Goal: Task Accomplishment & Management: Manage account settings

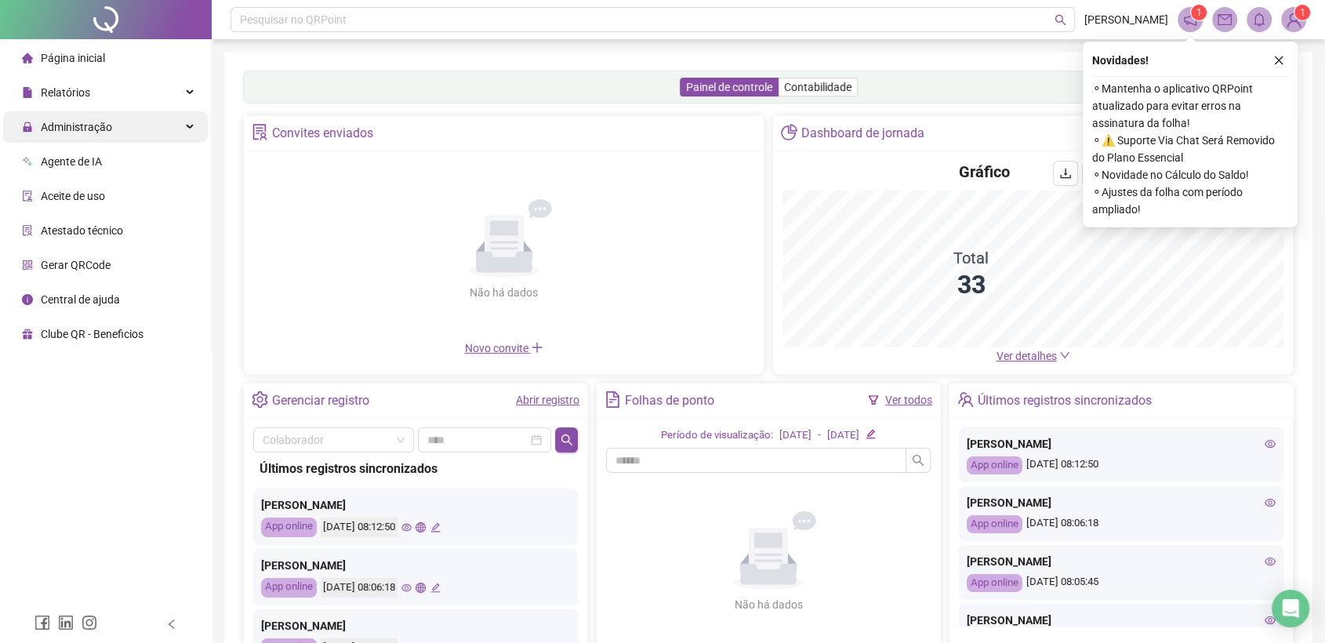
click at [110, 130] on span "Administração" at bounding box center [76, 127] width 71 height 13
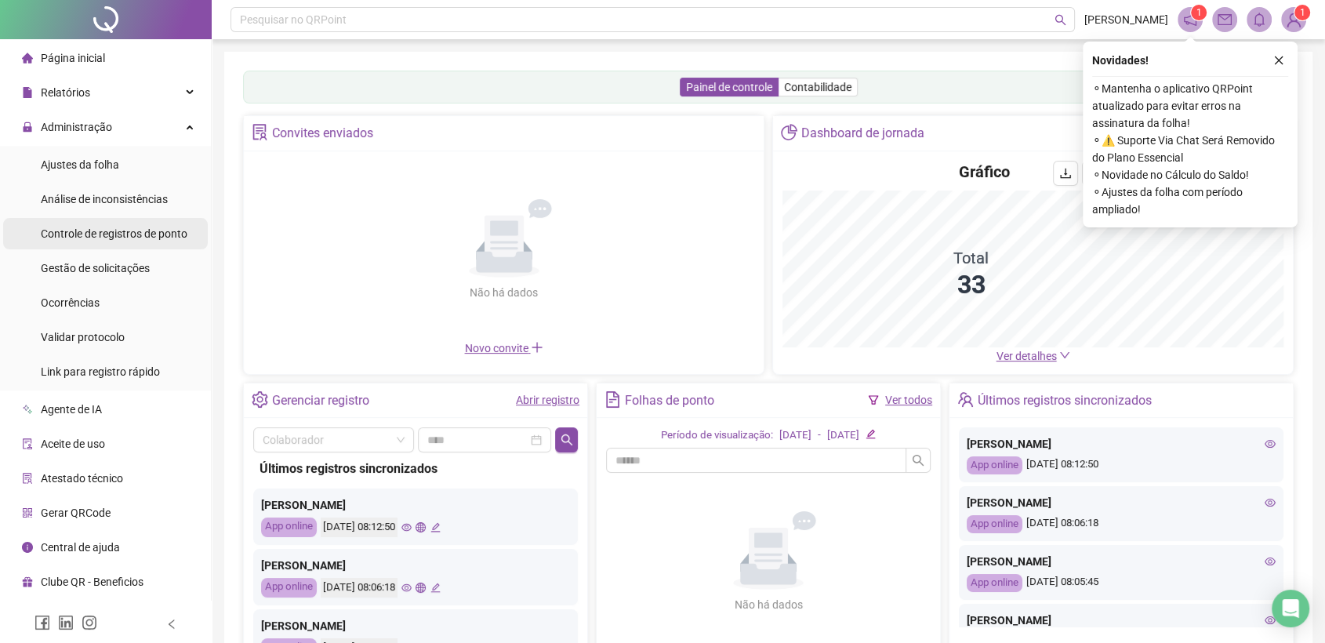
click at [137, 246] on div "Controle de registros de ponto" at bounding box center [114, 233] width 147 height 31
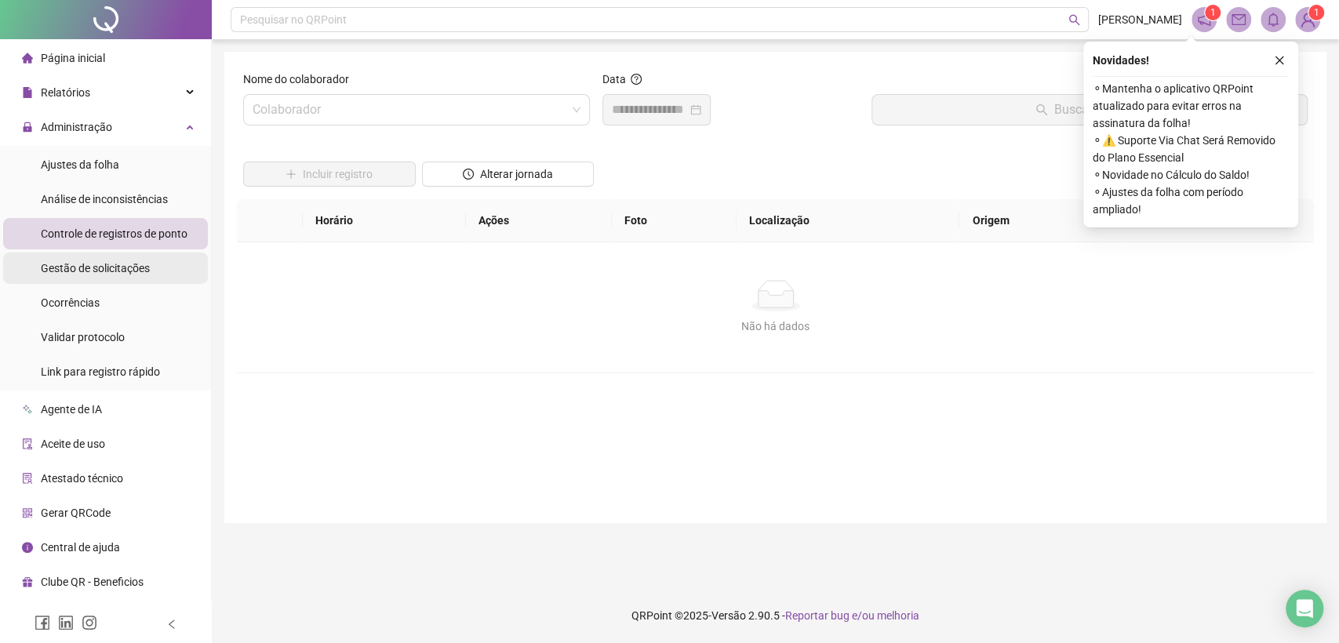
click at [125, 271] on span "Gestão de solicitações" at bounding box center [95, 268] width 109 height 13
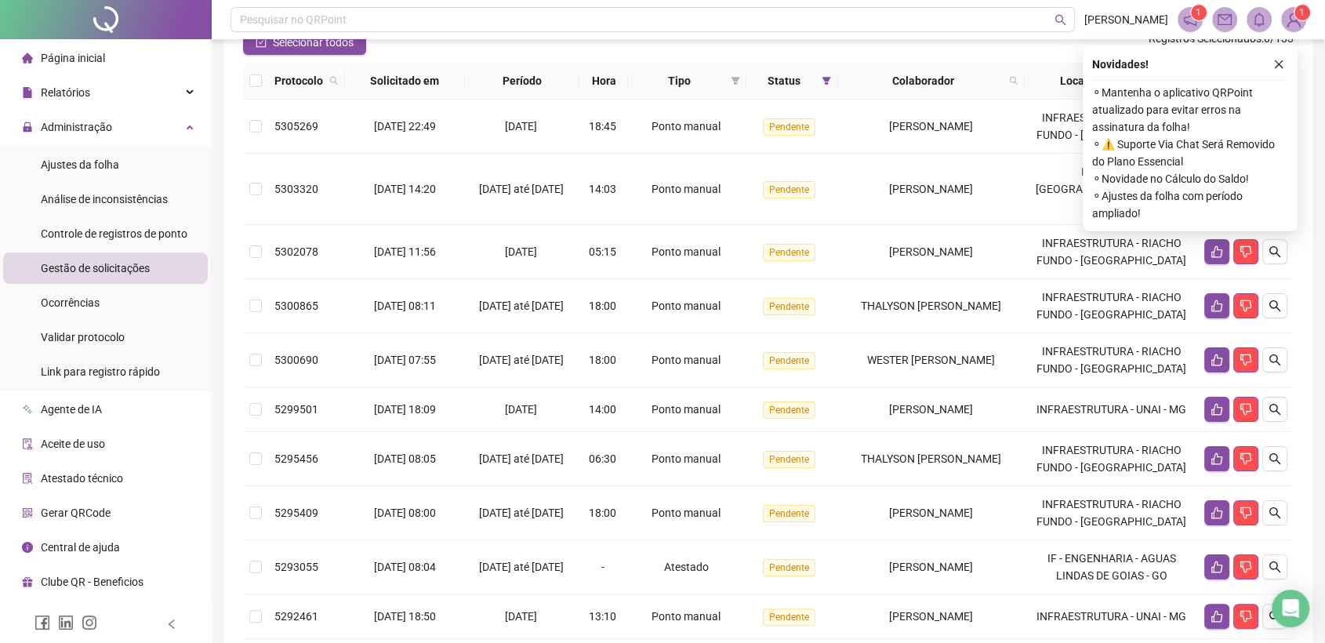
scroll to position [156, 0]
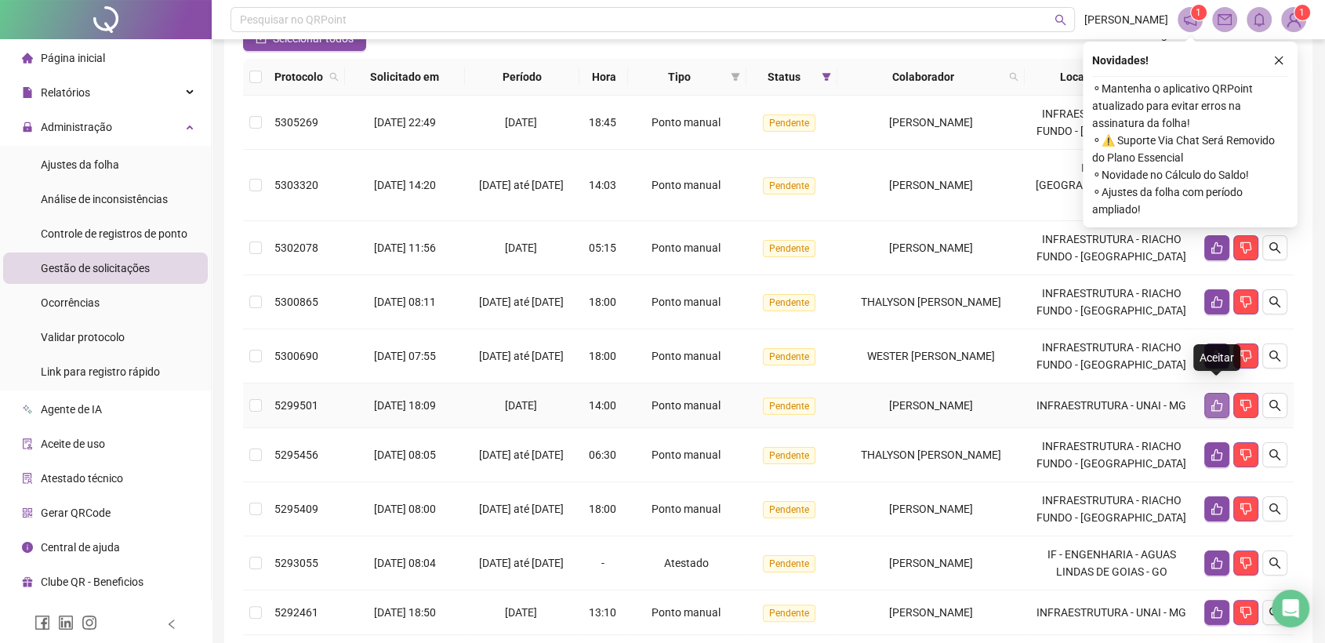
click at [1216, 399] on icon "like" at bounding box center [1217, 405] width 13 height 13
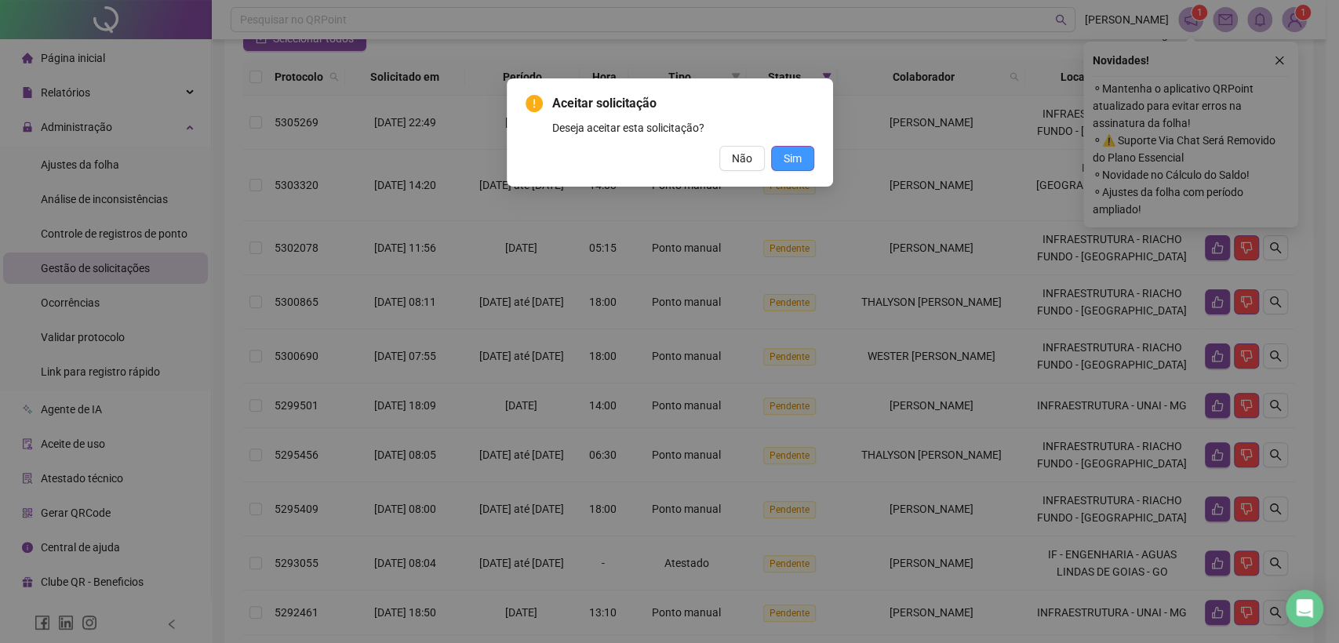
click at [799, 159] on span "Sim" at bounding box center [792, 158] width 18 height 17
click at [802, 154] on button "Sim" at bounding box center [792, 158] width 43 height 25
click at [799, 152] on span "Sim" at bounding box center [792, 158] width 18 height 17
click at [1270, 58] on div "Aceitar solicitação Deseja aceitar esta solicitação? Não Sim" at bounding box center [669, 321] width 1339 height 643
click at [1275, 60] on div "Aceitar solicitação Deseja aceitar esta solicitação? Não Sim" at bounding box center [669, 321] width 1339 height 643
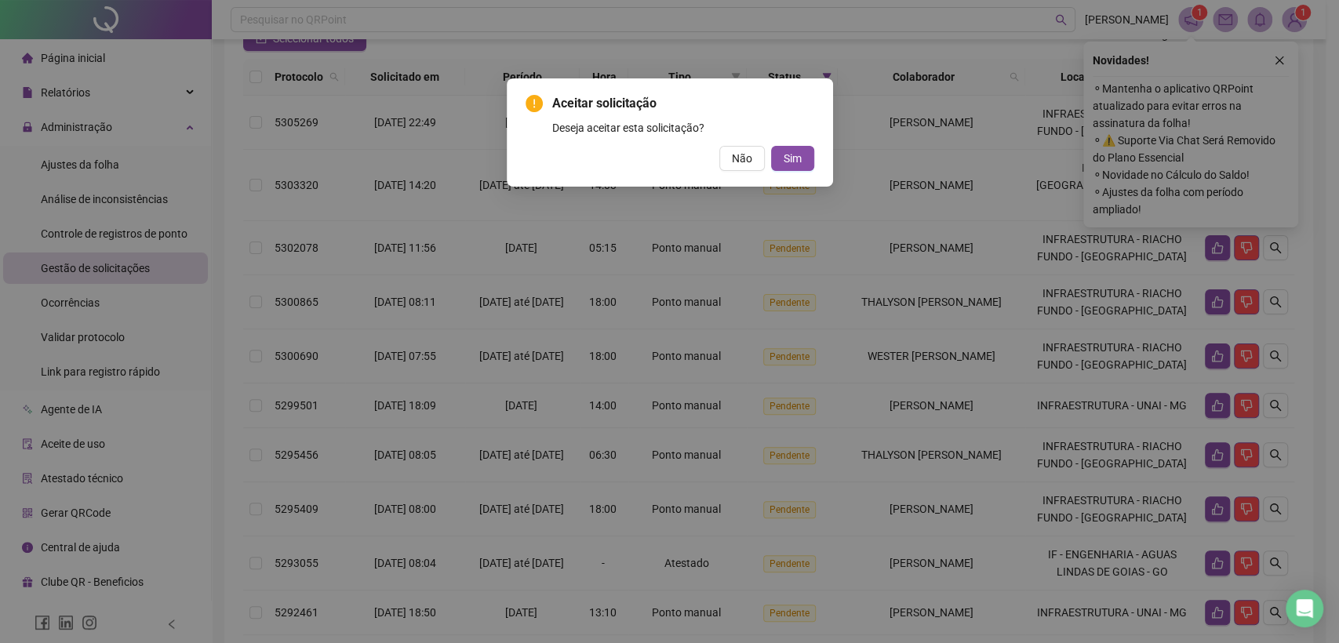
click at [910, 180] on div "Aceitar solicitação Deseja aceitar esta solicitação? Não Sim" at bounding box center [669, 321] width 1339 height 643
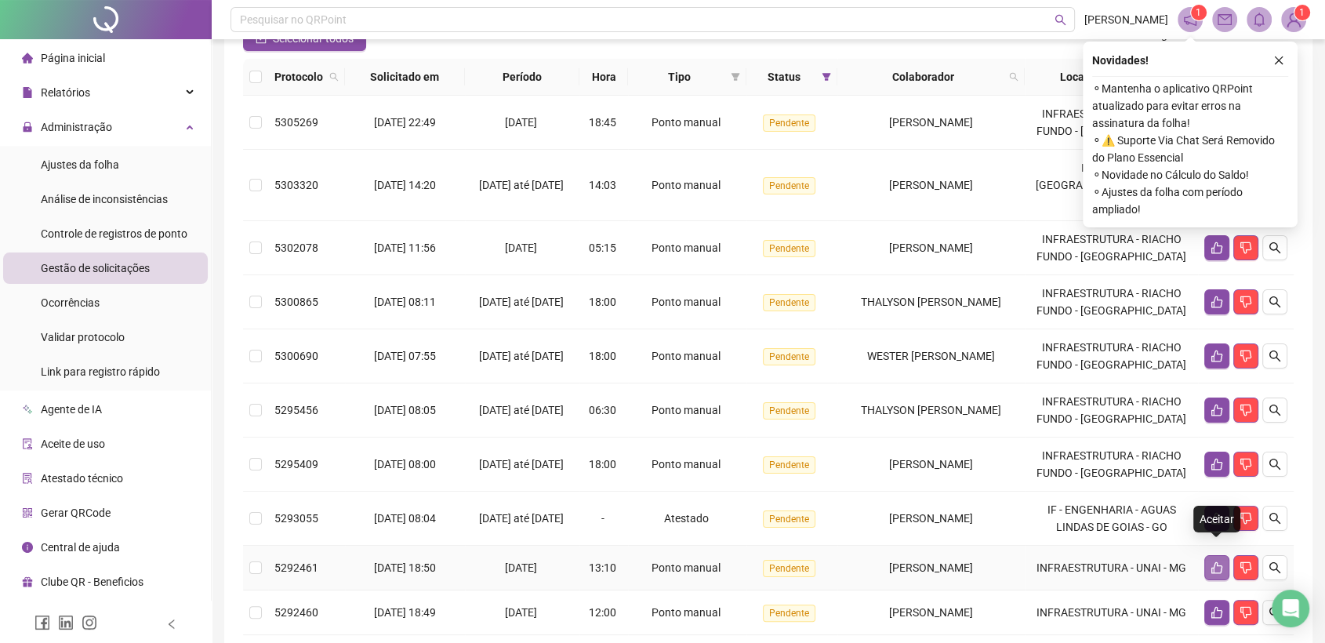
click at [1214, 562] on icon "like" at bounding box center [1217, 568] width 11 height 12
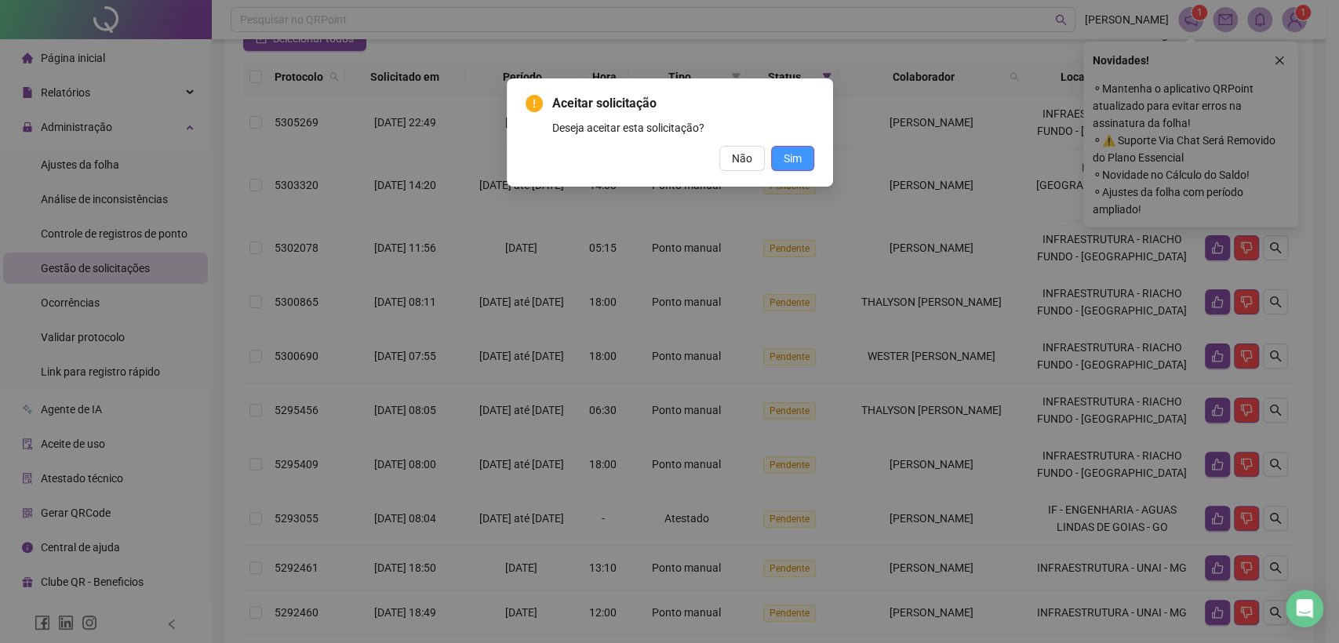
click at [795, 158] on span "Sim" at bounding box center [792, 158] width 18 height 17
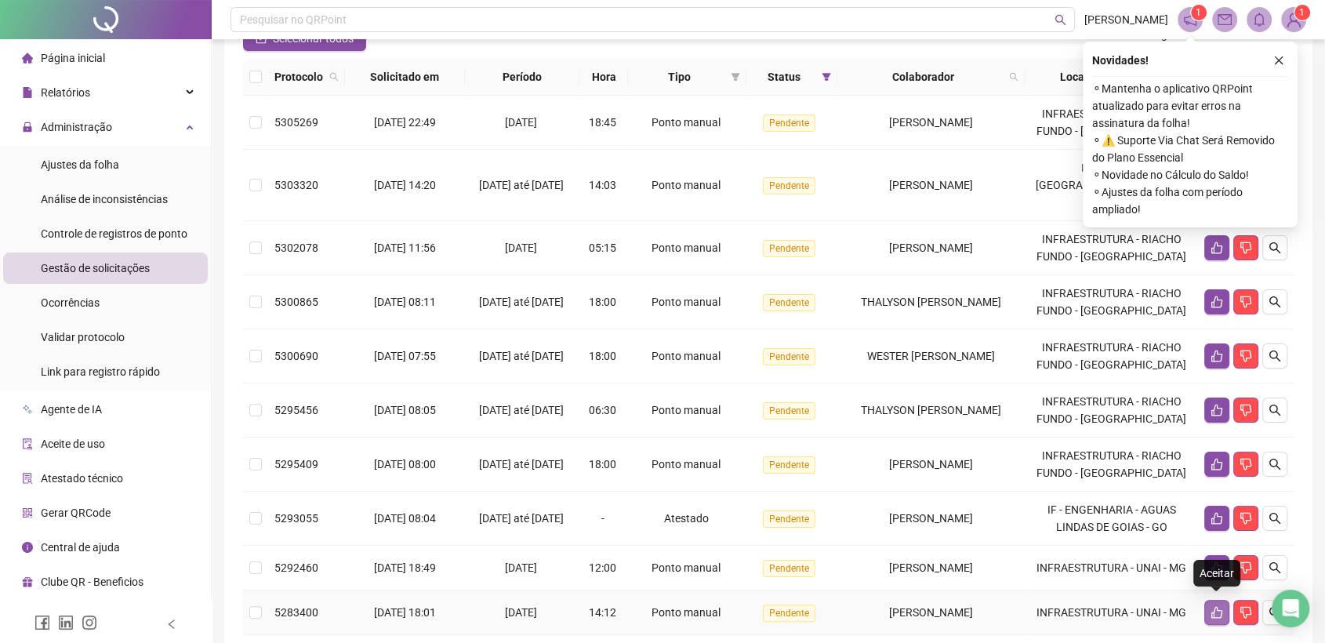
click at [1207, 606] on button "button" at bounding box center [1216, 612] width 25 height 25
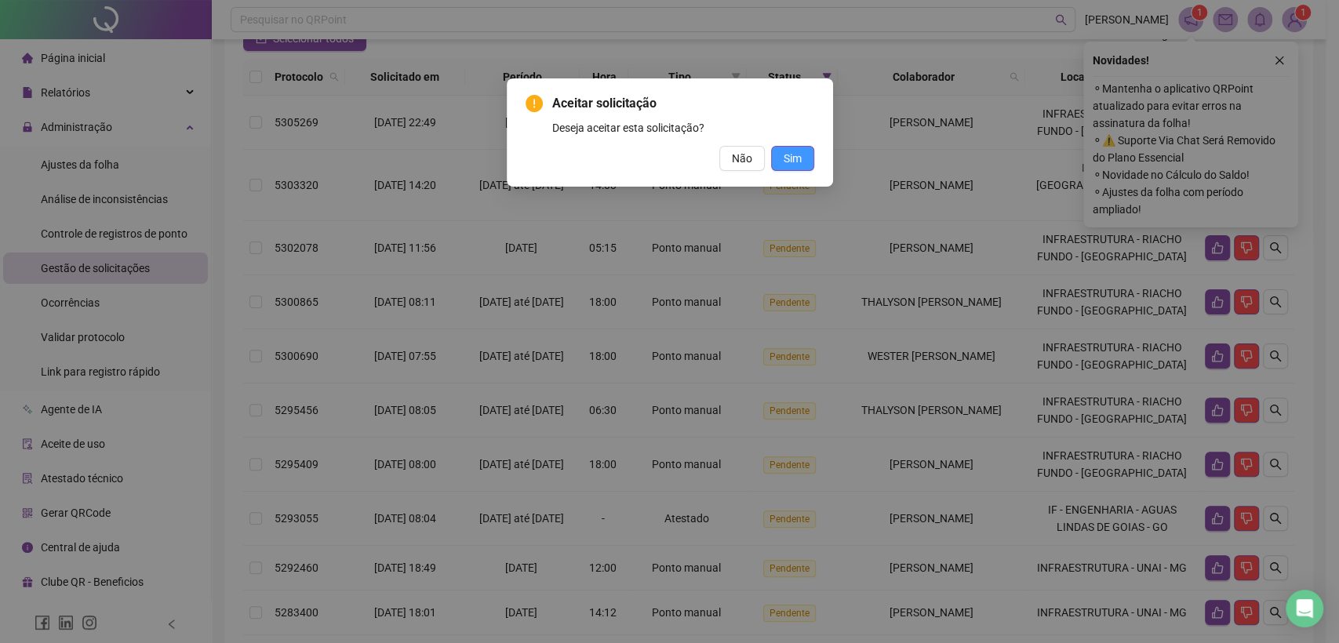
click at [803, 164] on button "Sim" at bounding box center [792, 158] width 43 height 25
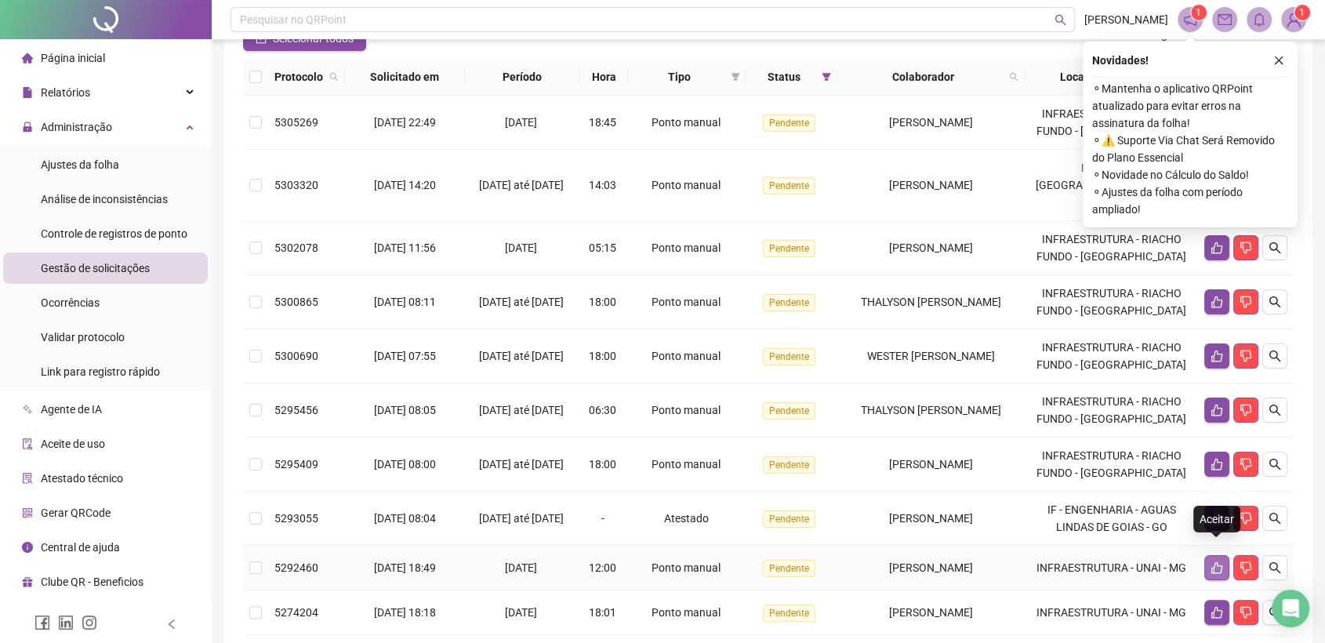
click at [1211, 561] on icon "like" at bounding box center [1217, 567] width 13 height 13
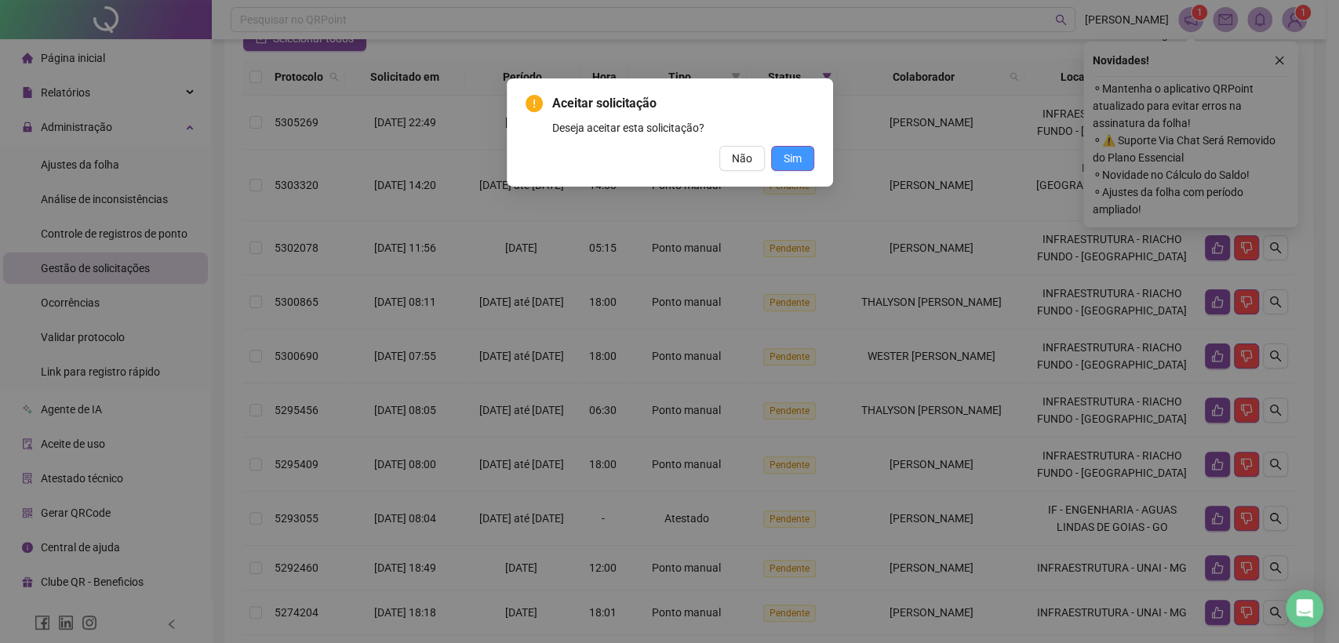
click at [795, 159] on span "Sim" at bounding box center [792, 158] width 18 height 17
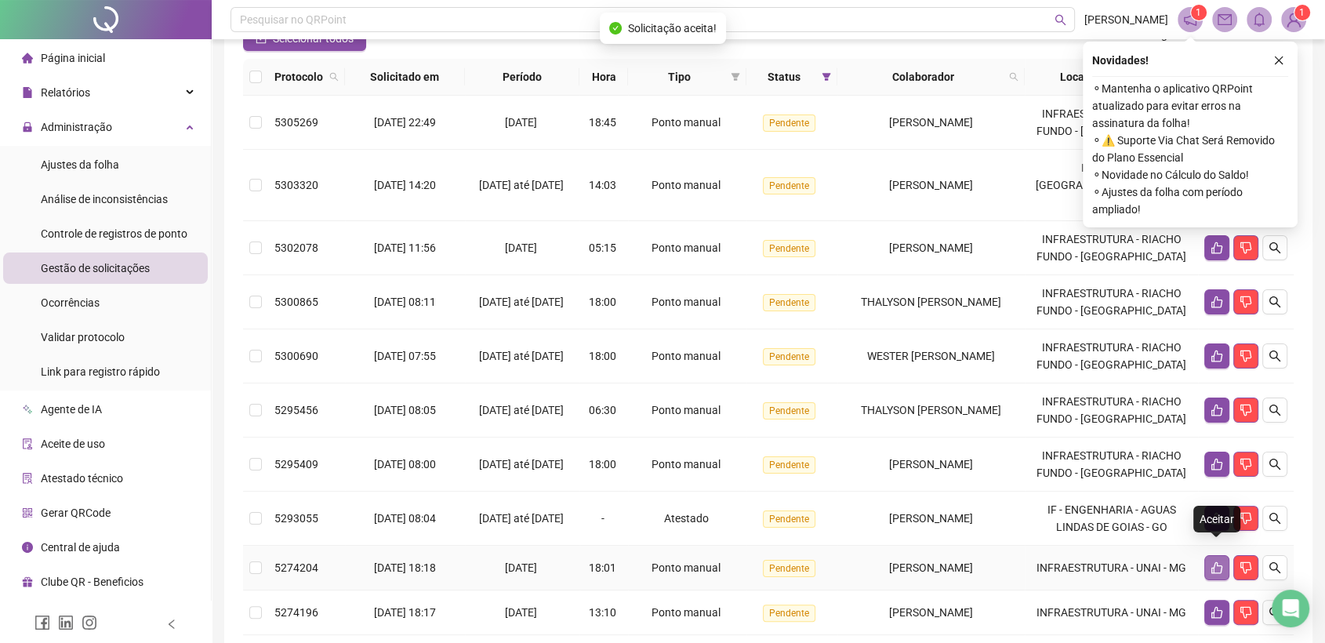
click at [1218, 561] on icon "like" at bounding box center [1217, 567] width 13 height 13
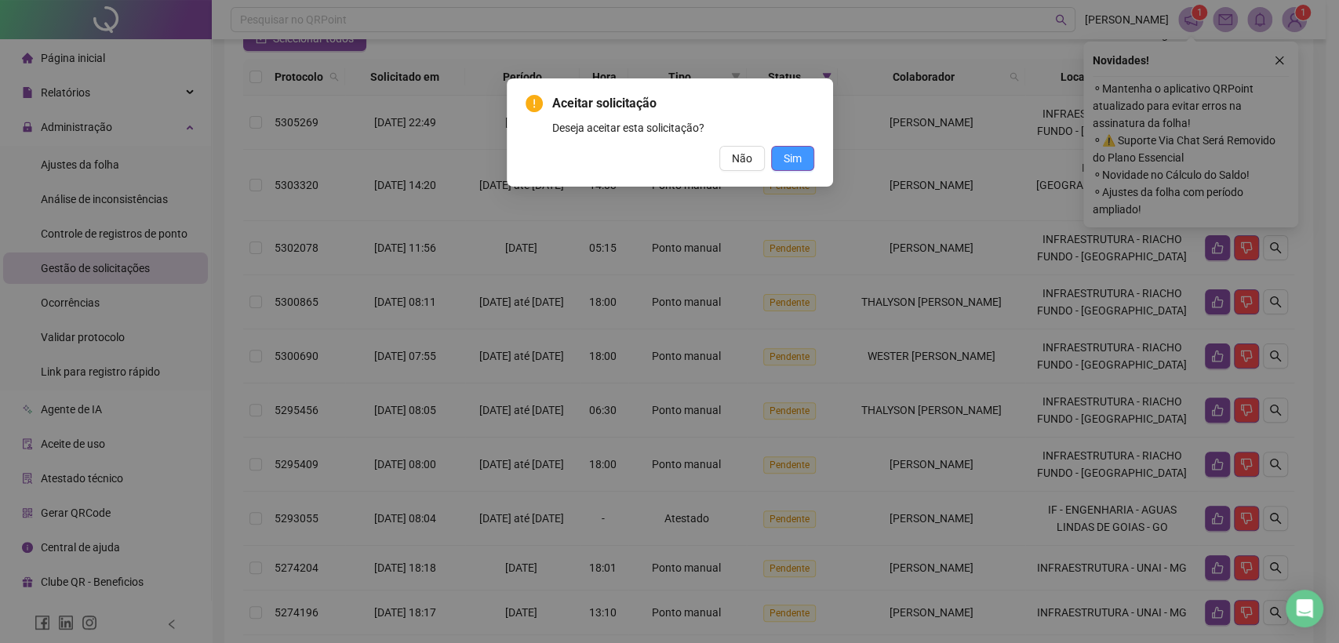
click at [790, 159] on span "Sim" at bounding box center [792, 158] width 18 height 17
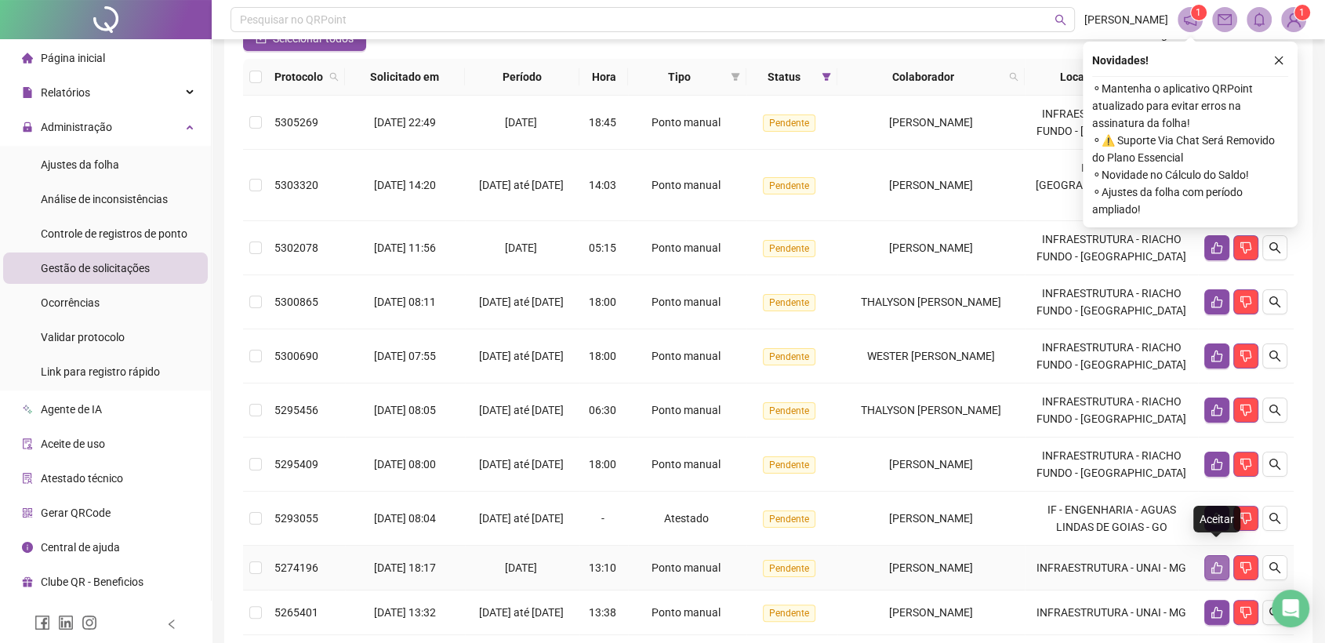
click at [1214, 561] on icon "like" at bounding box center [1217, 567] width 13 height 13
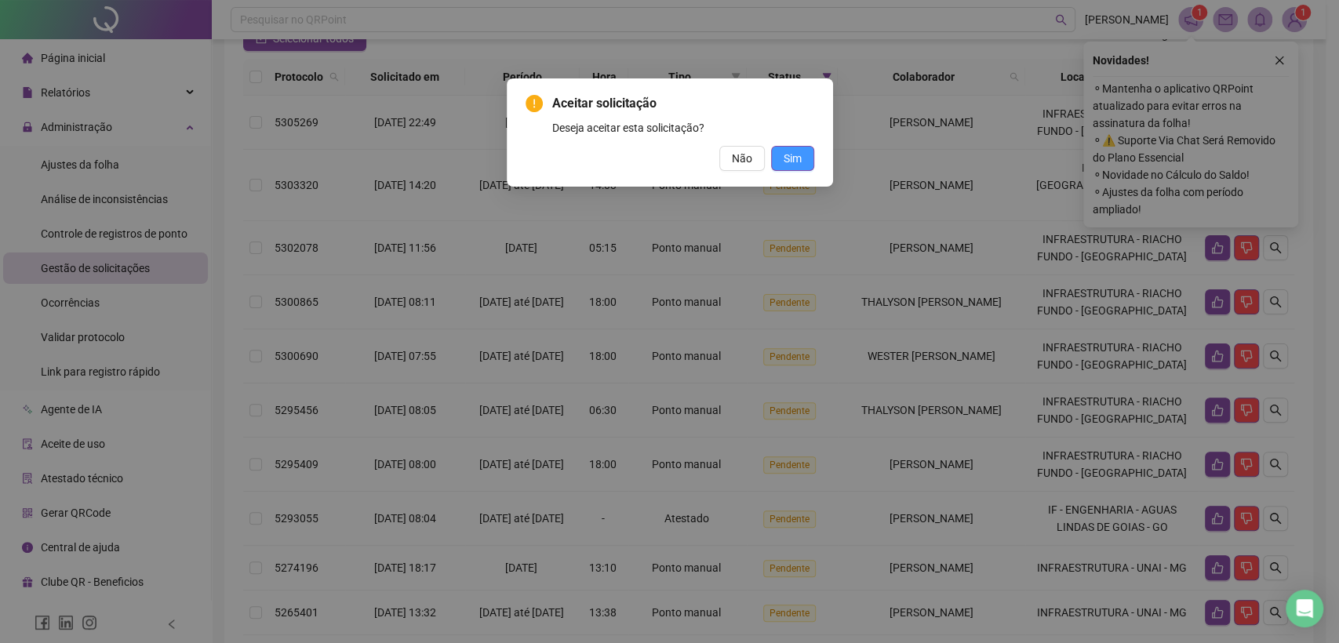
click at [800, 152] on span "Sim" at bounding box center [792, 158] width 18 height 17
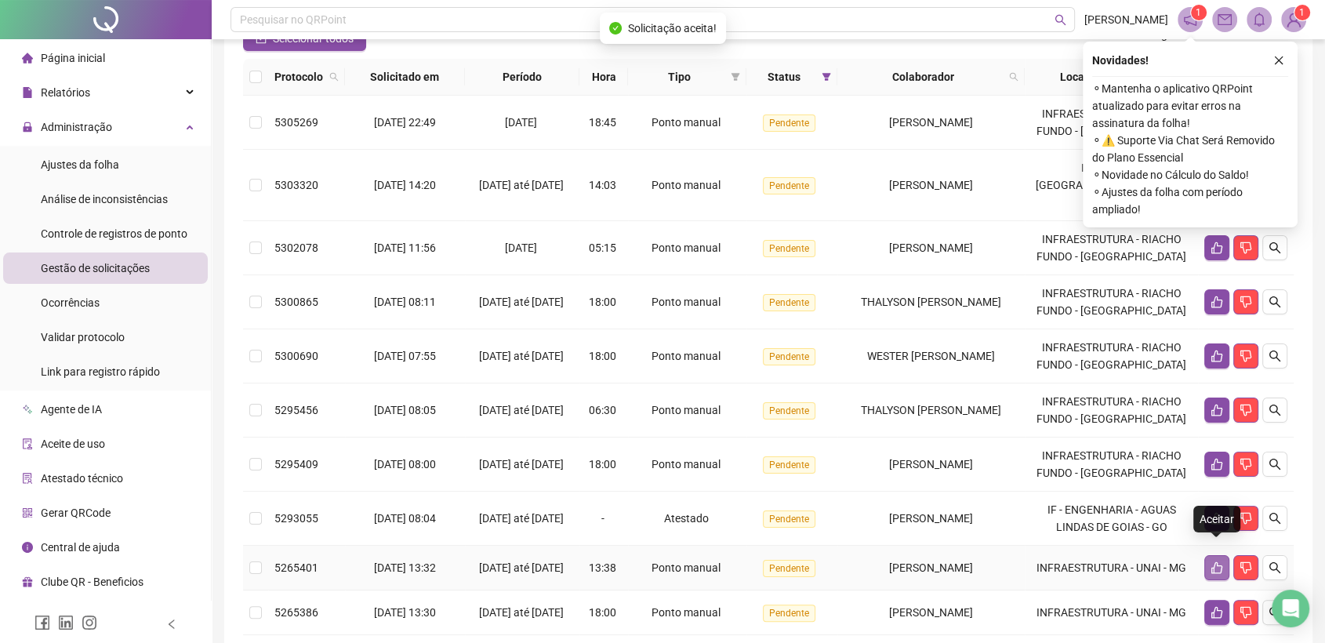
click at [1212, 561] on icon "like" at bounding box center [1217, 567] width 13 height 13
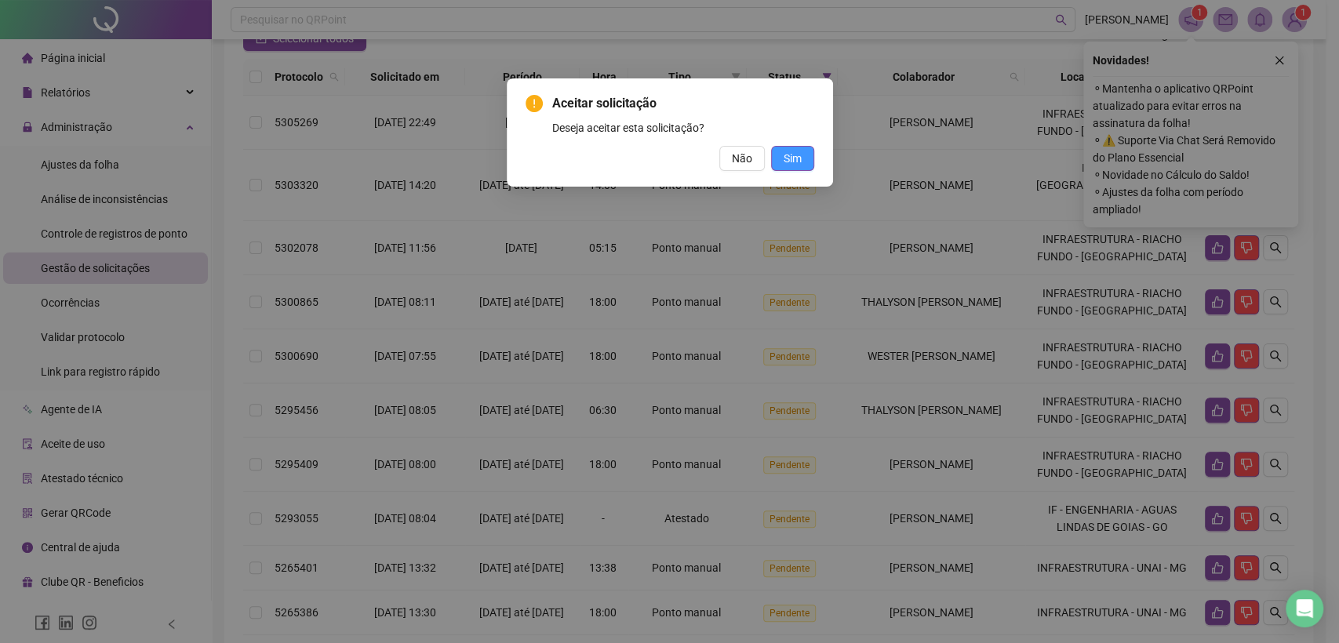
click at [790, 158] on span "Sim" at bounding box center [792, 158] width 18 height 17
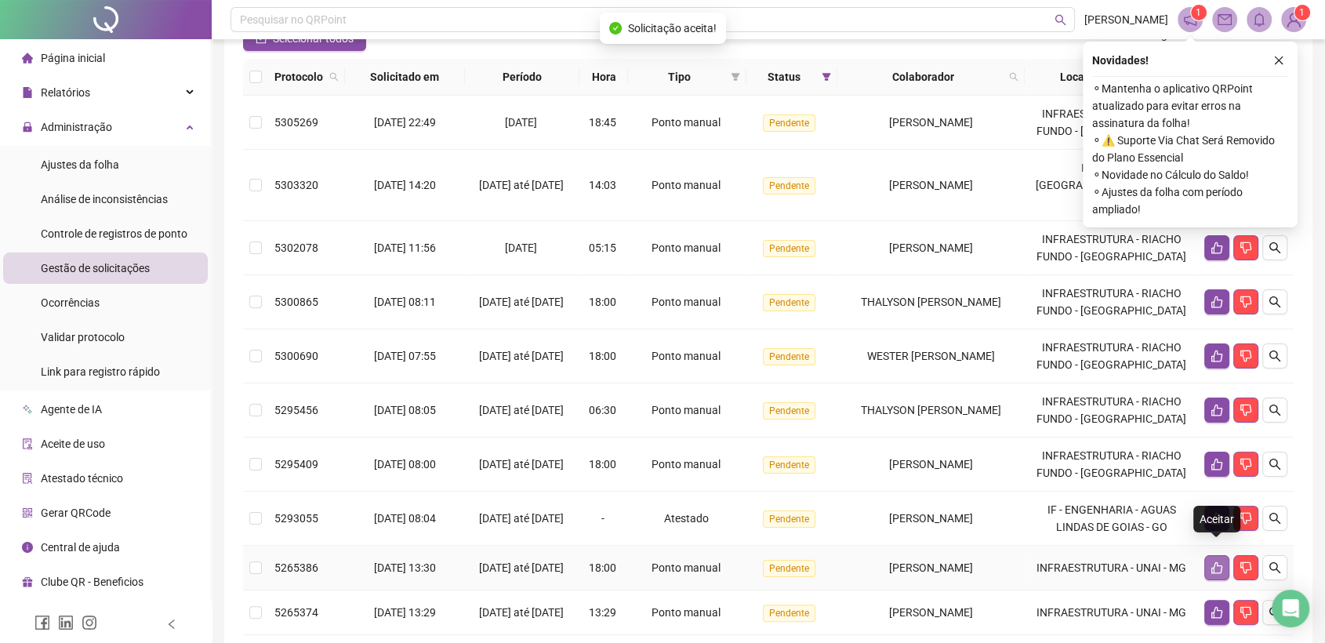
click at [1219, 561] on icon "like" at bounding box center [1217, 567] width 13 height 13
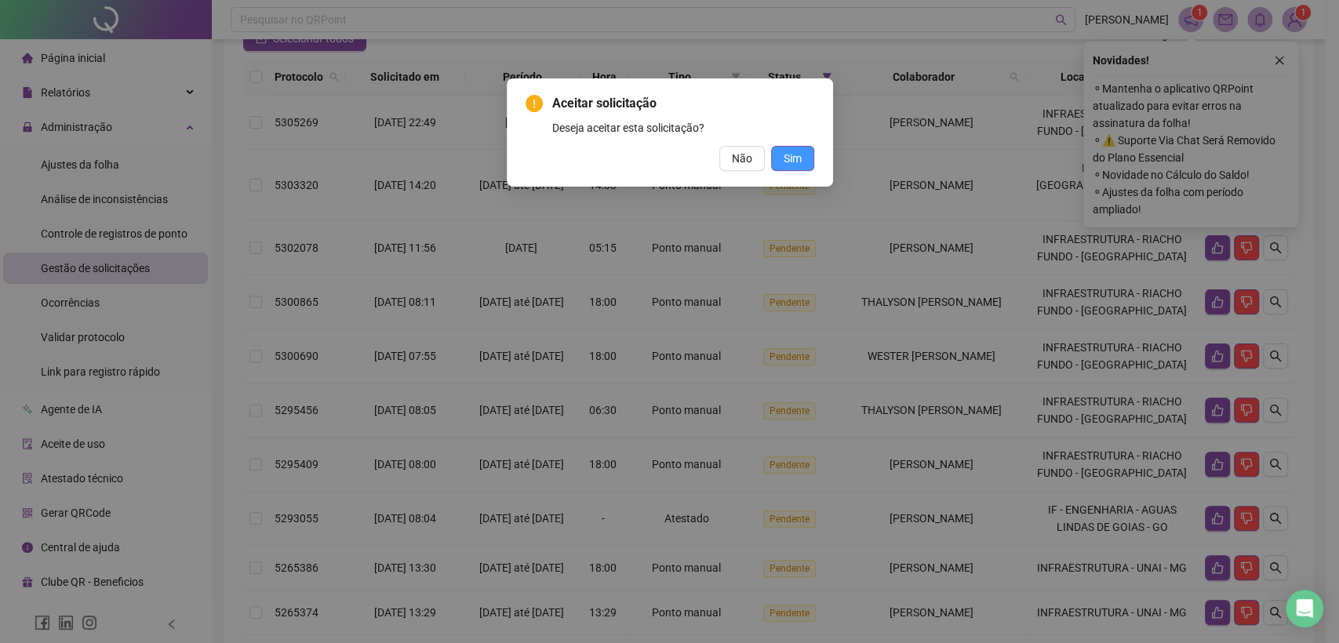
click at [791, 159] on span "Sim" at bounding box center [792, 158] width 18 height 17
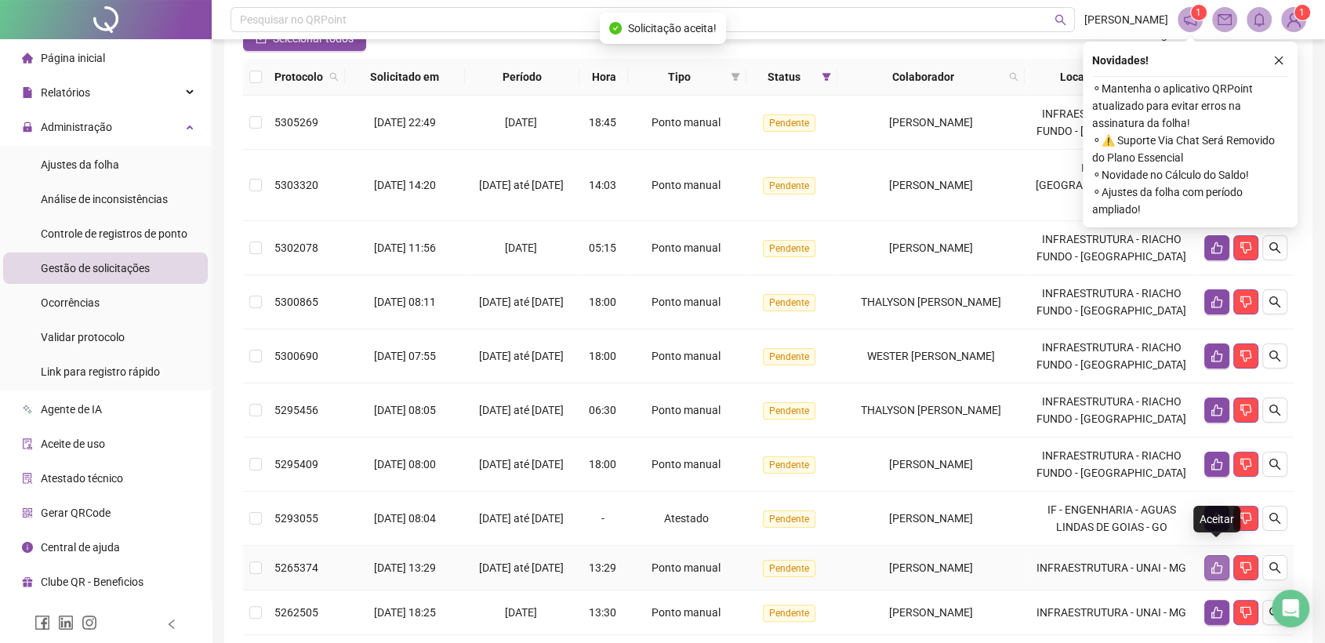
click at [1217, 561] on icon "like" at bounding box center [1217, 567] width 13 height 13
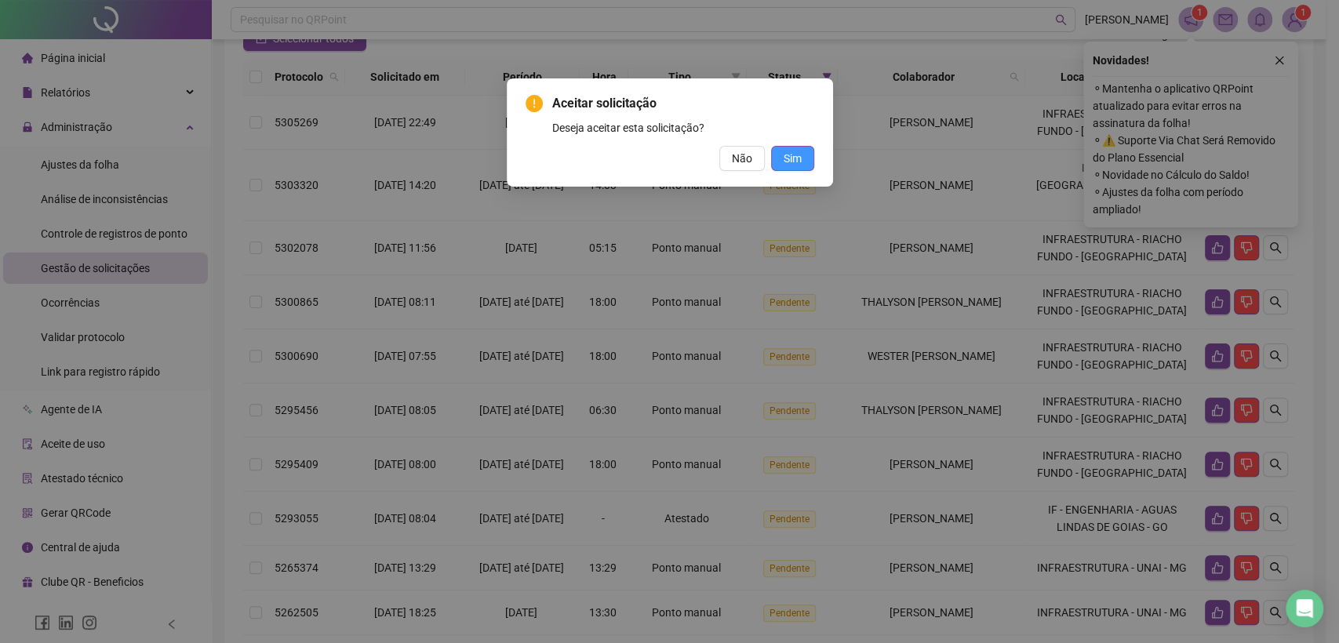
click at [794, 152] on span "Sim" at bounding box center [792, 158] width 18 height 17
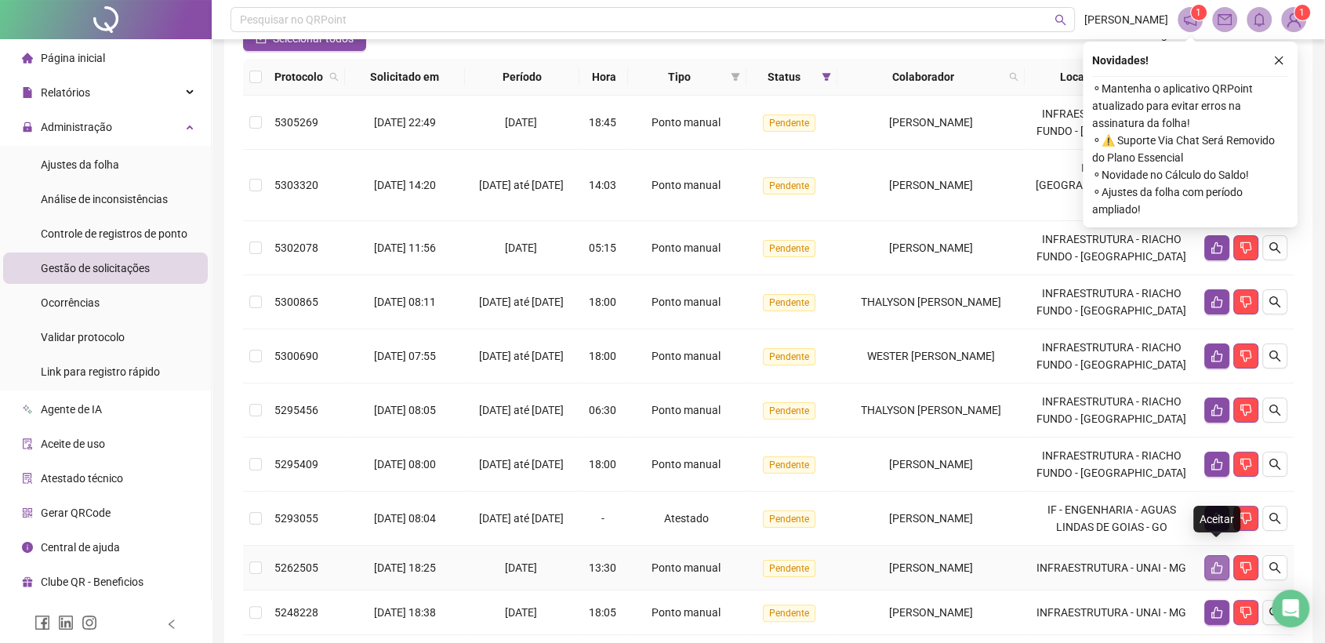
click at [1215, 561] on icon "like" at bounding box center [1217, 567] width 13 height 13
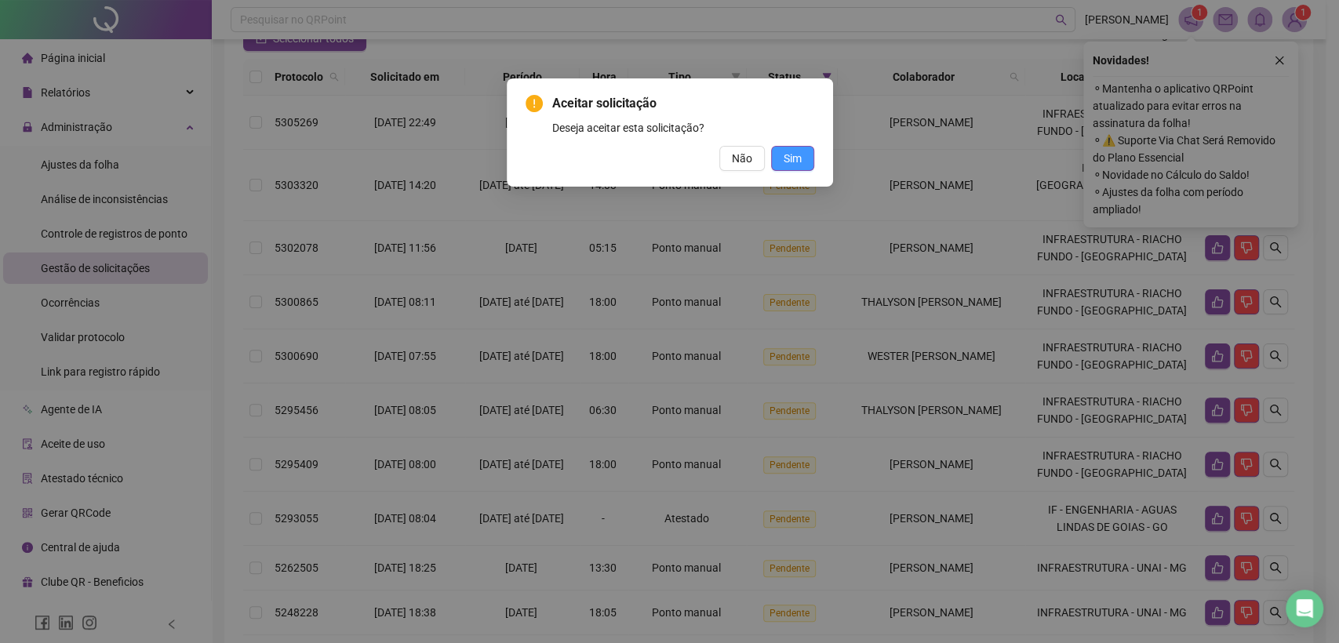
click at [792, 163] on span "Sim" at bounding box center [792, 158] width 18 height 17
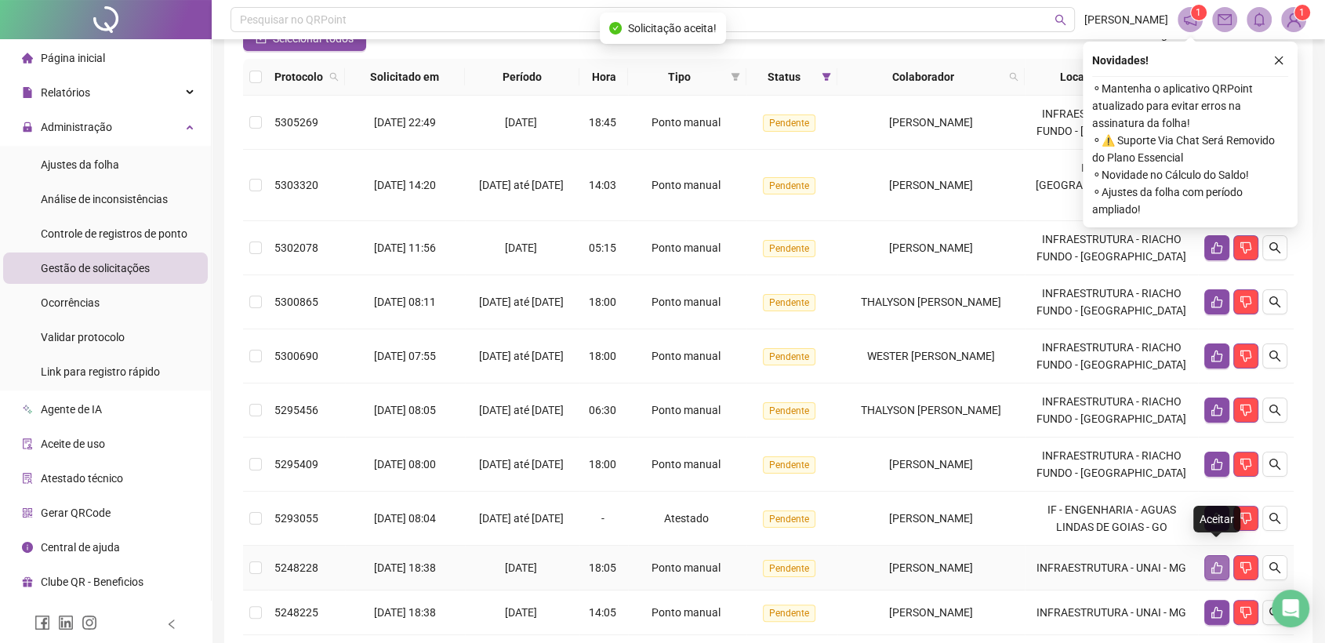
click at [1211, 561] on icon "like" at bounding box center [1217, 567] width 13 height 13
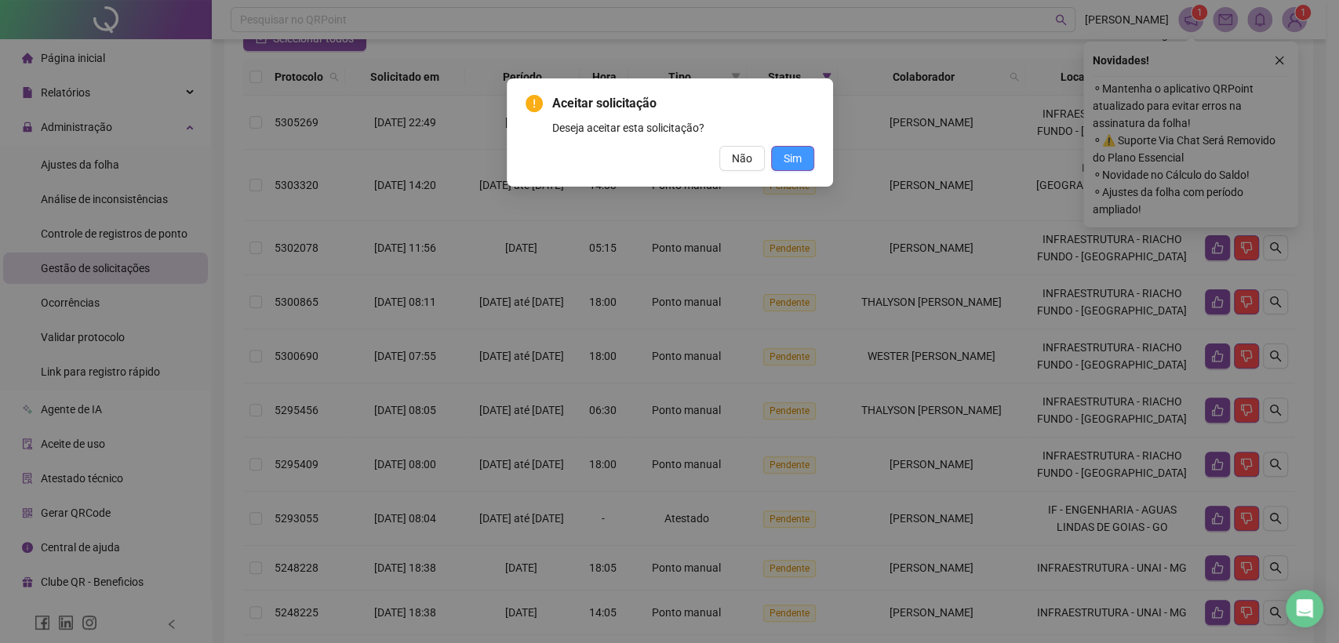
click at [796, 158] on span "Sim" at bounding box center [792, 158] width 18 height 17
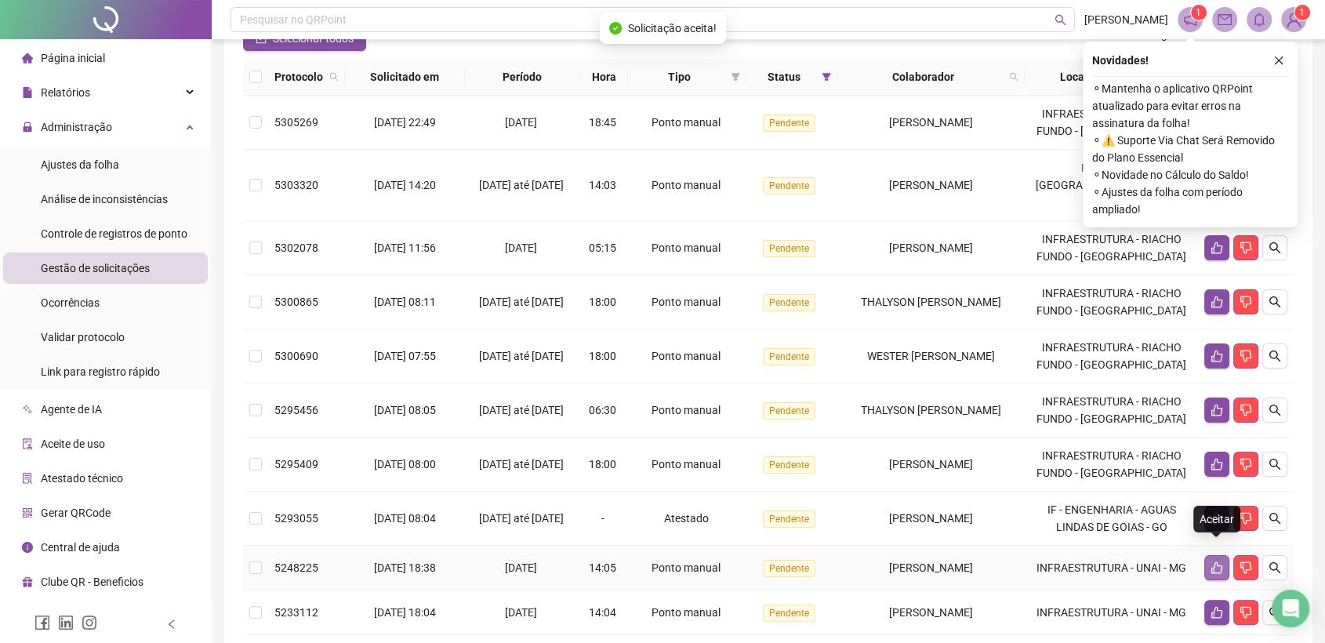
click at [1219, 562] on icon "like" at bounding box center [1217, 568] width 11 height 12
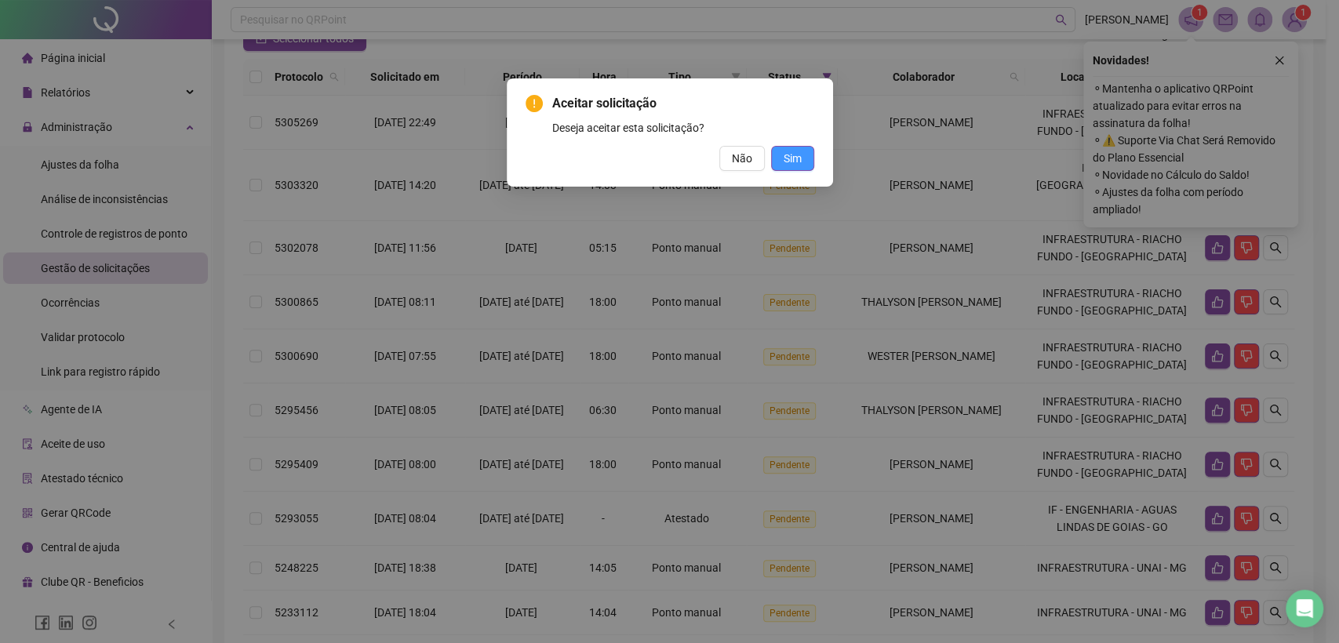
click at [801, 155] on span "Sim" at bounding box center [792, 158] width 18 height 17
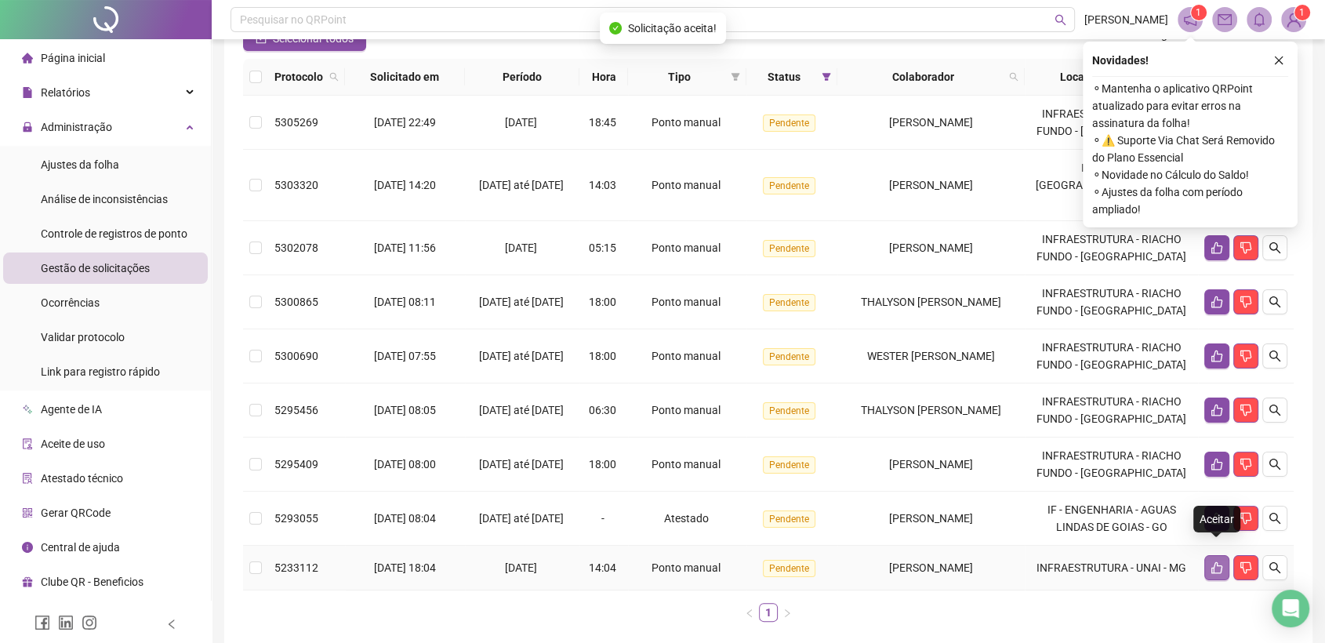
click at [1212, 561] on icon "like" at bounding box center [1217, 567] width 13 height 13
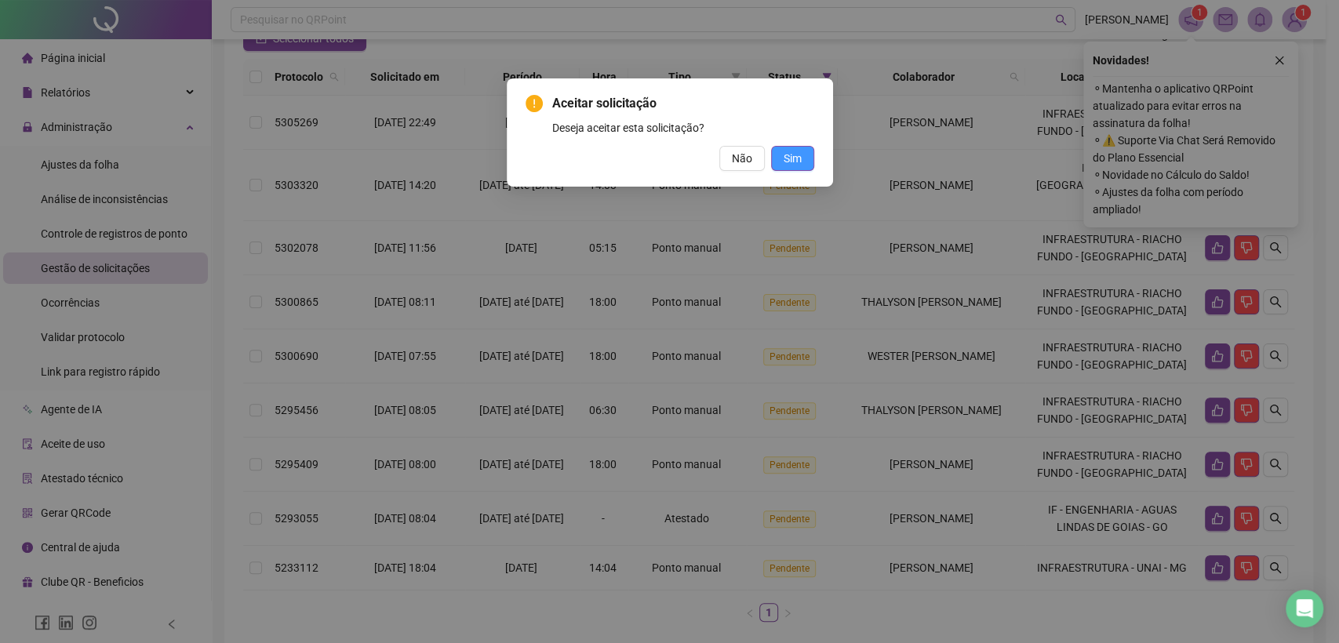
click at [797, 161] on span "Sim" at bounding box center [792, 158] width 18 height 17
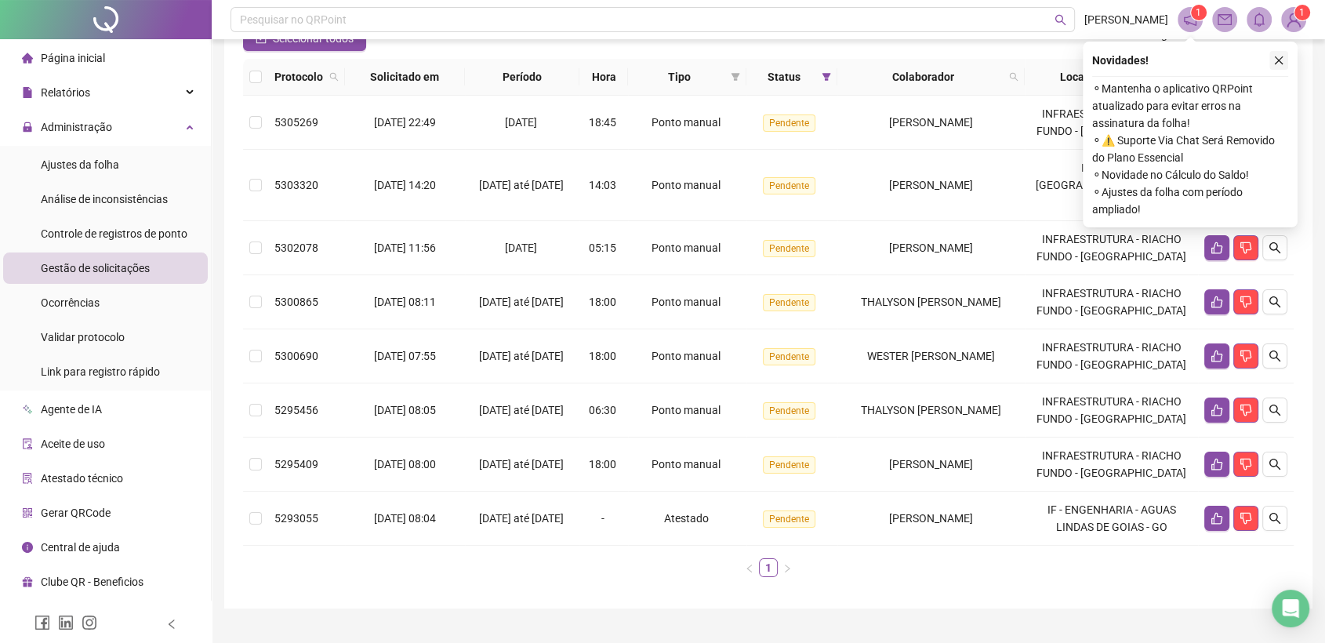
click at [1273, 63] on icon "close" at bounding box center [1278, 60] width 11 height 11
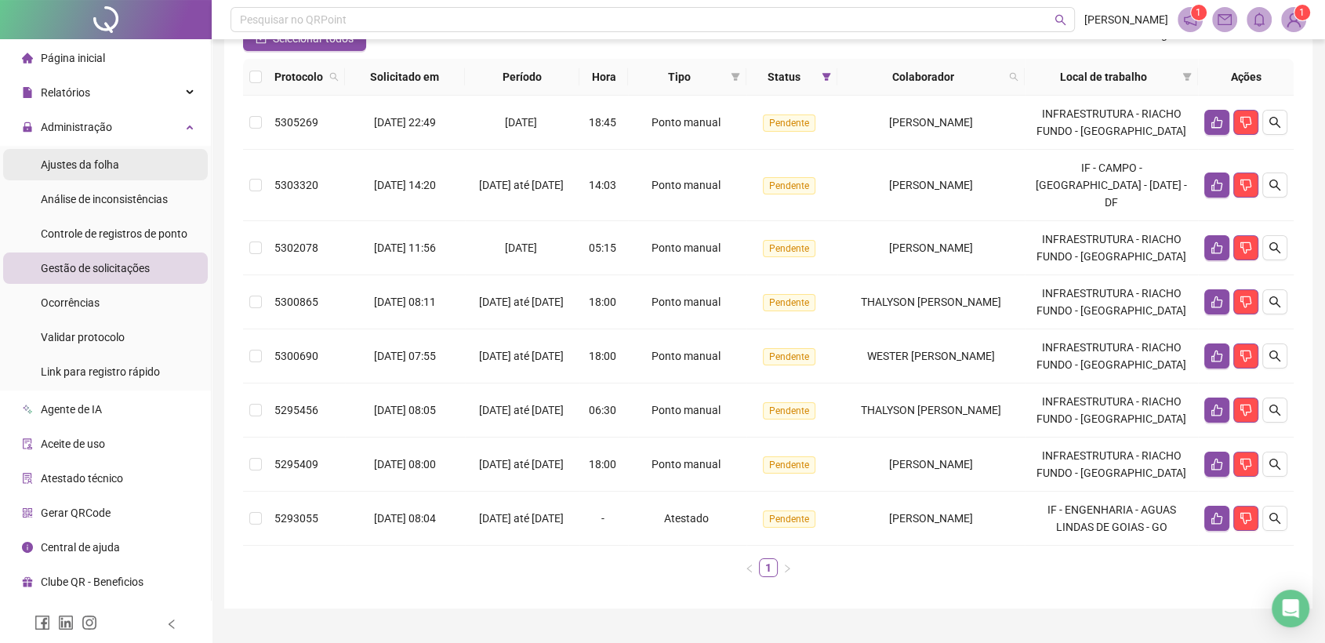
click at [89, 159] on span "Ajustes da folha" at bounding box center [80, 164] width 78 height 13
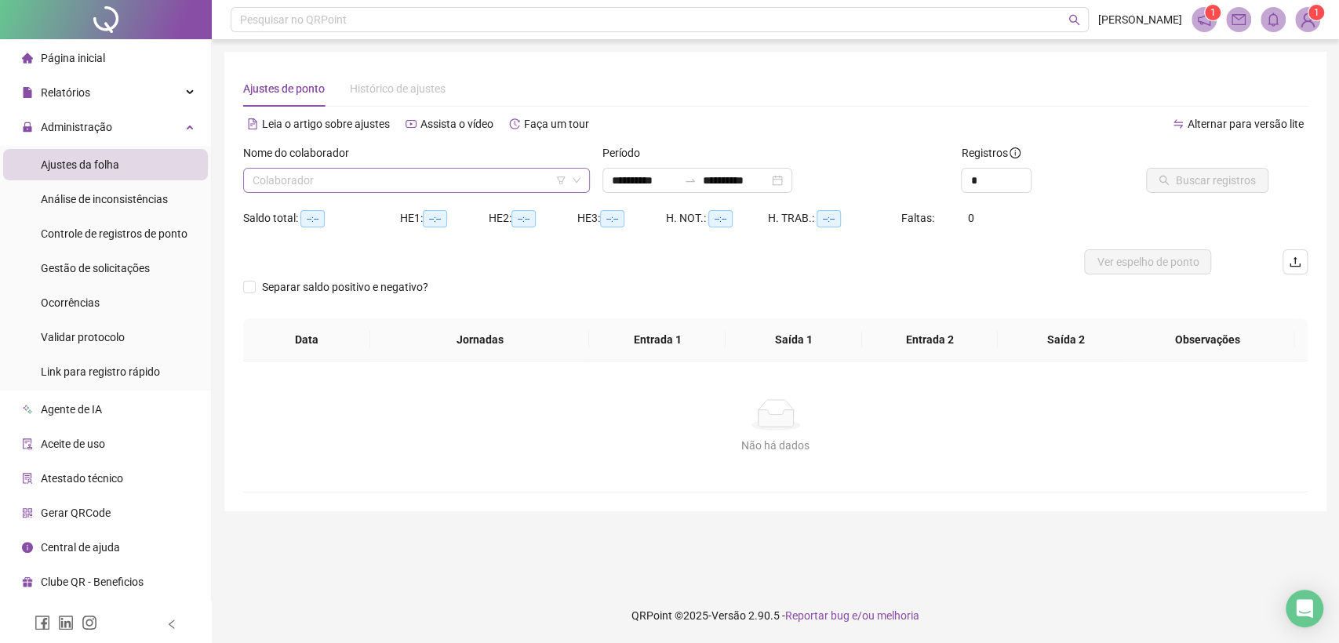
click at [265, 177] on input "search" at bounding box center [410, 181] width 314 height 24
type input "**********"
type input "*****"
click at [299, 209] on div "[PERSON_NAME]" at bounding box center [417, 211] width 322 height 17
click at [630, 173] on input "**********" at bounding box center [645, 180] width 66 height 17
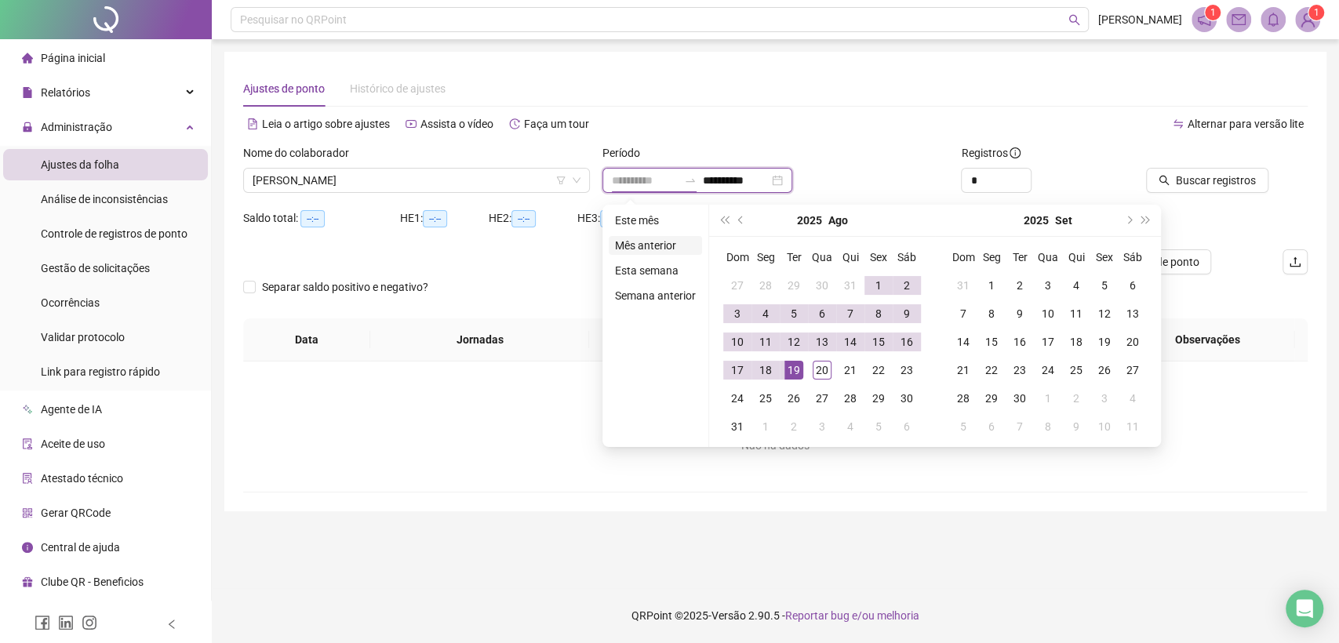
type input "**********"
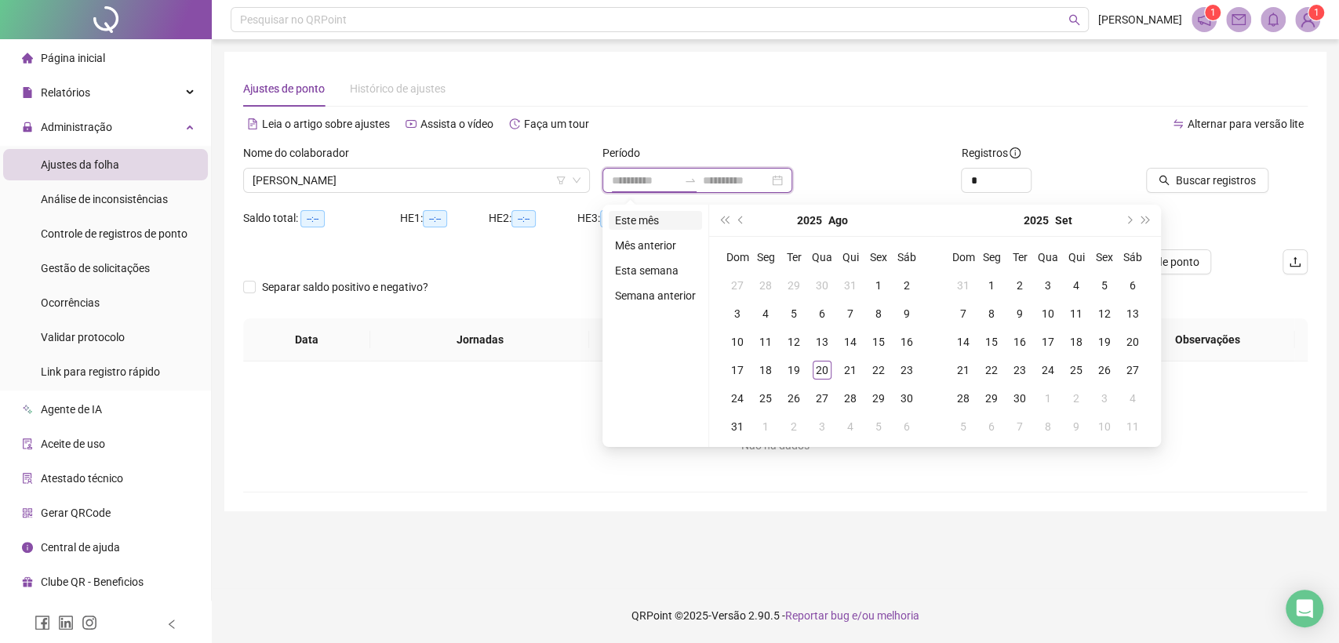
type input "**********"
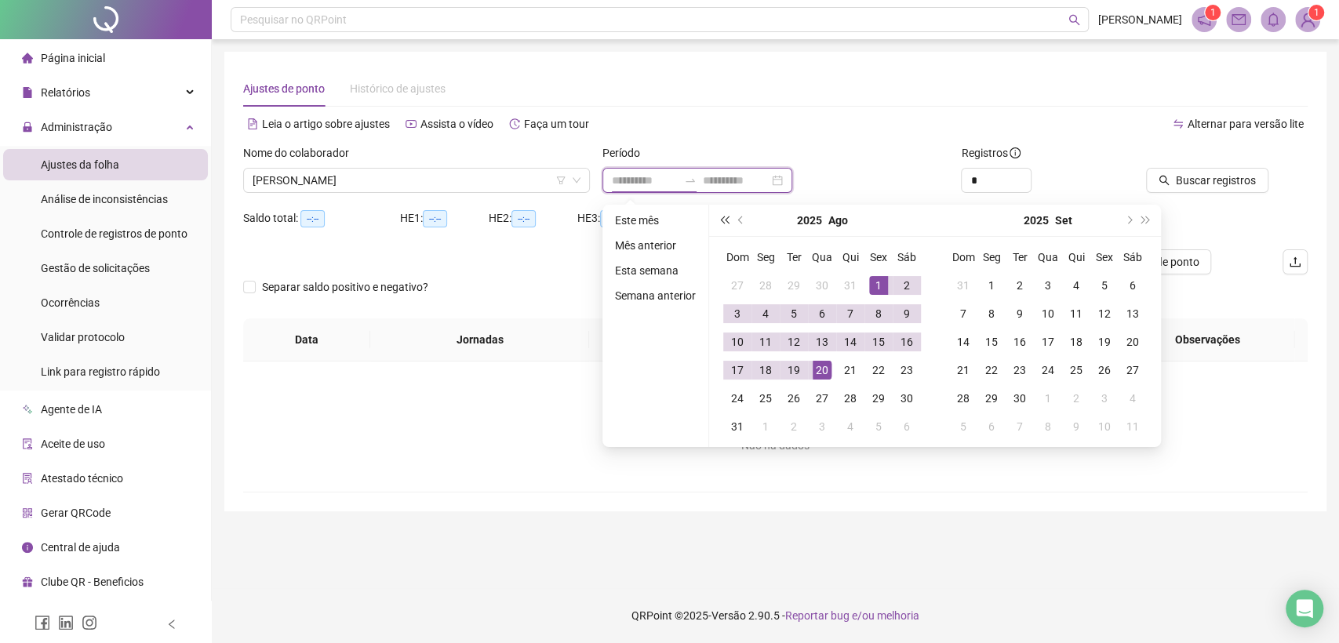
type input "**********"
click at [739, 221] on span "prev-year" at bounding box center [742, 220] width 8 height 8
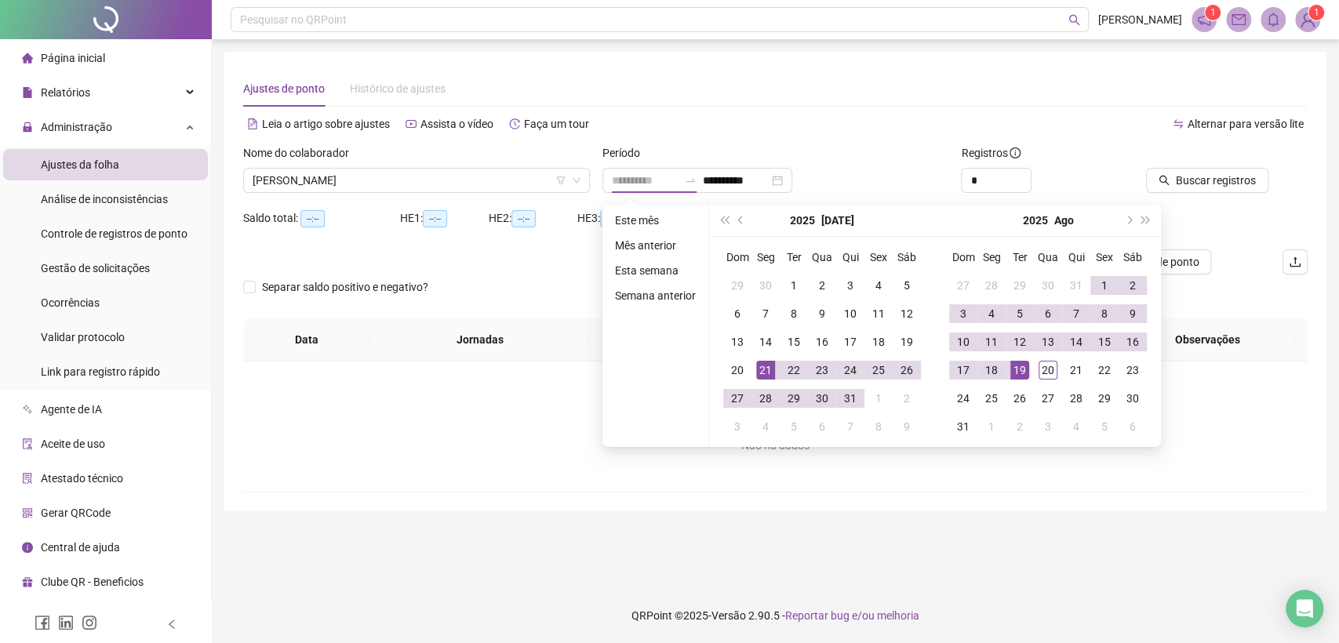
type input "**********"
click at [756, 371] on div "21" at bounding box center [765, 370] width 19 height 19
type input "**********"
click at [1044, 371] on div "20" at bounding box center [1047, 370] width 19 height 19
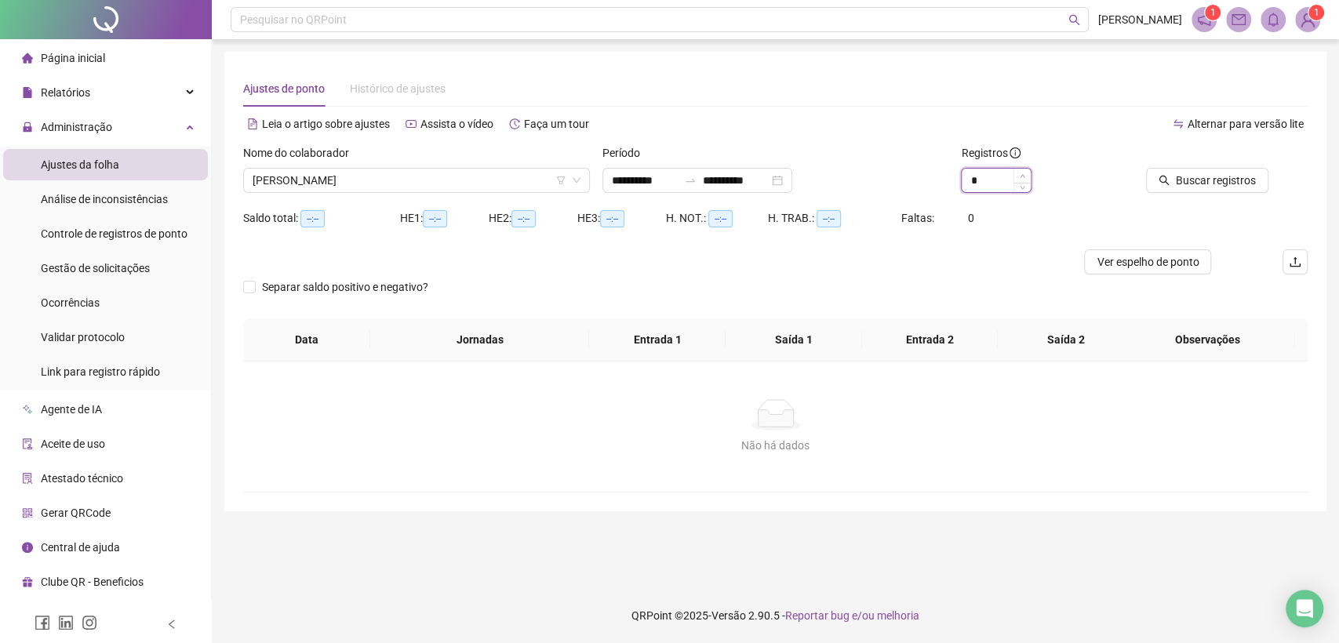
type input "*"
click at [1023, 176] on icon "up" at bounding box center [1021, 175] width 5 height 5
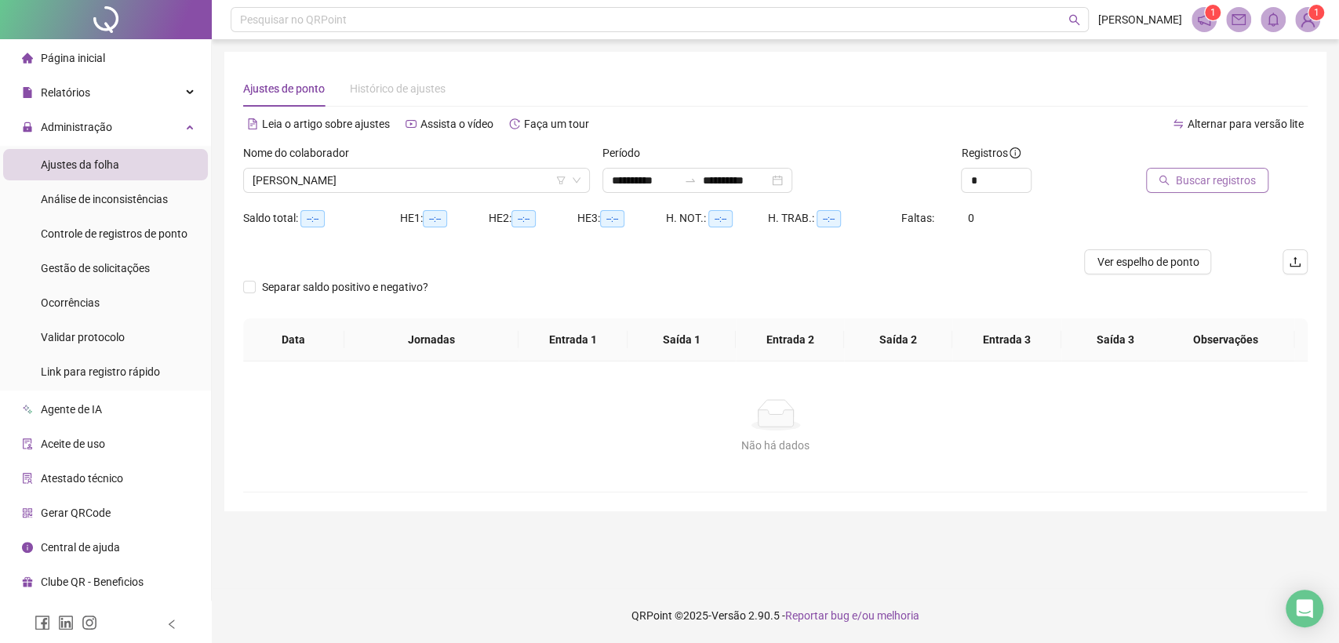
click at [1176, 176] on button "Buscar registros" at bounding box center [1207, 180] width 122 height 25
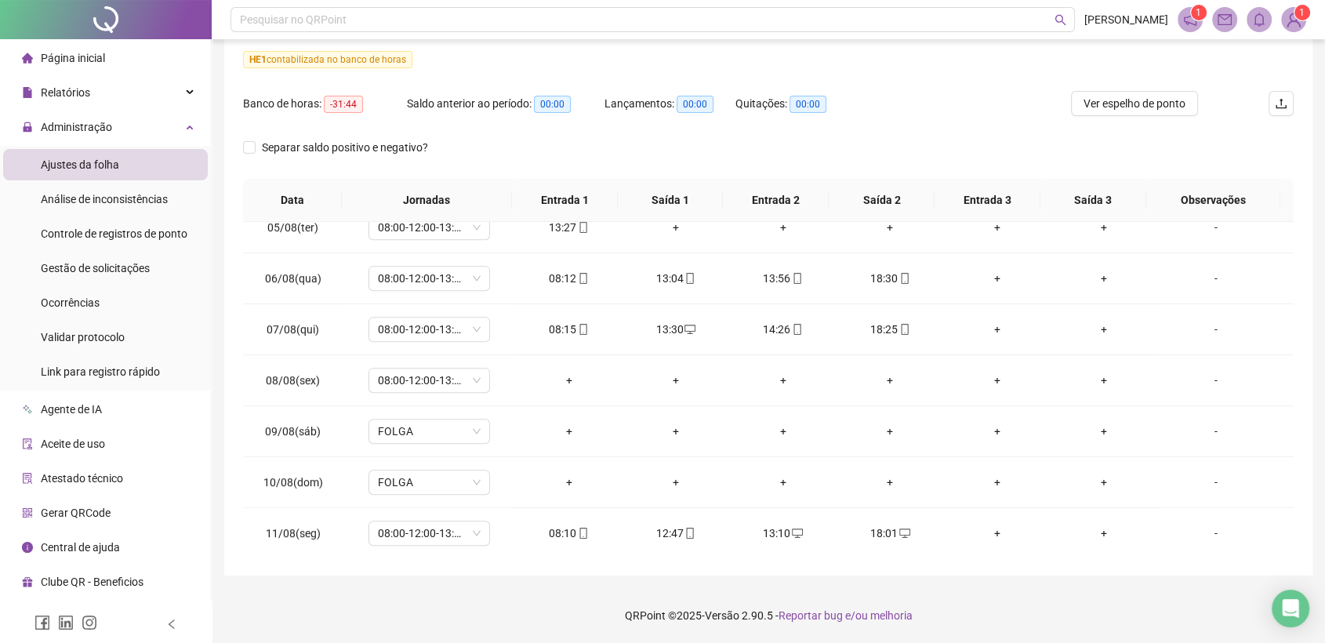
scroll to position [772, 0]
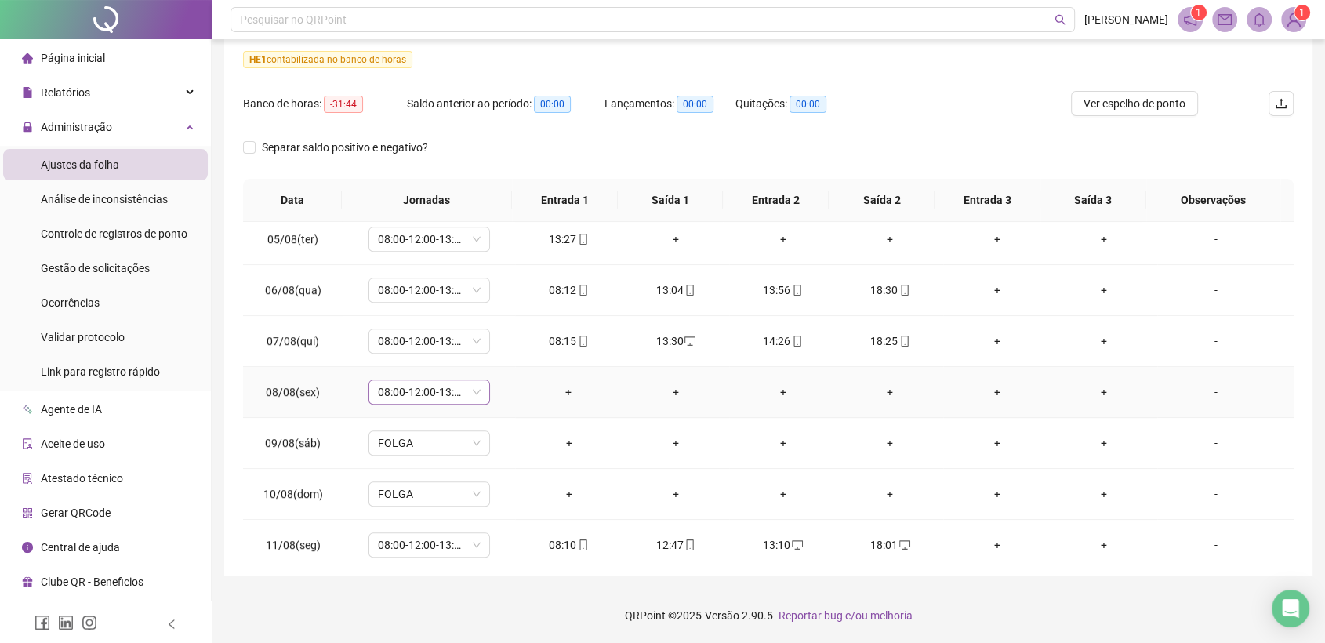
click at [476, 391] on span "08:00-12:00-13:00-17:00" at bounding box center [429, 392] width 103 height 24
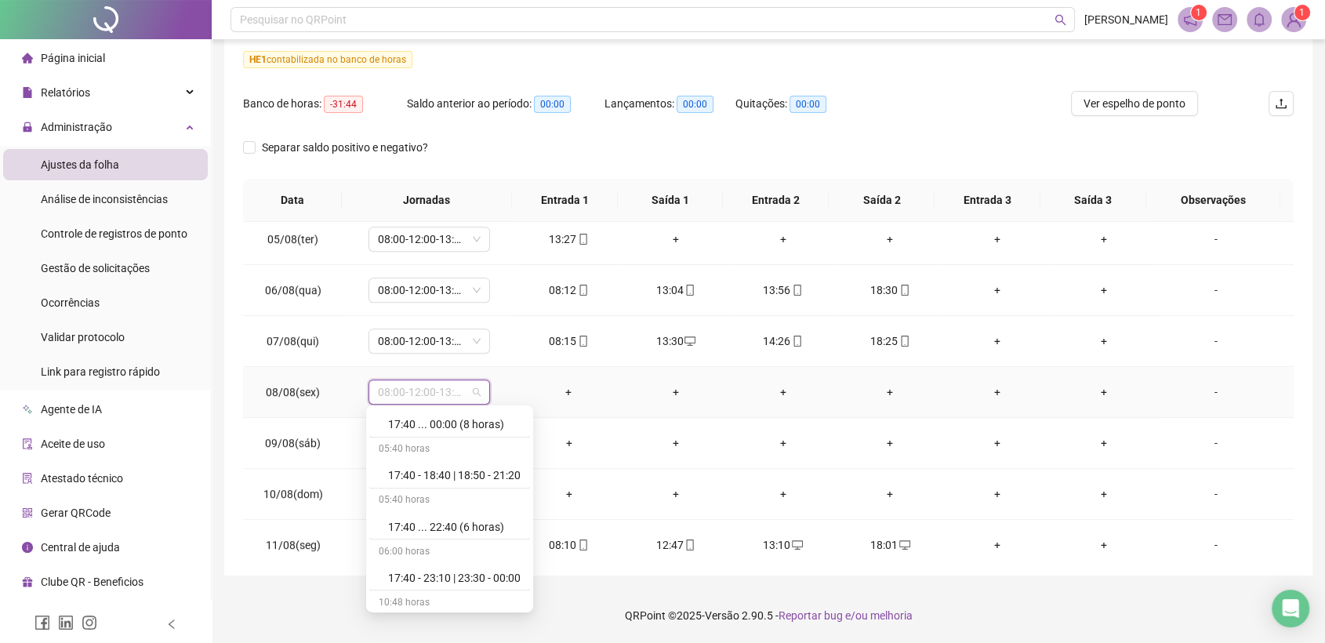
scroll to position [9314, 0]
click at [420, 502] on div "Folga" at bounding box center [454, 510] width 133 height 17
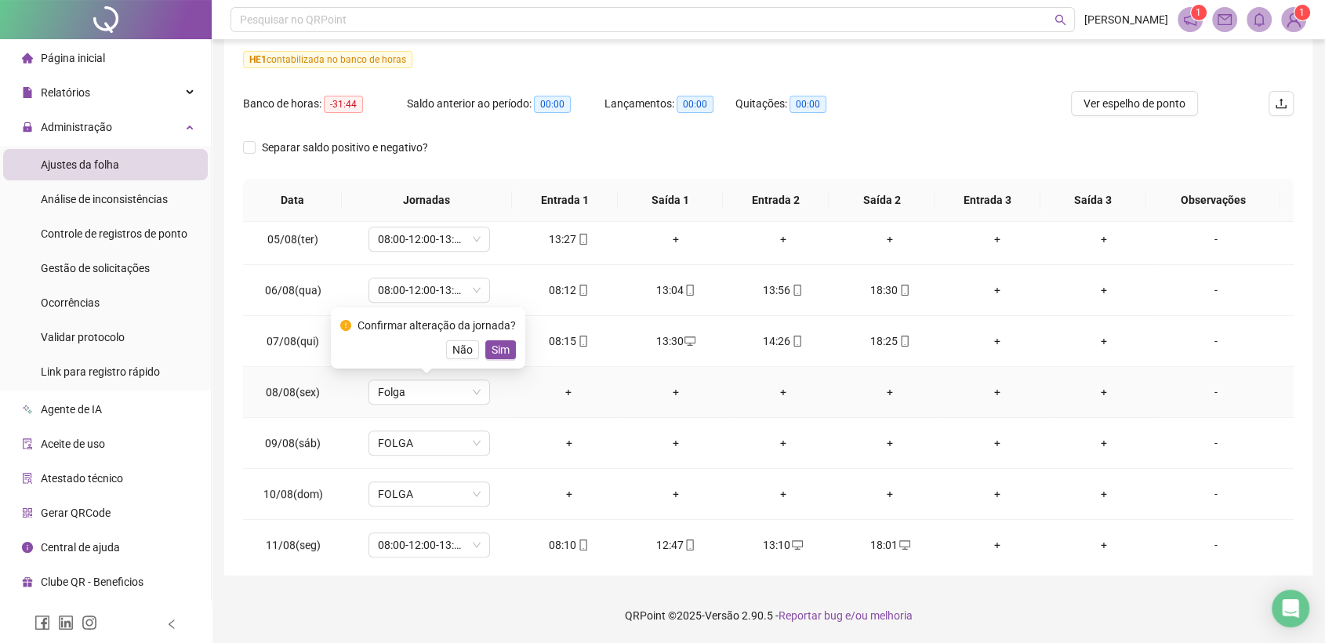
click at [496, 350] on span "Sim" at bounding box center [501, 349] width 18 height 17
click at [1201, 391] on div "-" at bounding box center [1216, 391] width 93 height 17
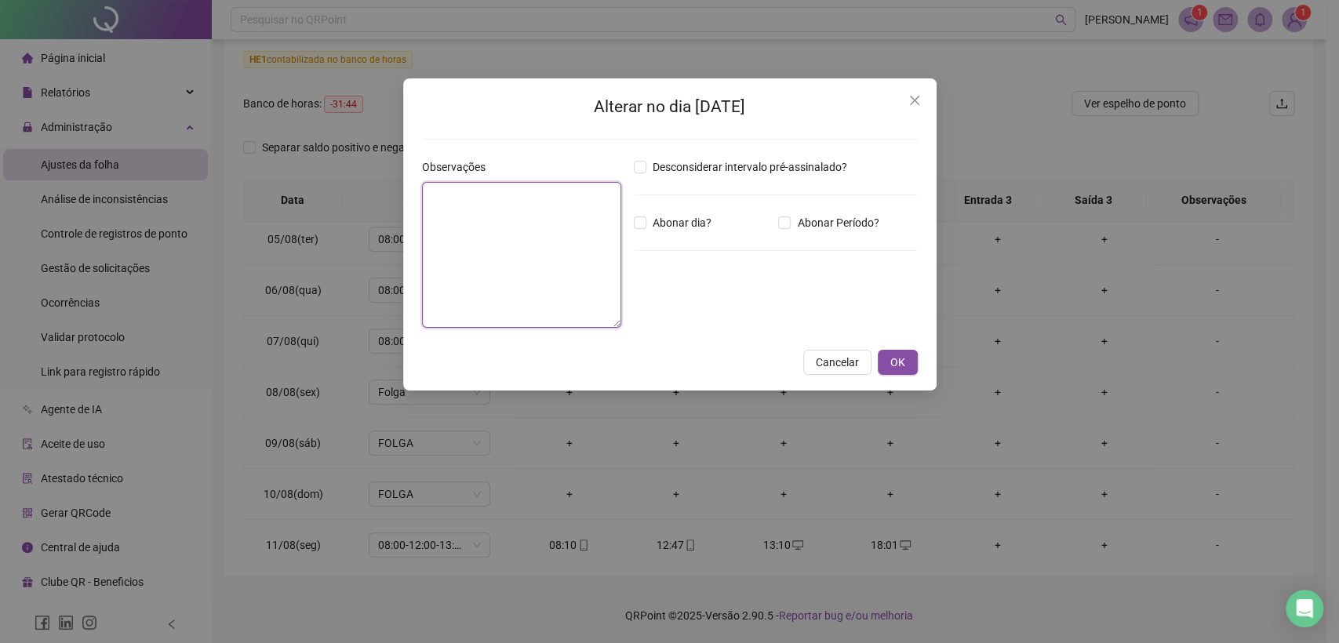
click at [514, 247] on textarea at bounding box center [521, 255] width 199 height 146
type textarea "**********"
click at [890, 362] on span "OK" at bounding box center [897, 362] width 15 height 17
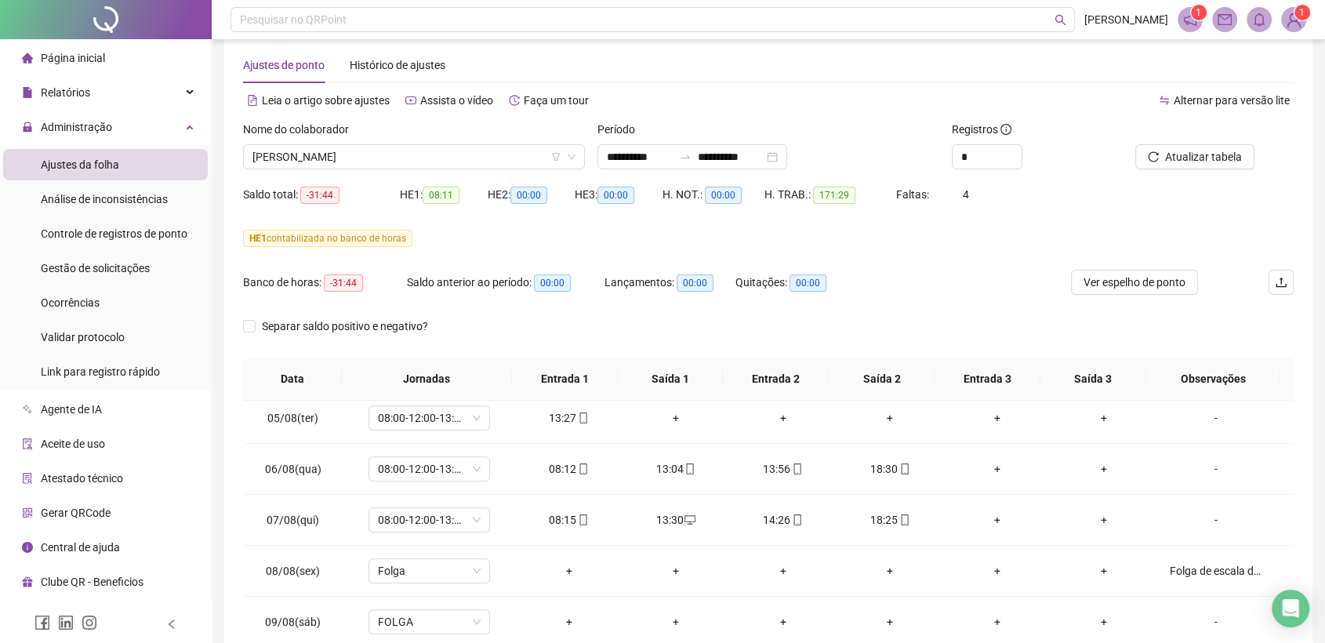
scroll to position [22, 0]
click at [1187, 158] on span "Atualizar tabela" at bounding box center [1203, 158] width 77 height 17
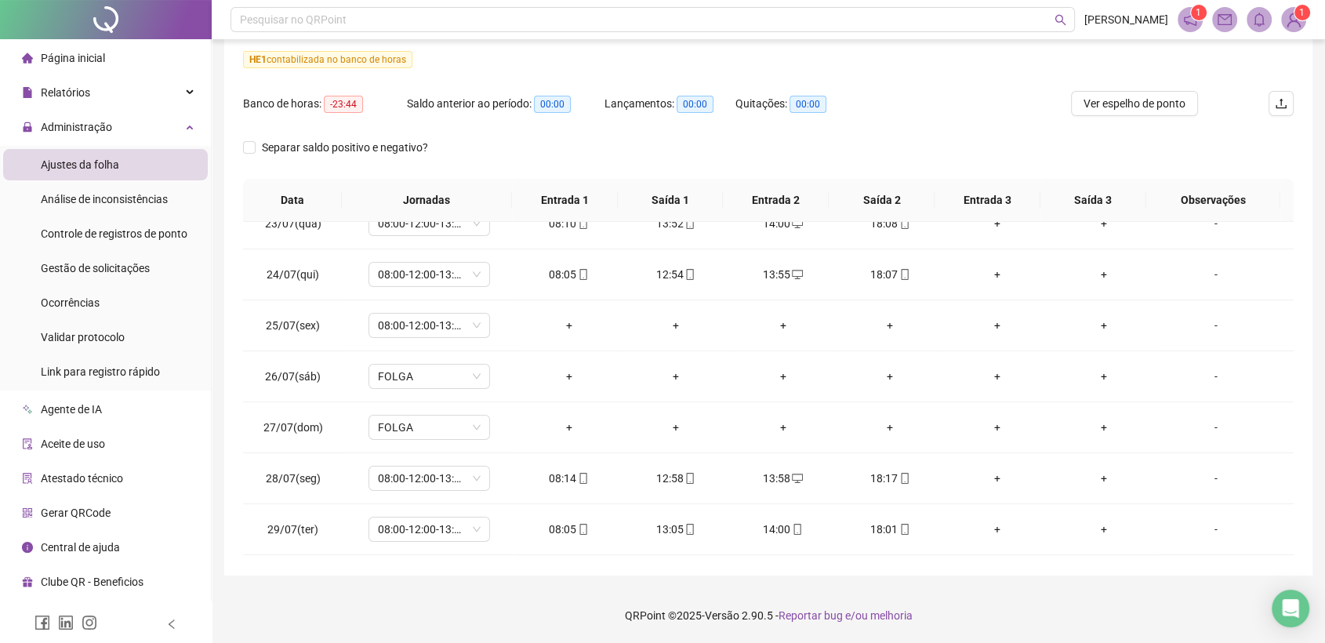
scroll to position [122, 0]
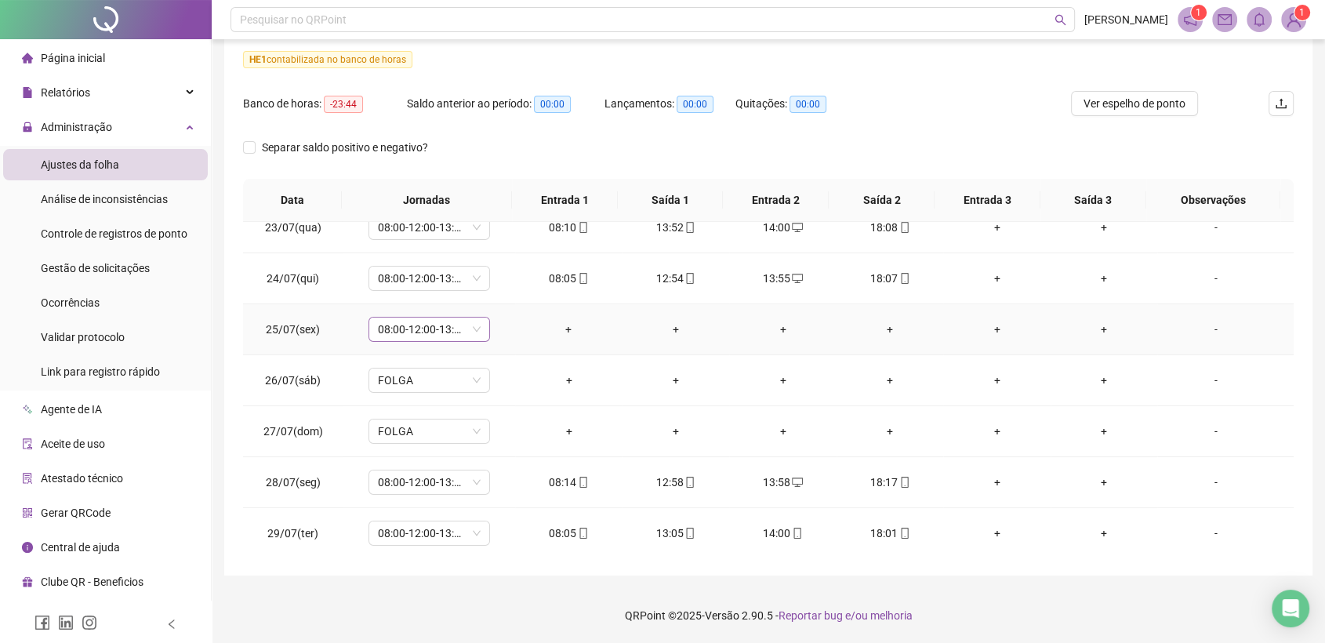
click at [478, 331] on div "08:00-12:00-13:00-17:00" at bounding box center [430, 329] width 122 height 25
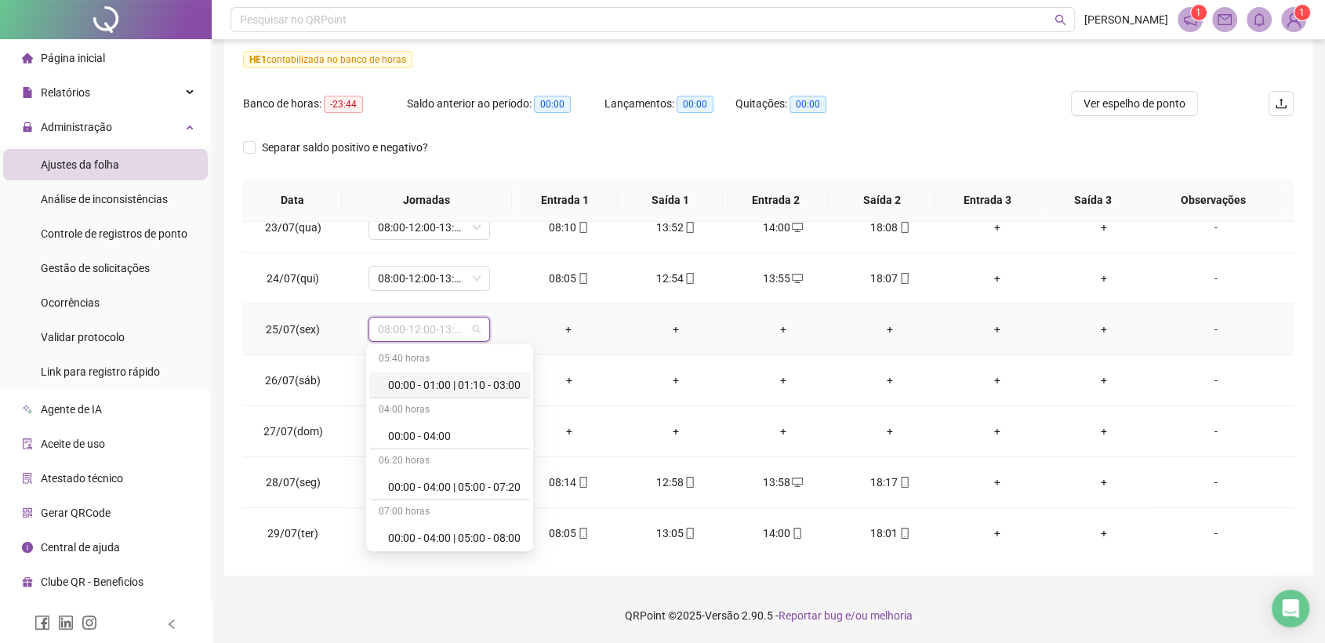
scroll to position [9314, 0]
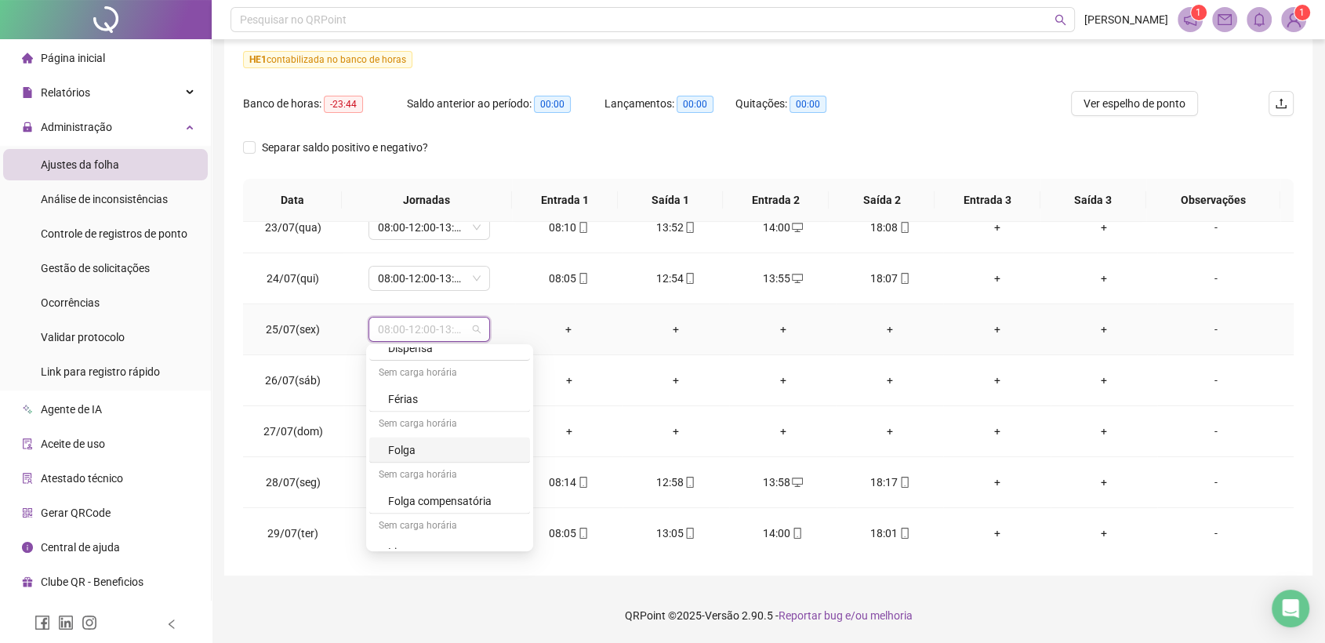
click at [464, 441] on div "Folga" at bounding box center [454, 449] width 133 height 17
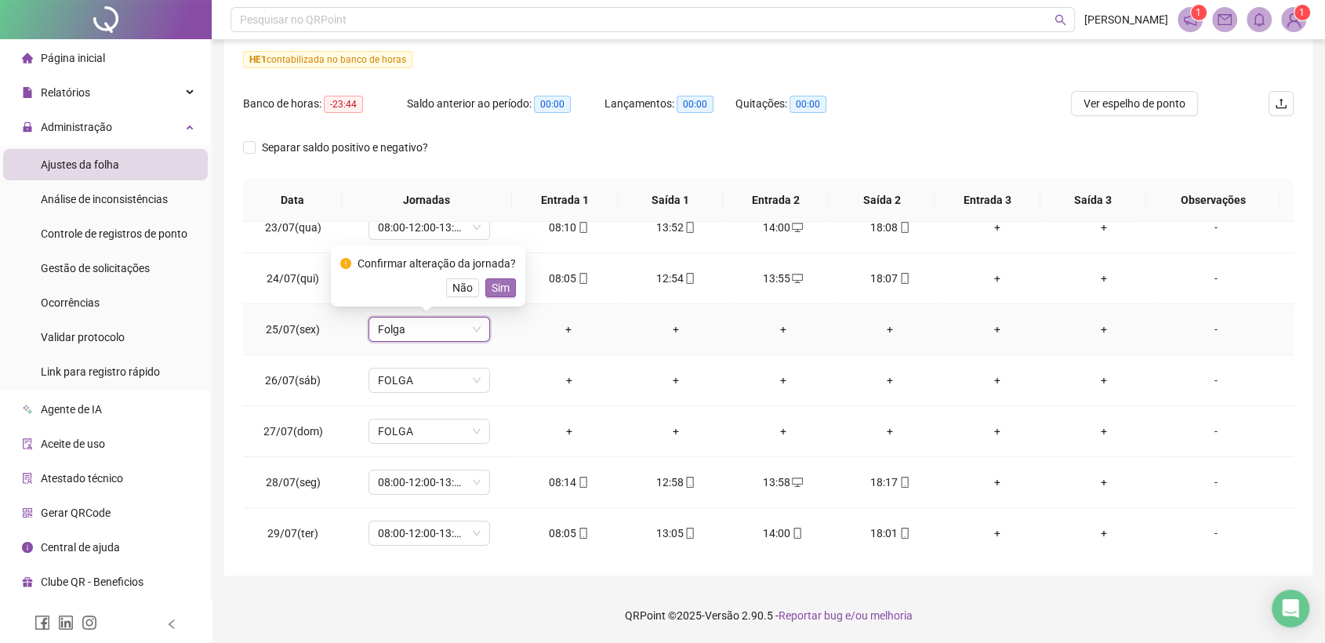
click at [507, 286] on button "Sim" at bounding box center [500, 287] width 31 height 19
click at [1204, 325] on div "-" at bounding box center [1216, 329] width 93 height 17
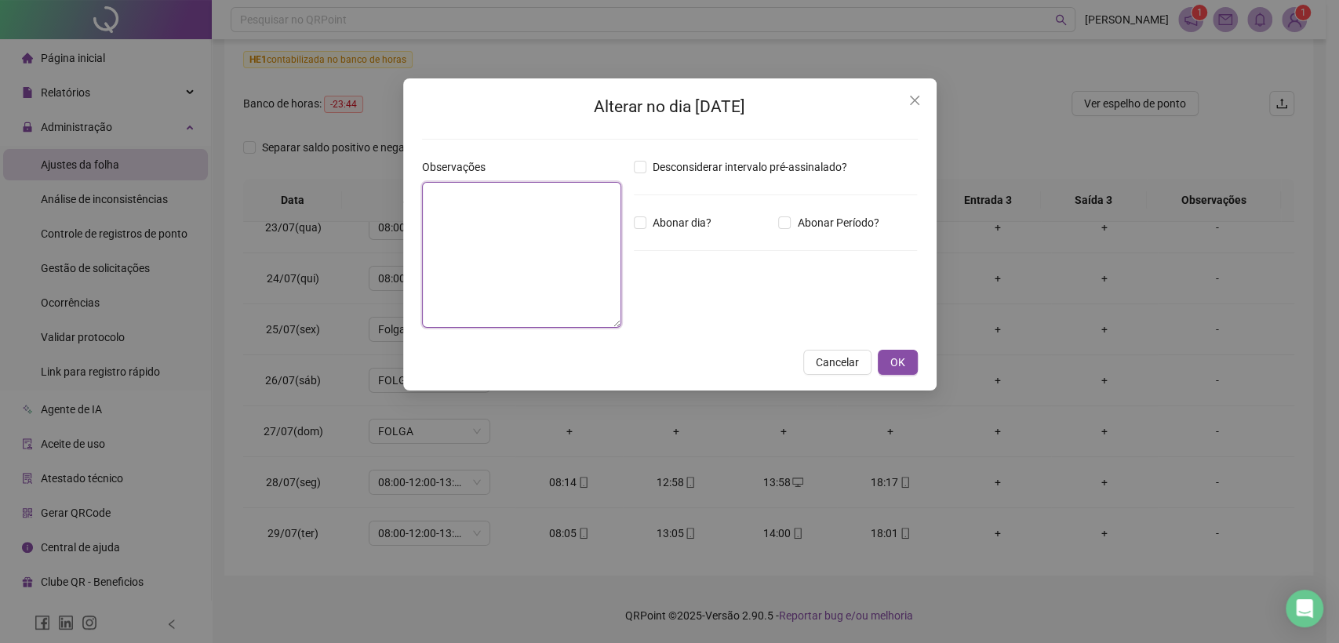
click at [467, 197] on textarea at bounding box center [521, 255] width 199 height 146
type textarea "**********"
click at [640, 220] on label "Abonar dia?" at bounding box center [676, 222] width 84 height 17
click at [896, 369] on span "OK" at bounding box center [897, 362] width 15 height 17
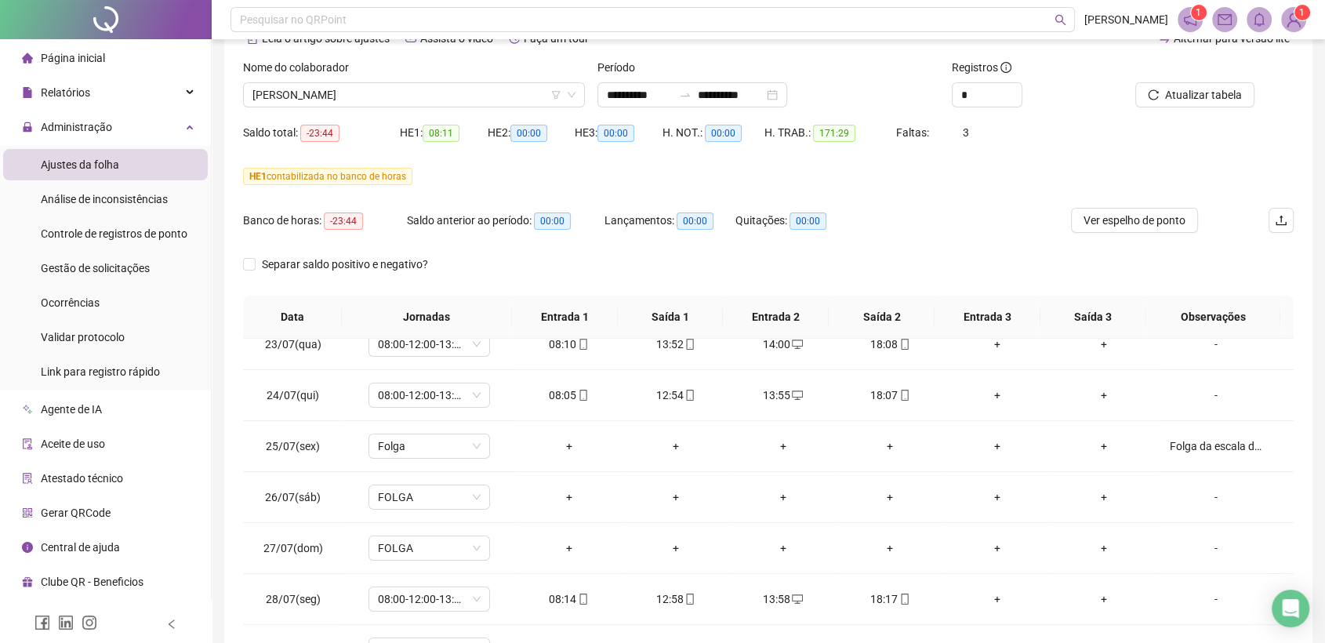
scroll to position [85, 0]
click at [1179, 83] on button "Atualizar tabela" at bounding box center [1194, 95] width 119 height 25
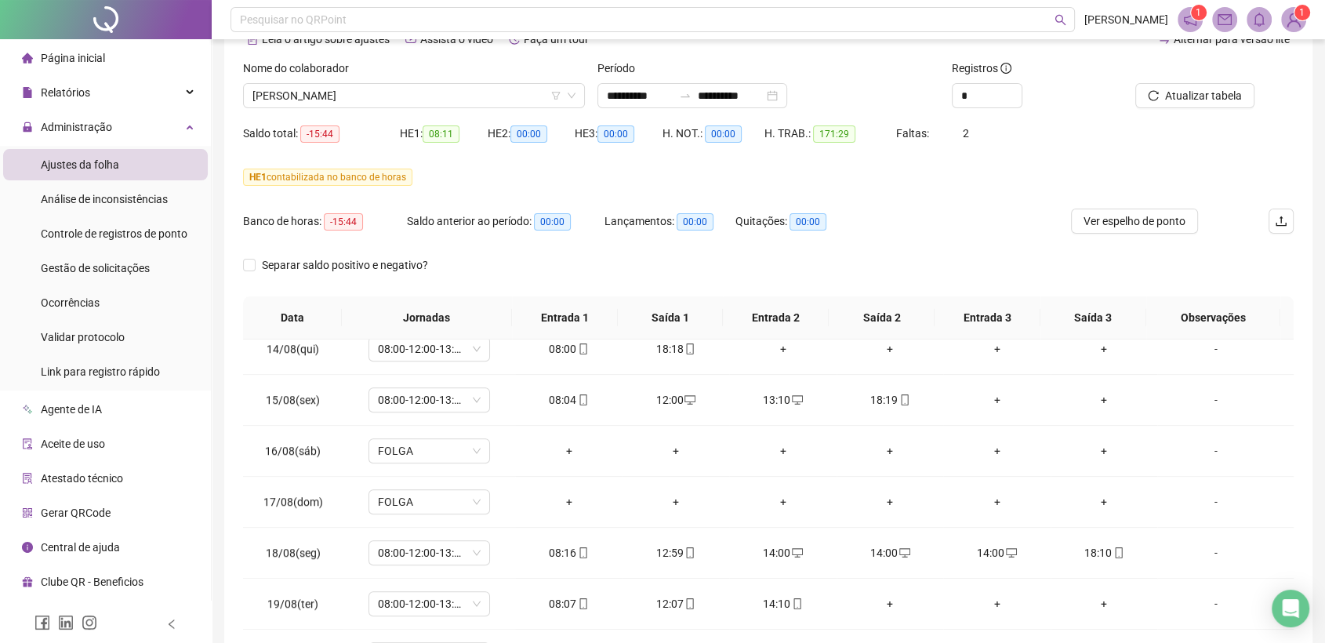
scroll to position [1242, 0]
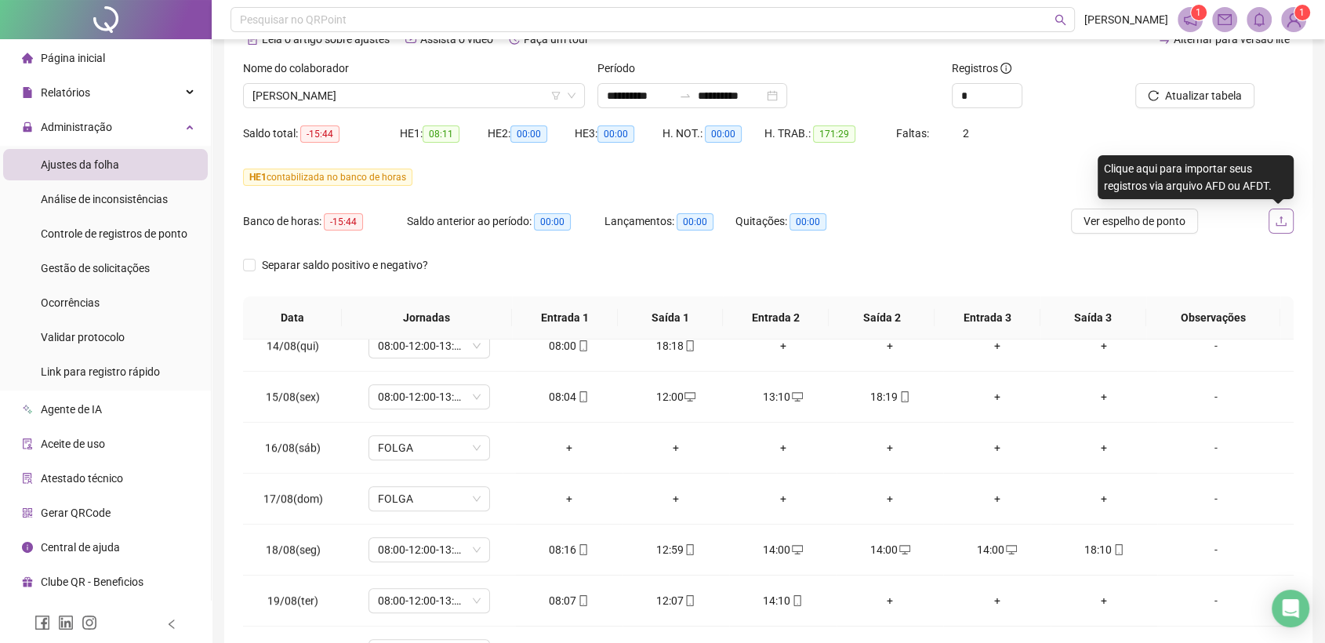
click at [1278, 216] on icon "upload" at bounding box center [1281, 221] width 13 height 13
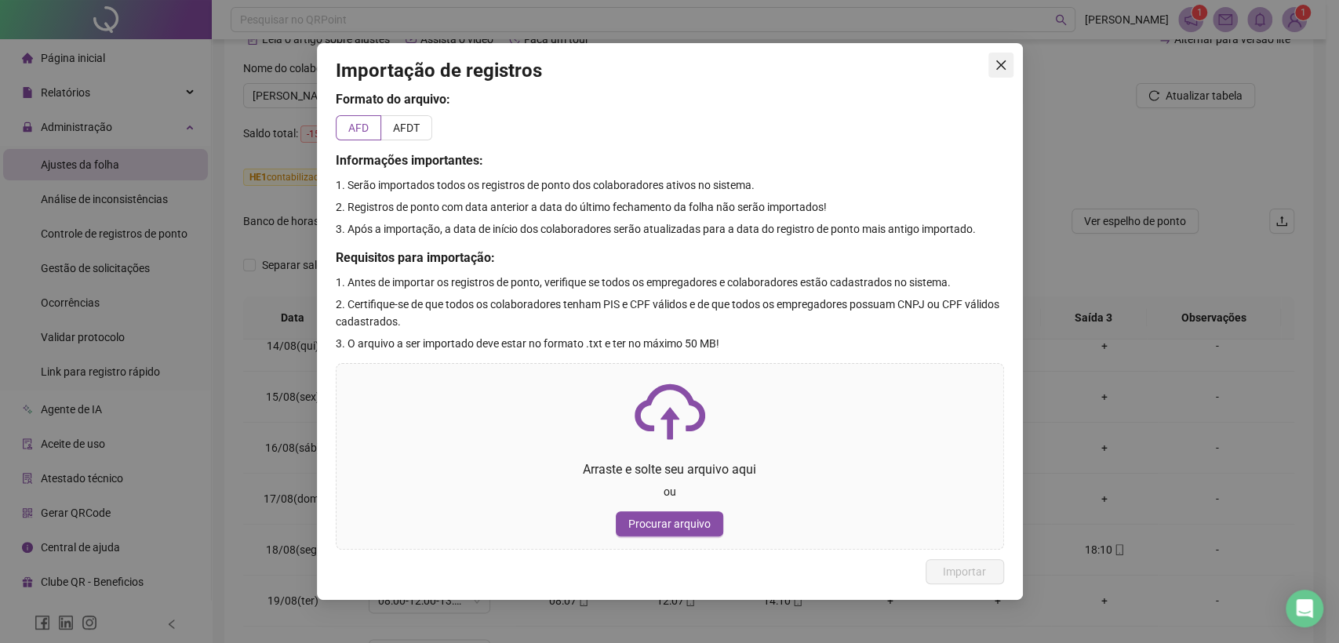
click at [995, 63] on icon "close" at bounding box center [1000, 65] width 13 height 13
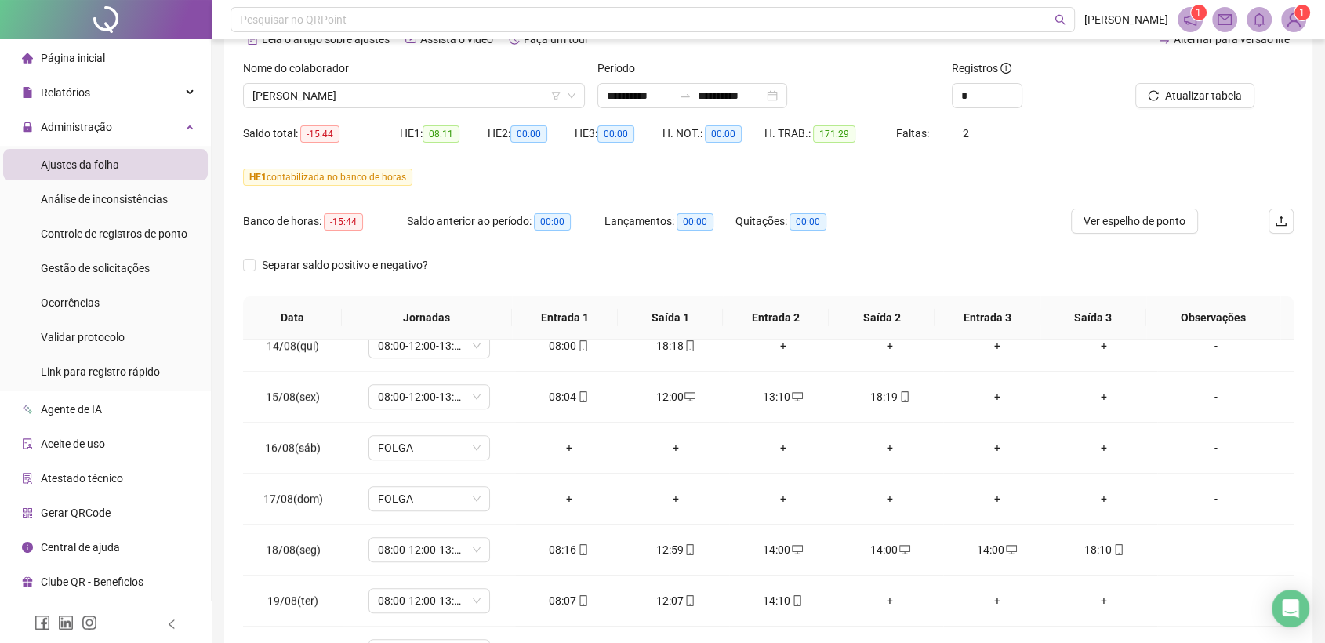
scroll to position [0, 0]
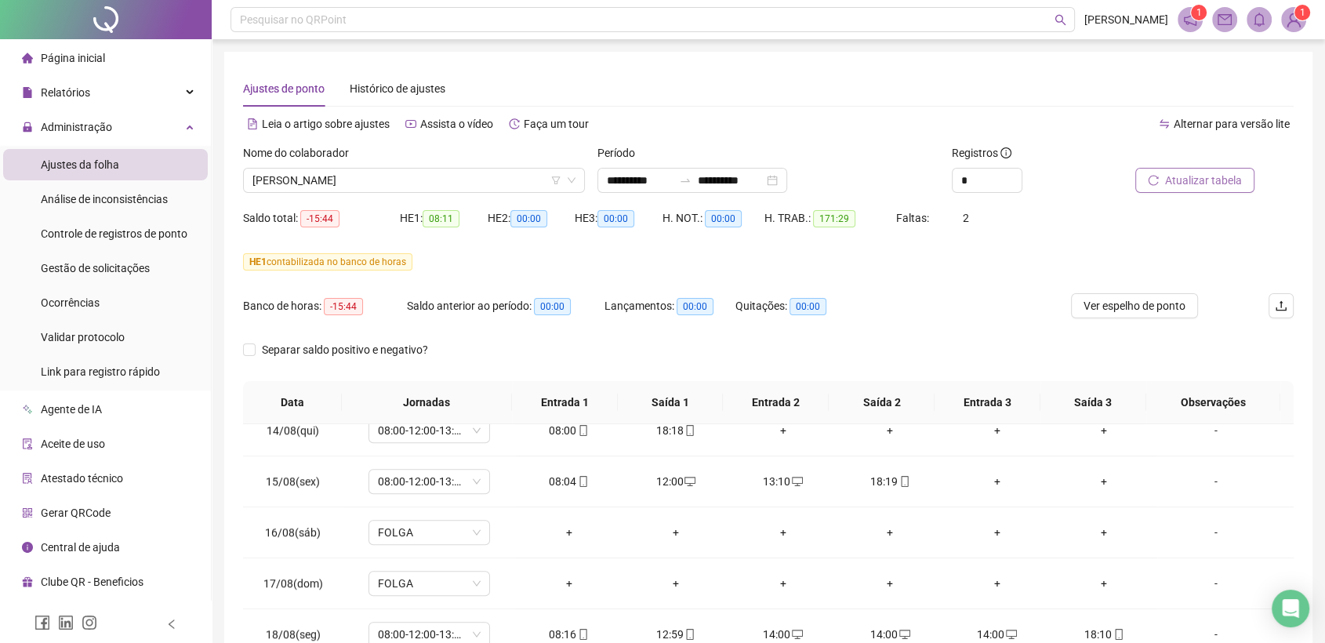
click at [1186, 177] on span "Atualizar tabela" at bounding box center [1203, 180] width 77 height 17
click at [1159, 307] on span "Ver espelho de ponto" at bounding box center [1135, 305] width 102 height 17
click at [420, 180] on span "[PERSON_NAME]" at bounding box center [414, 181] width 323 height 24
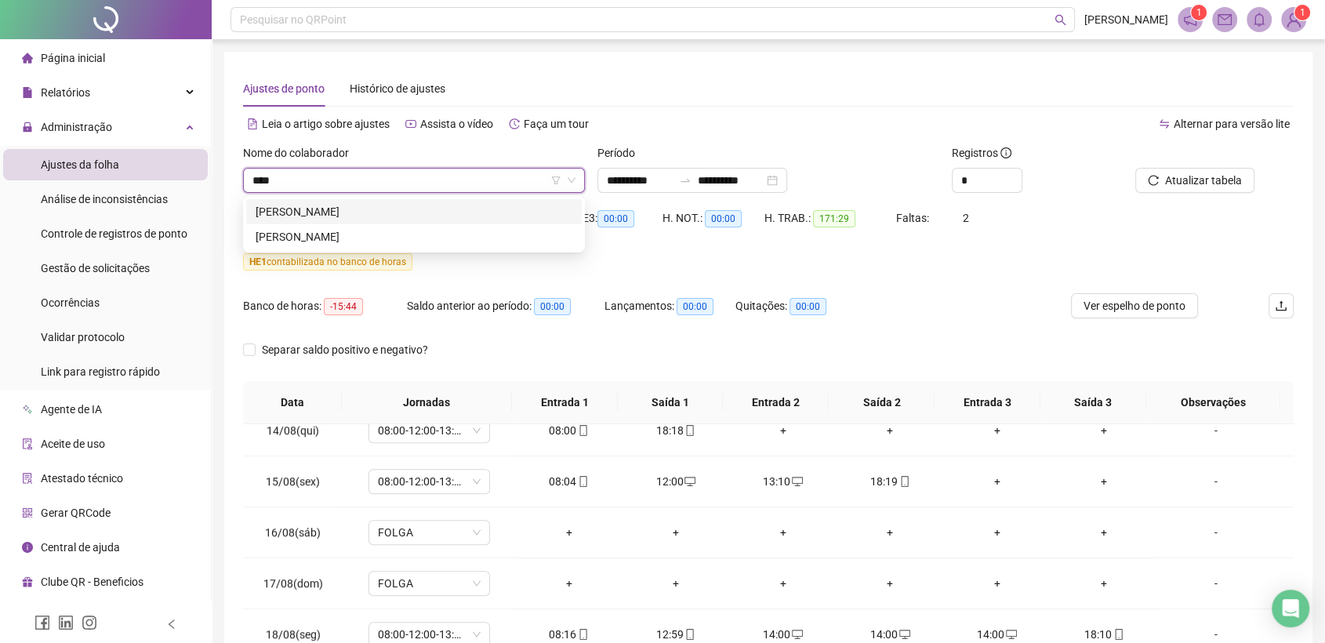
type input "*****"
click at [362, 213] on div "[PERSON_NAME]" at bounding box center [414, 211] width 317 height 17
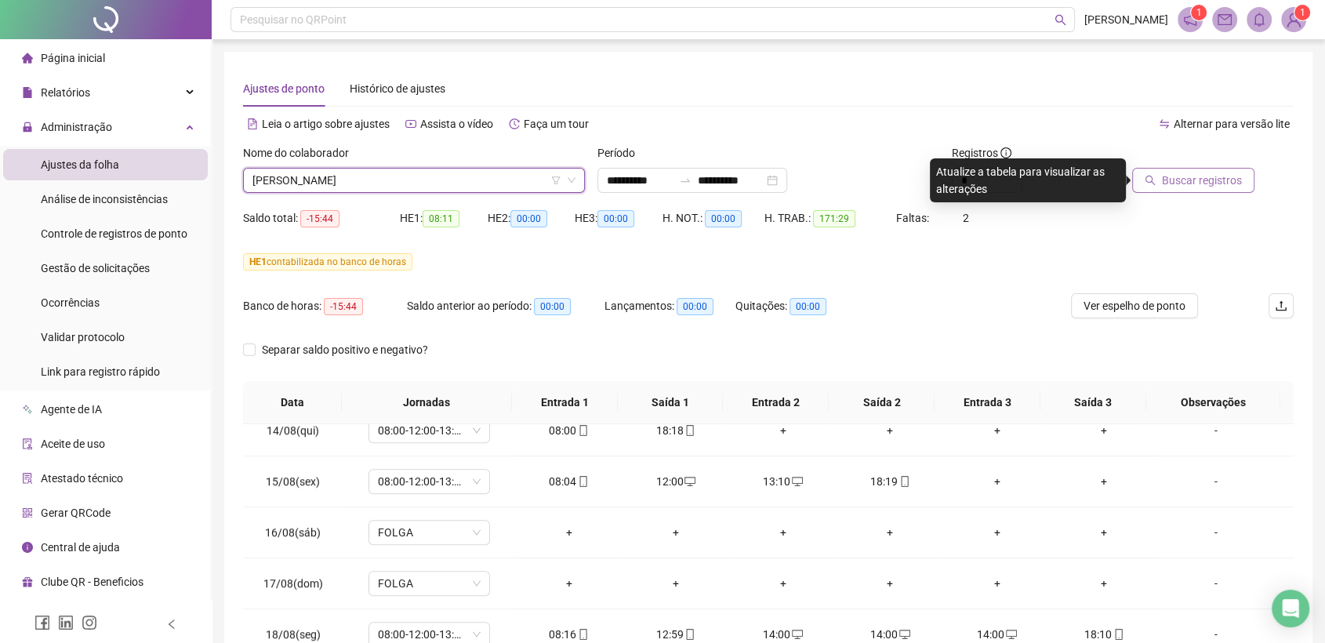
click at [1204, 179] on span "Buscar registros" at bounding box center [1202, 180] width 80 height 17
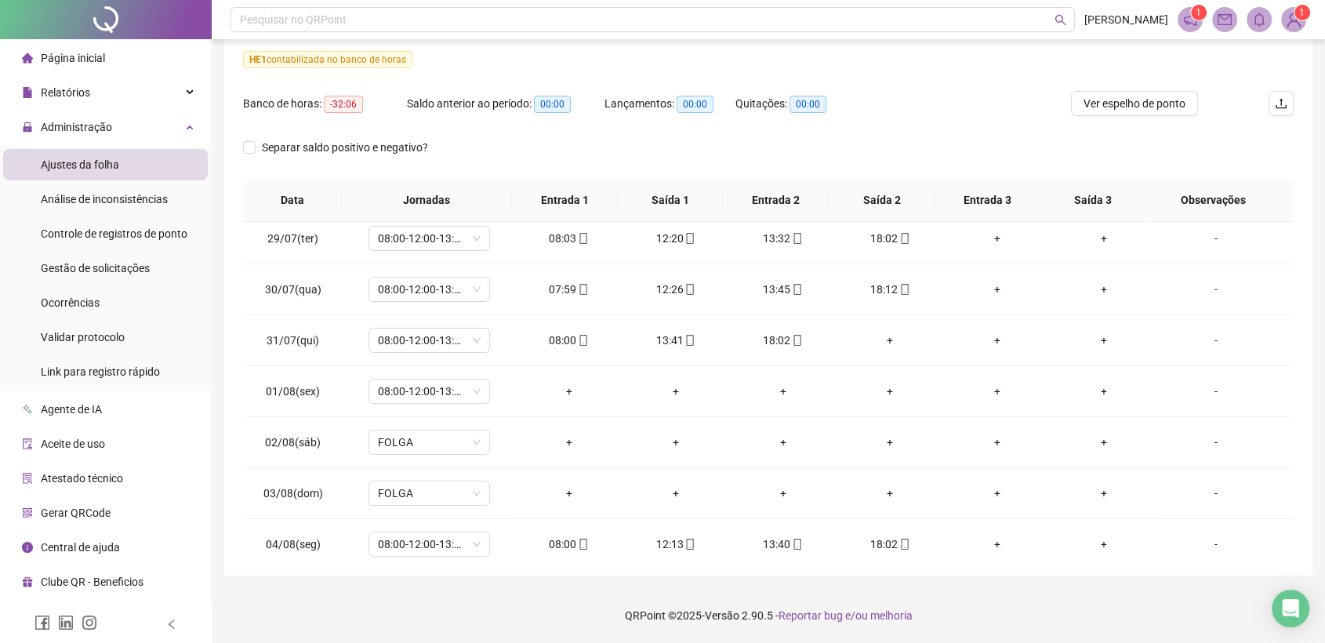
scroll to position [420, 0]
click at [481, 383] on div "08:00-12:00-13:12-18:00" at bounding box center [430, 387] width 122 height 25
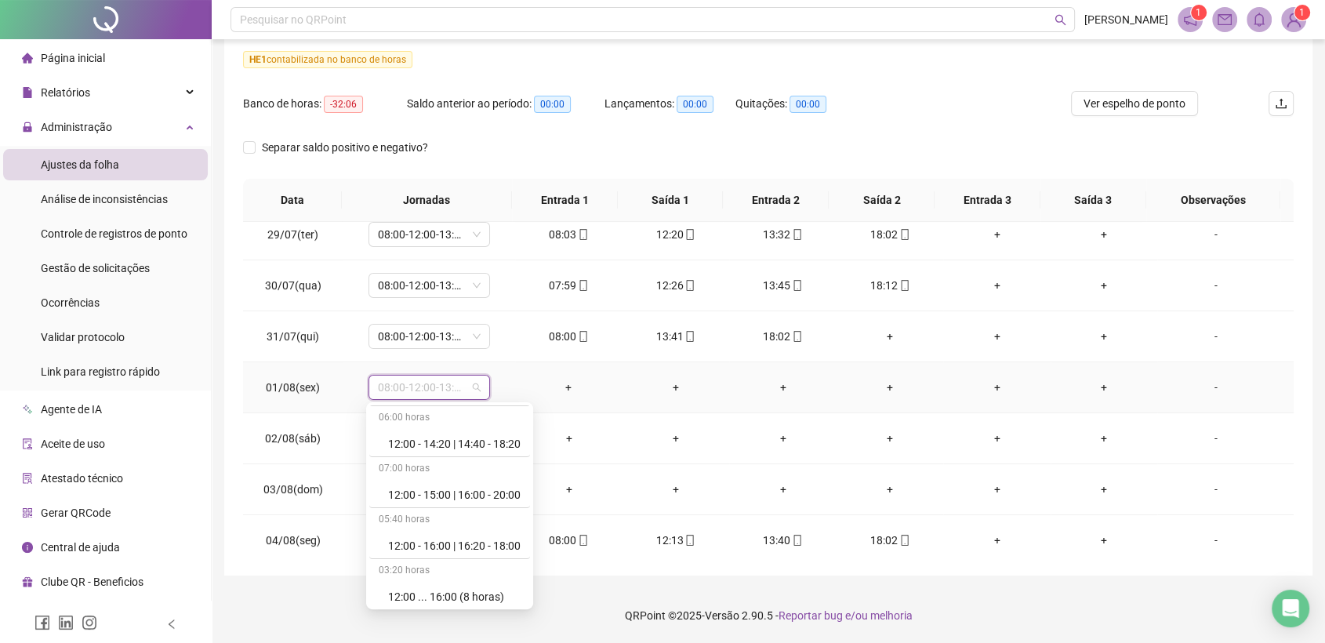
scroll to position [9314, 0]
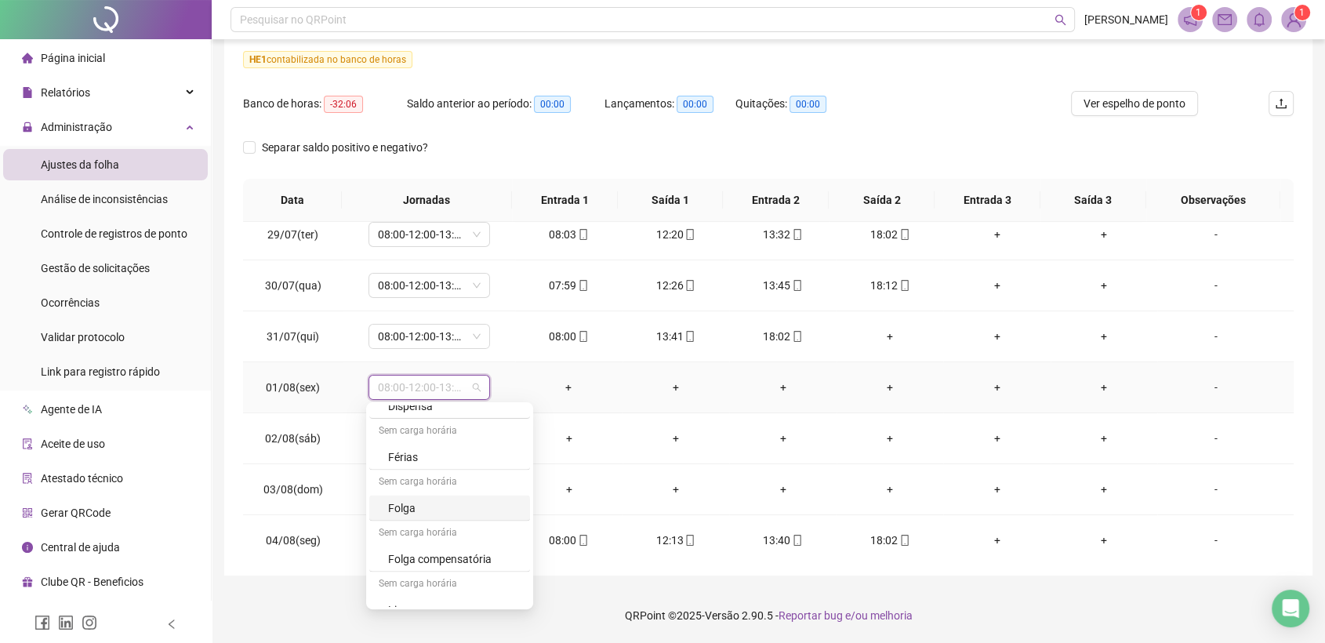
click at [399, 499] on div "Folga" at bounding box center [454, 507] width 133 height 17
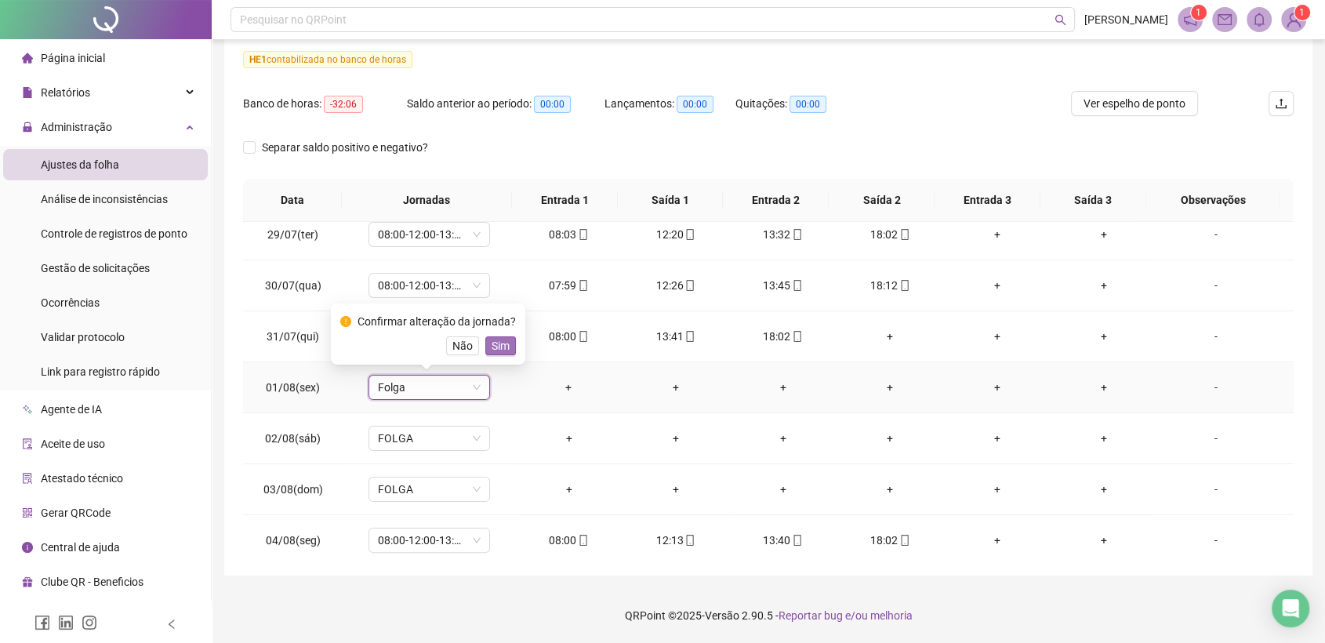
click at [500, 347] on span "Sim" at bounding box center [501, 345] width 18 height 17
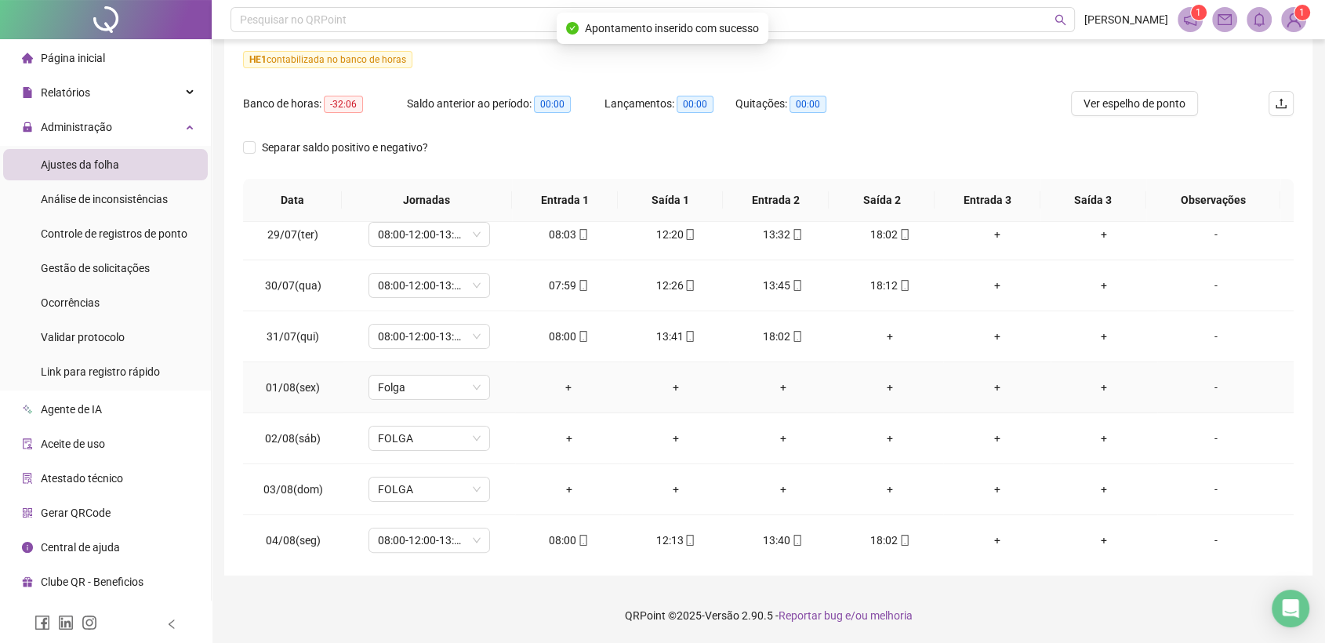
click at [1202, 391] on div "-" at bounding box center [1216, 387] width 93 height 17
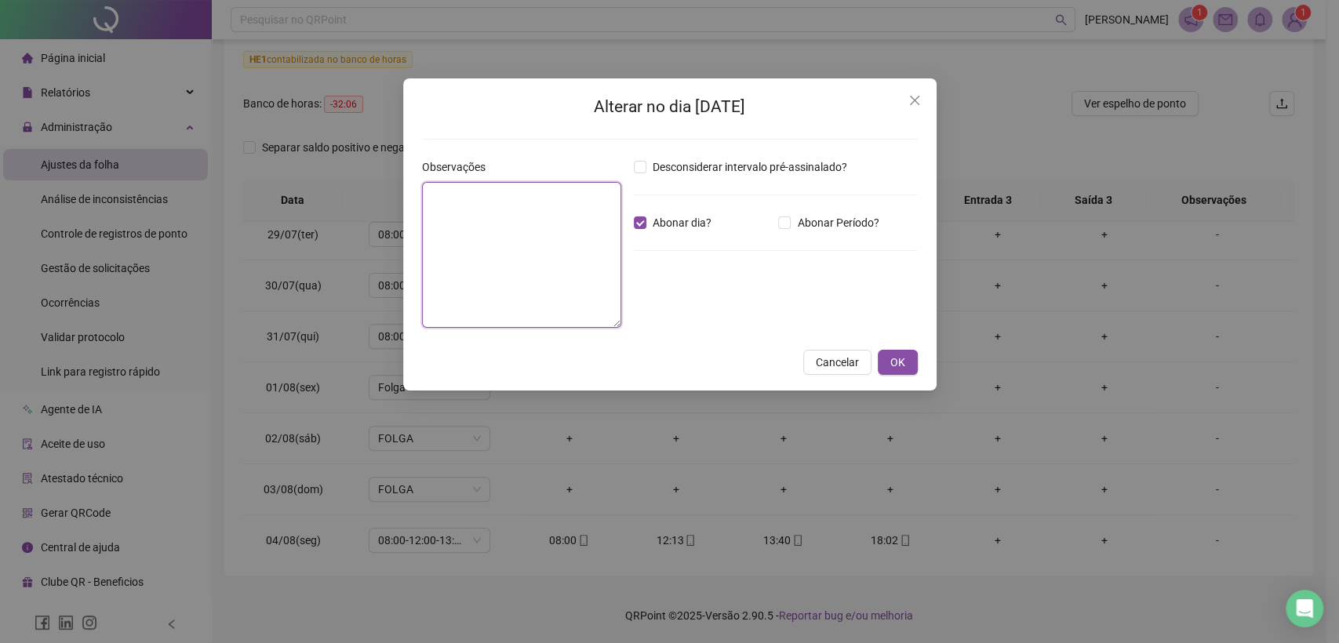
click at [496, 227] on textarea at bounding box center [521, 255] width 199 height 146
type textarea "**********"
click at [885, 359] on button "OK" at bounding box center [897, 362] width 40 height 25
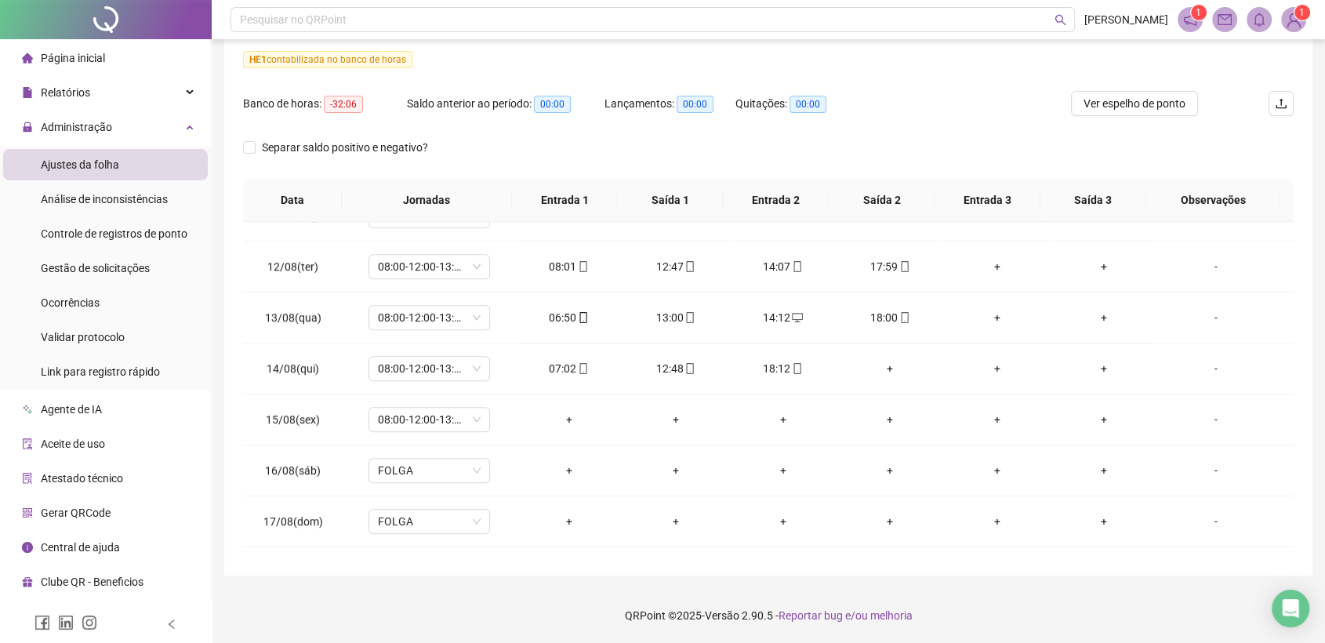
scroll to position [1105, 0]
click at [474, 416] on span "08:00-12:00-13:12-18:00" at bounding box center [429, 417] width 103 height 24
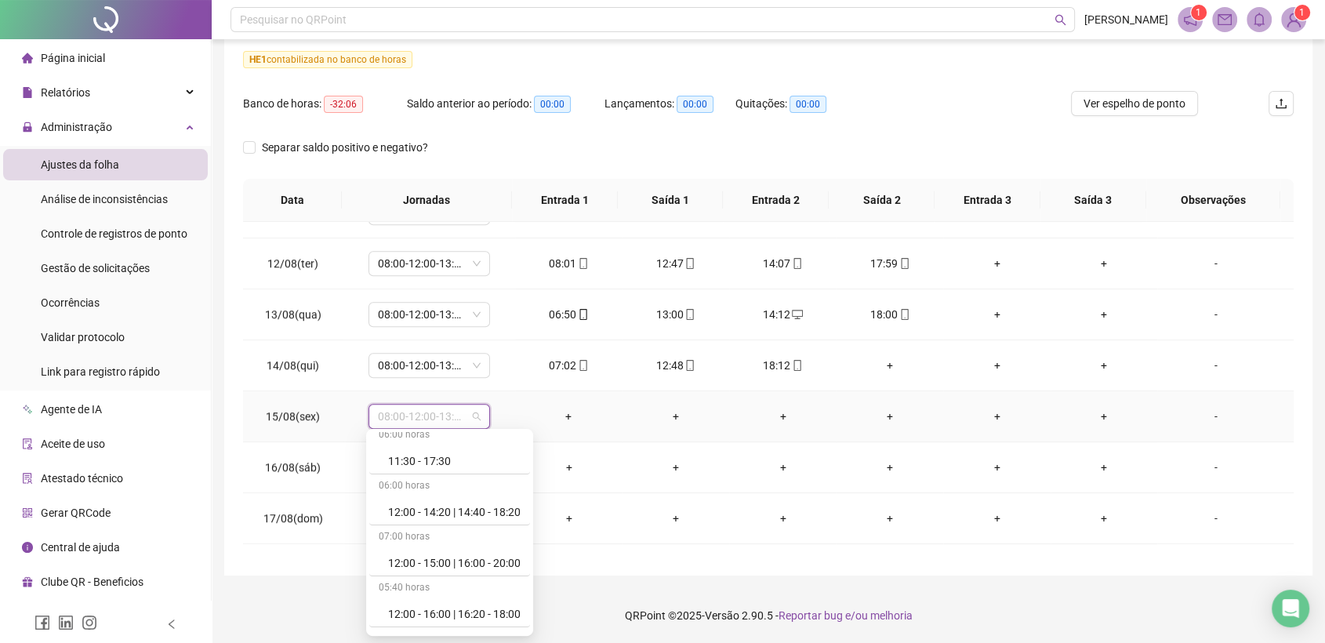
scroll to position [9314, 0]
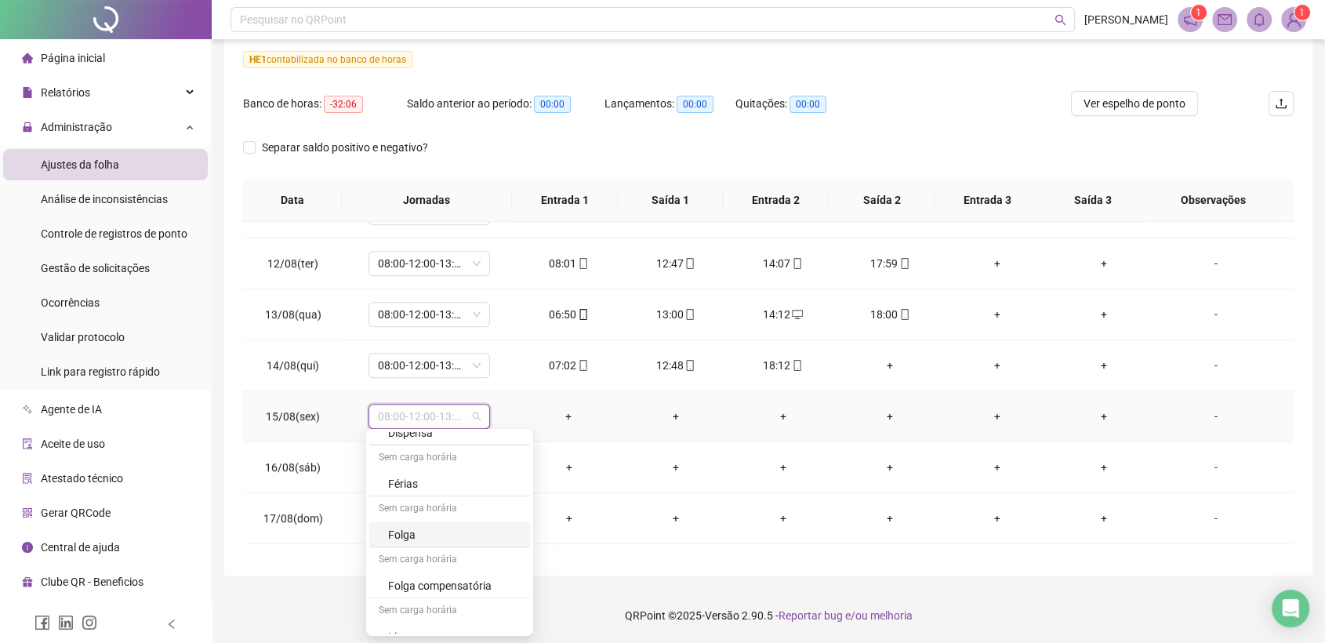
click at [422, 525] on div "Folga" at bounding box center [454, 533] width 133 height 17
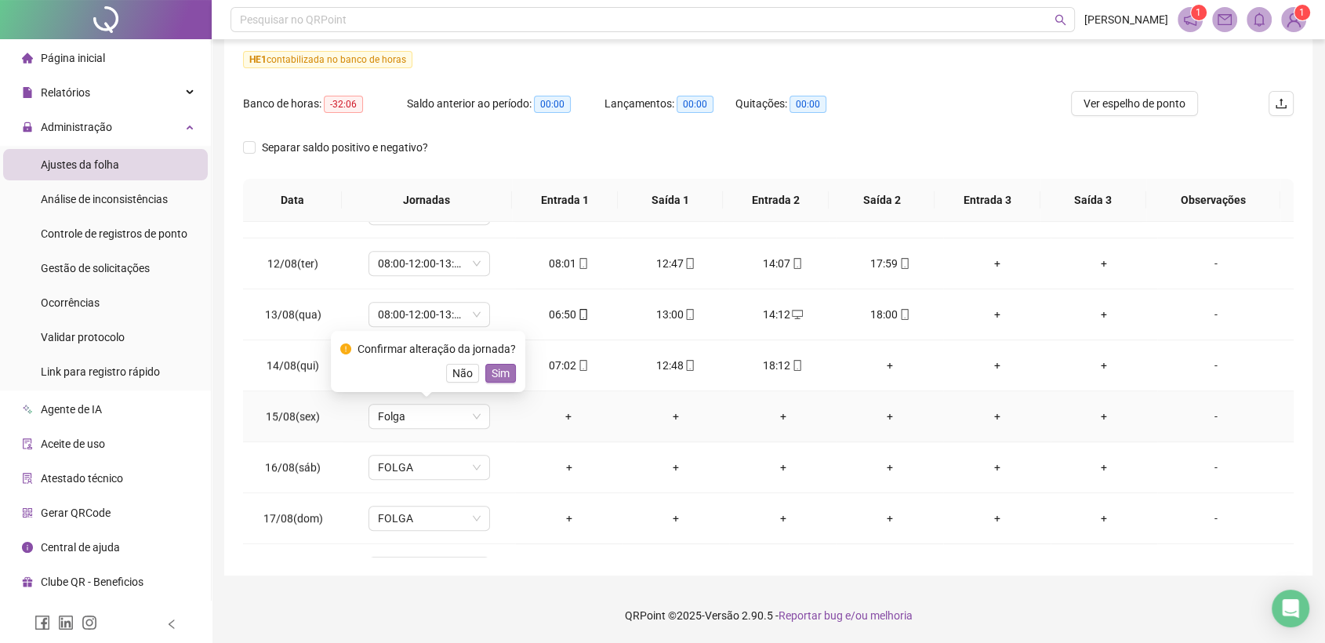
click at [497, 375] on span "Sim" at bounding box center [501, 373] width 18 height 17
click at [1087, 415] on div "+" at bounding box center [1104, 416] width 82 height 17
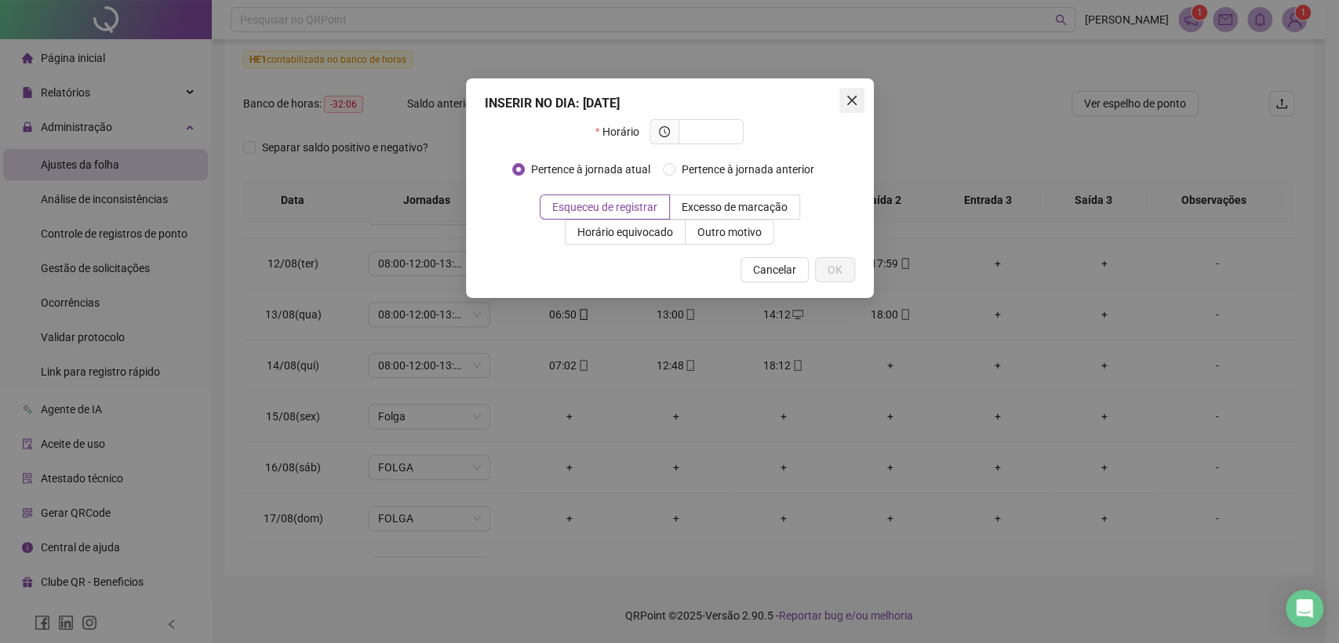
click at [848, 95] on icon "close" at bounding box center [851, 100] width 13 height 13
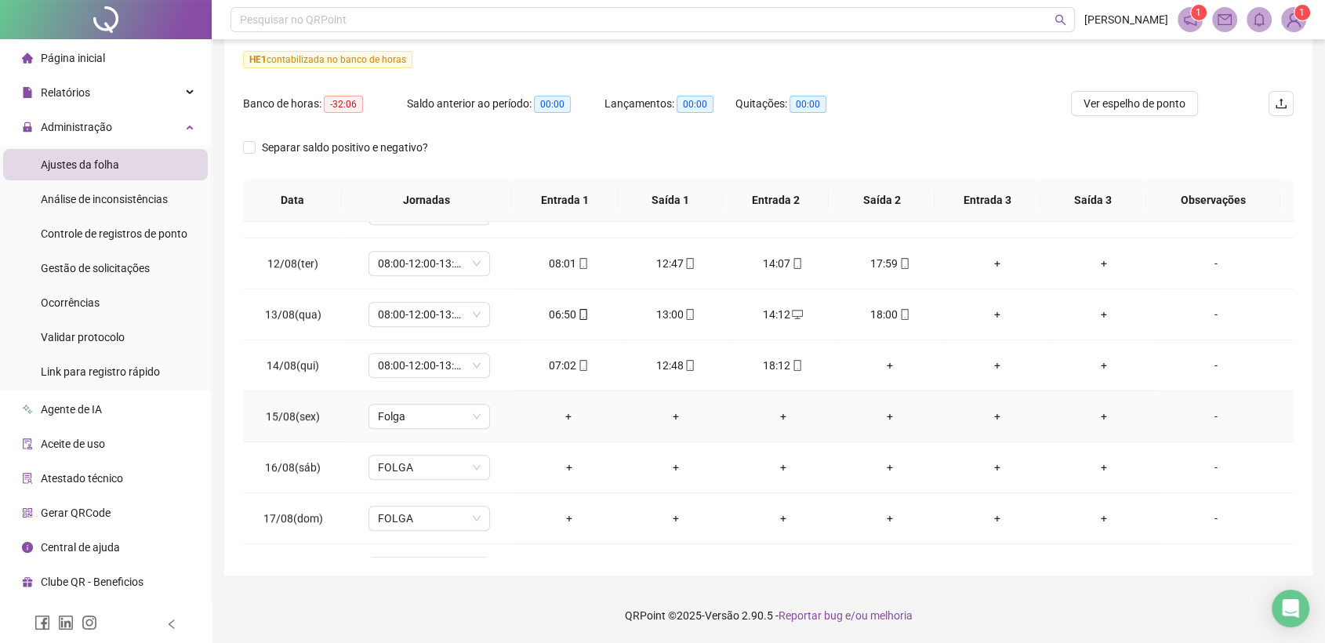
click at [1201, 416] on div "-" at bounding box center [1216, 416] width 93 height 17
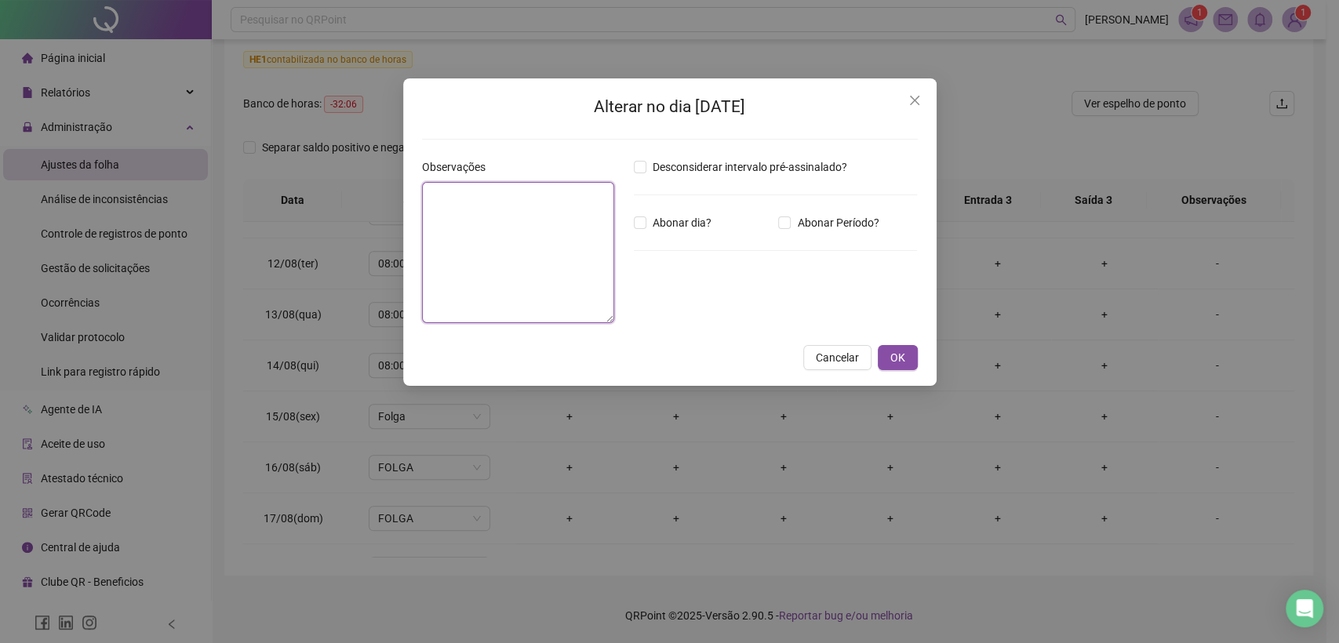
click at [455, 221] on textarea at bounding box center [518, 252] width 192 height 141
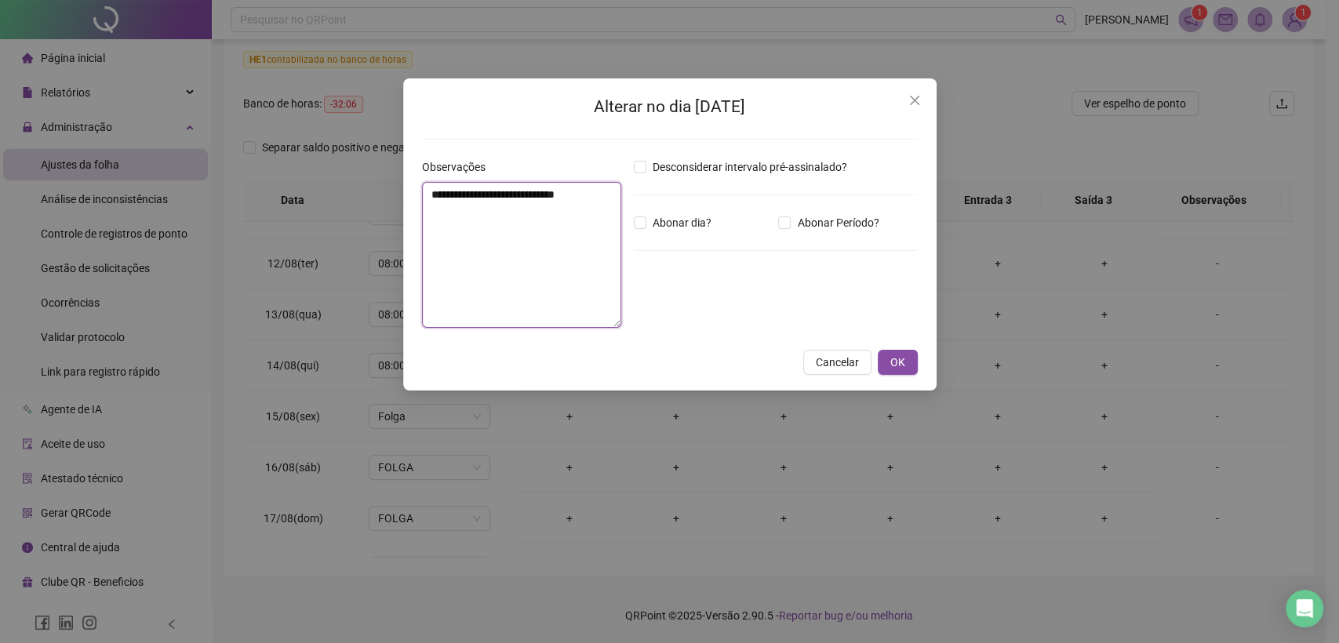
drag, startPoint x: 431, startPoint y: 192, endPoint x: 601, endPoint y: 196, distance: 171.0
click at [601, 196] on textarea "**********" at bounding box center [521, 255] width 199 height 146
type textarea "**********"
click at [888, 358] on button "OK" at bounding box center [897, 362] width 40 height 25
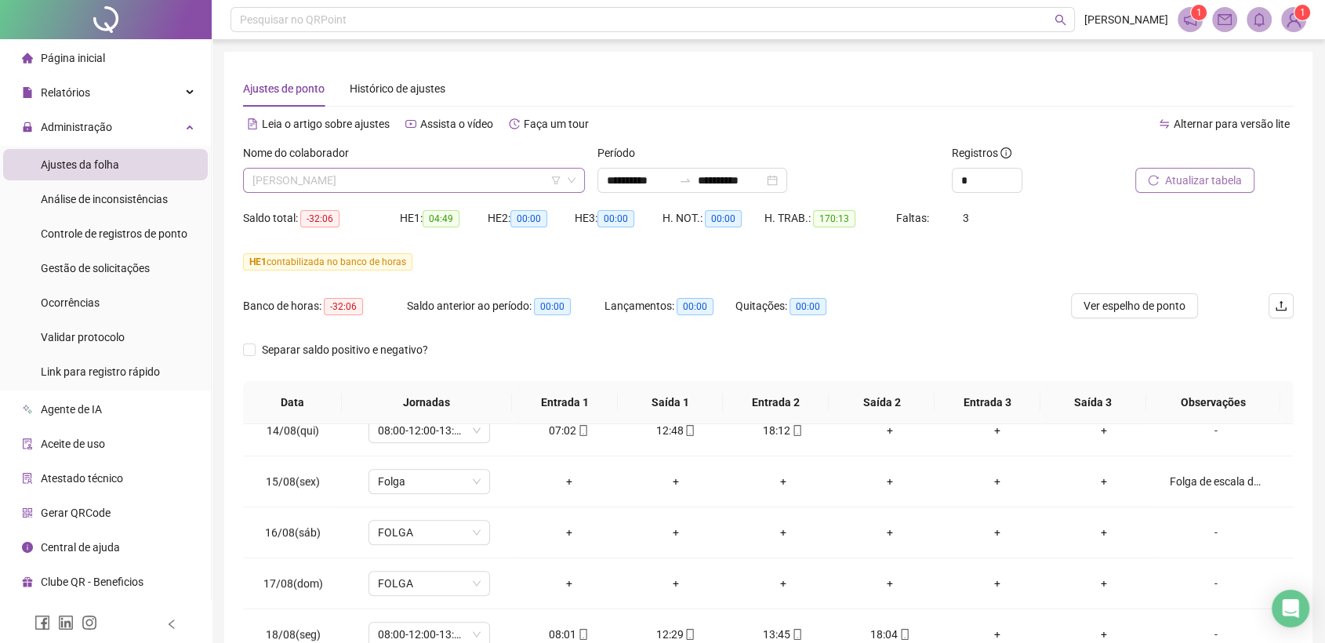
scroll to position [251, 0]
click at [410, 177] on span "[PERSON_NAME]" at bounding box center [414, 181] width 323 height 24
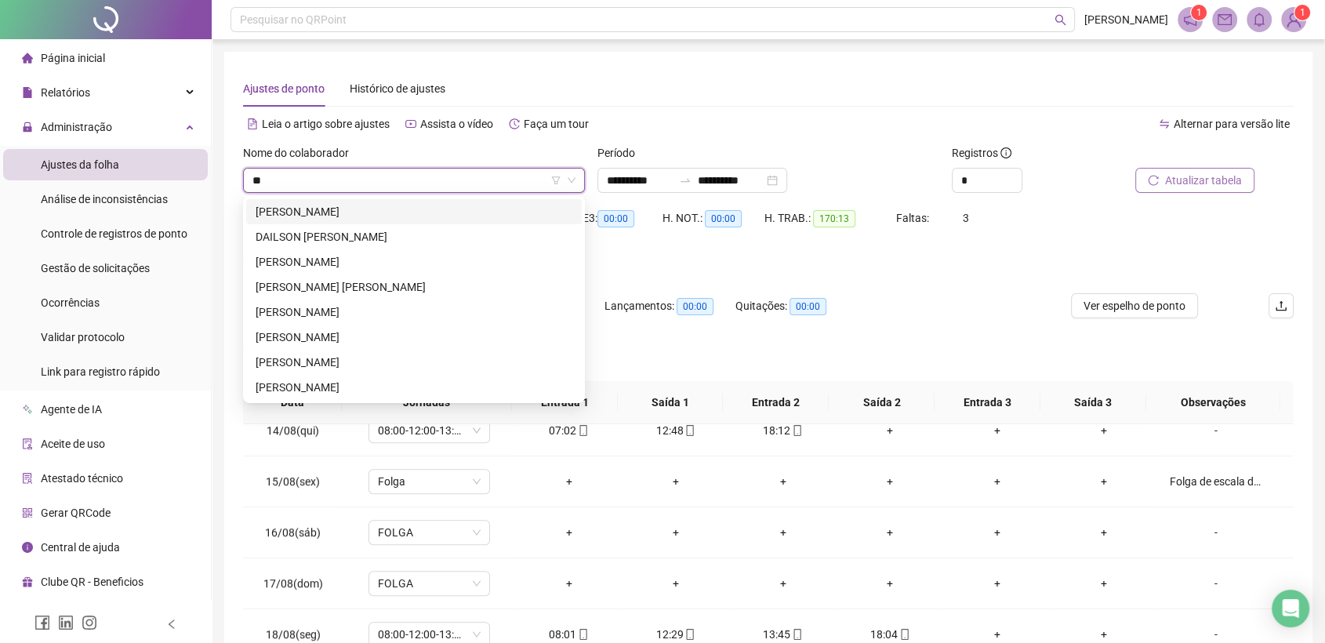
scroll to position [0, 0]
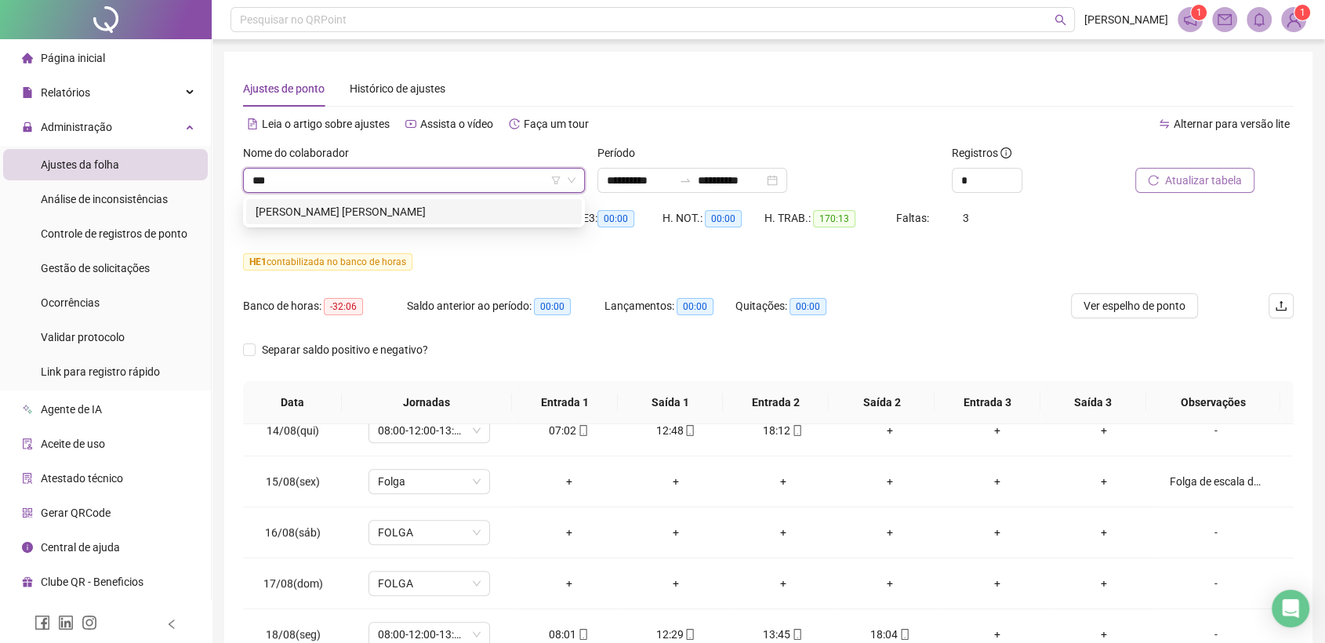
type input "****"
click at [390, 209] on div "[PERSON_NAME] [PERSON_NAME]" at bounding box center [414, 211] width 317 height 17
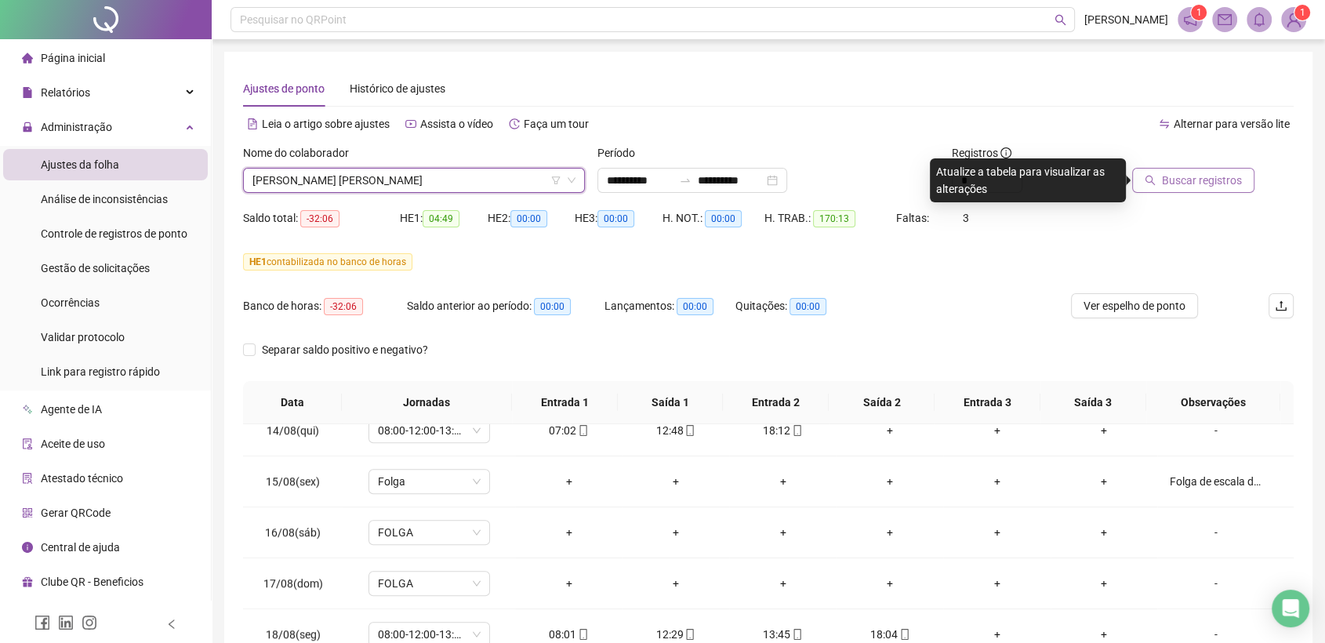
click at [845, 78] on div "Ajustes de ponto Histórico de ajustes" at bounding box center [768, 89] width 1051 height 36
click at [430, 180] on span "[PERSON_NAME] [PERSON_NAME]" at bounding box center [414, 181] width 323 height 24
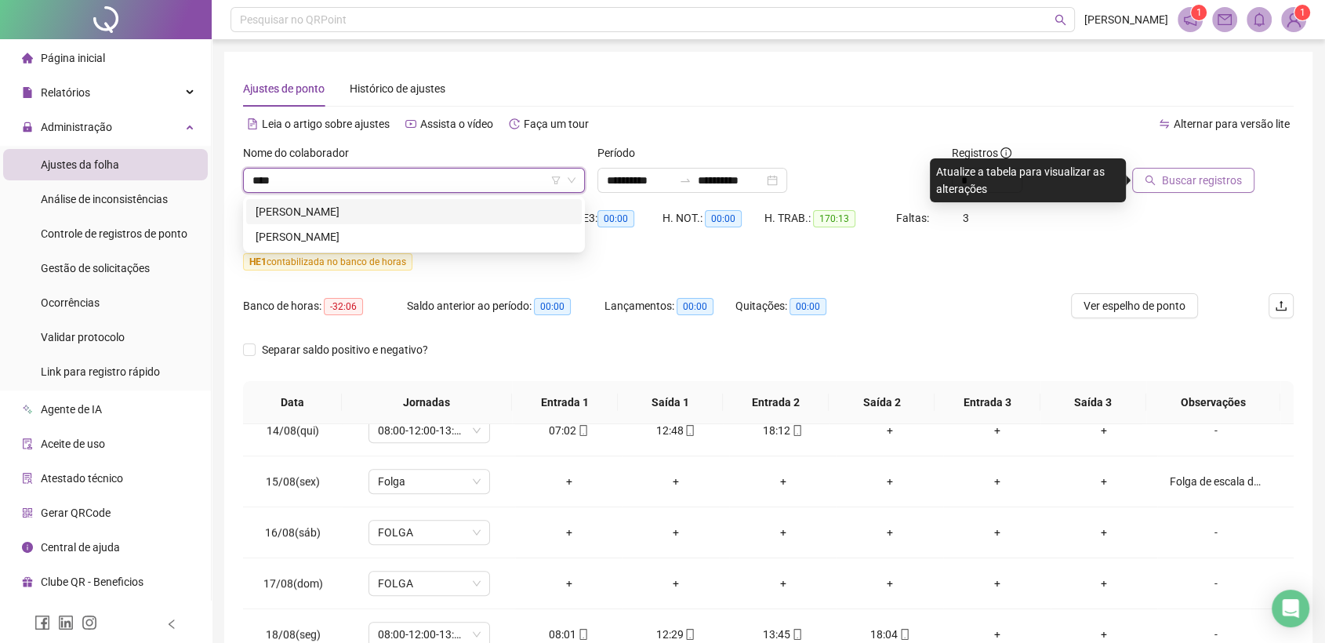
type input "*****"
click at [365, 214] on div "[PERSON_NAME]" at bounding box center [414, 211] width 317 height 17
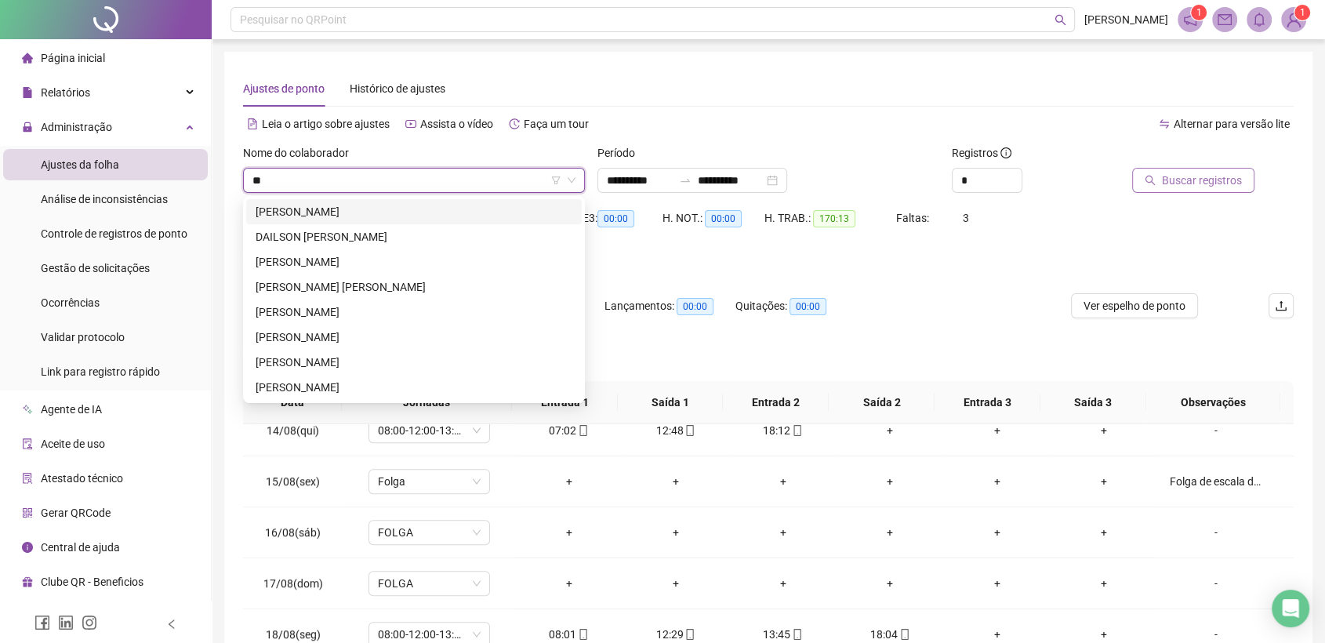
type input "***"
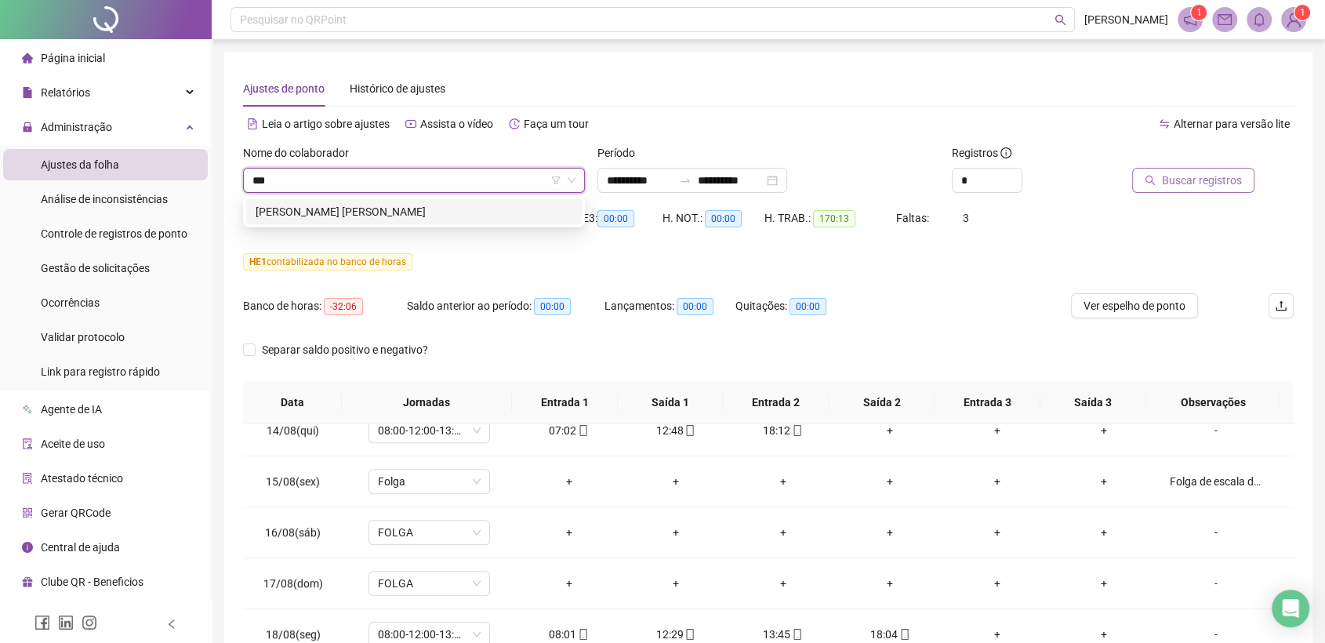
click at [401, 215] on div "[PERSON_NAME] [PERSON_NAME]" at bounding box center [414, 211] width 317 height 17
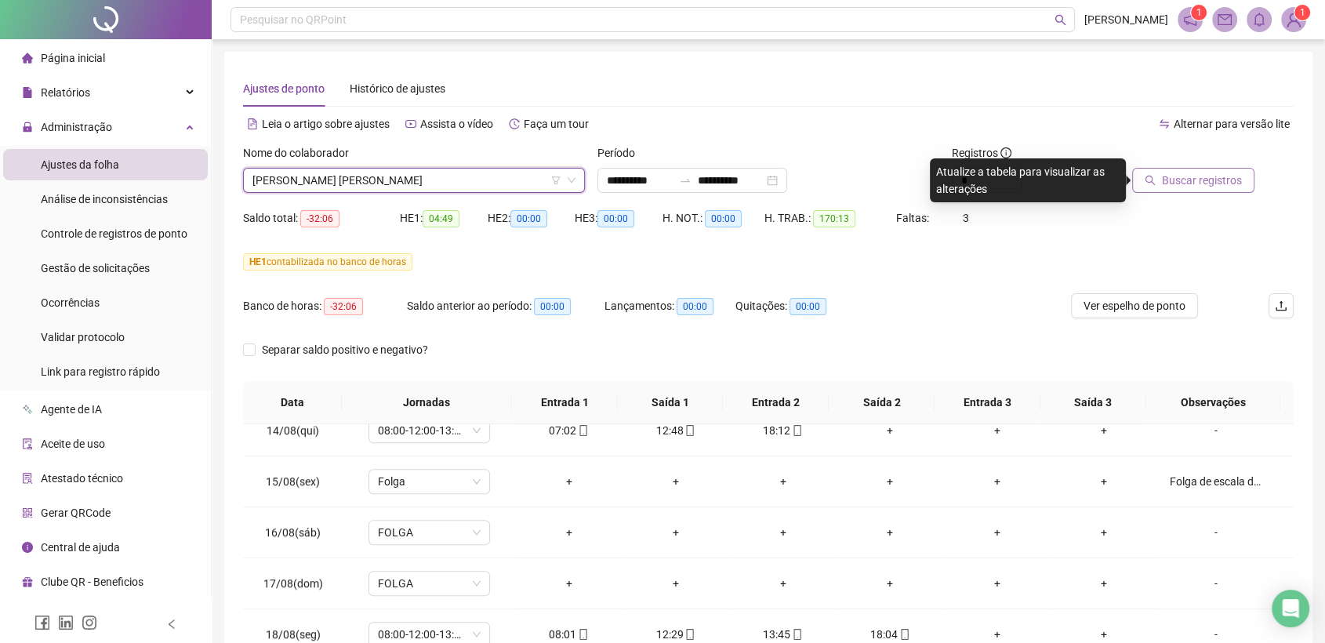
click at [1219, 183] on span "Buscar registros" at bounding box center [1202, 180] width 80 height 17
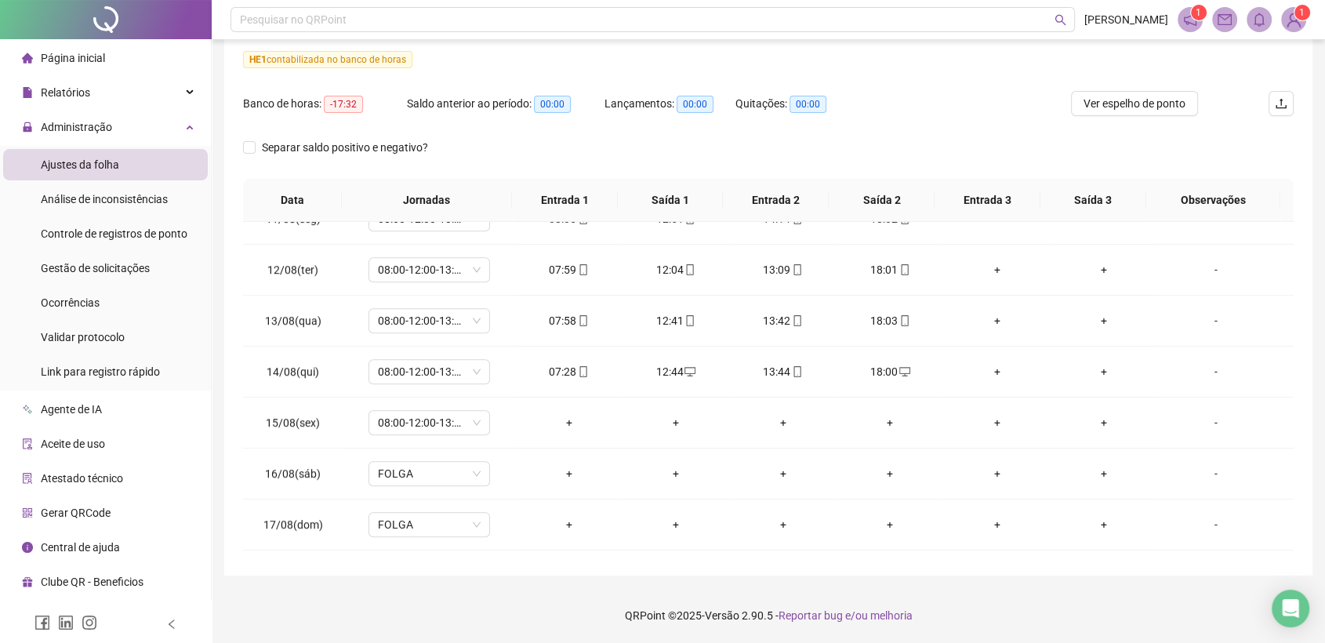
scroll to position [1106, 0]
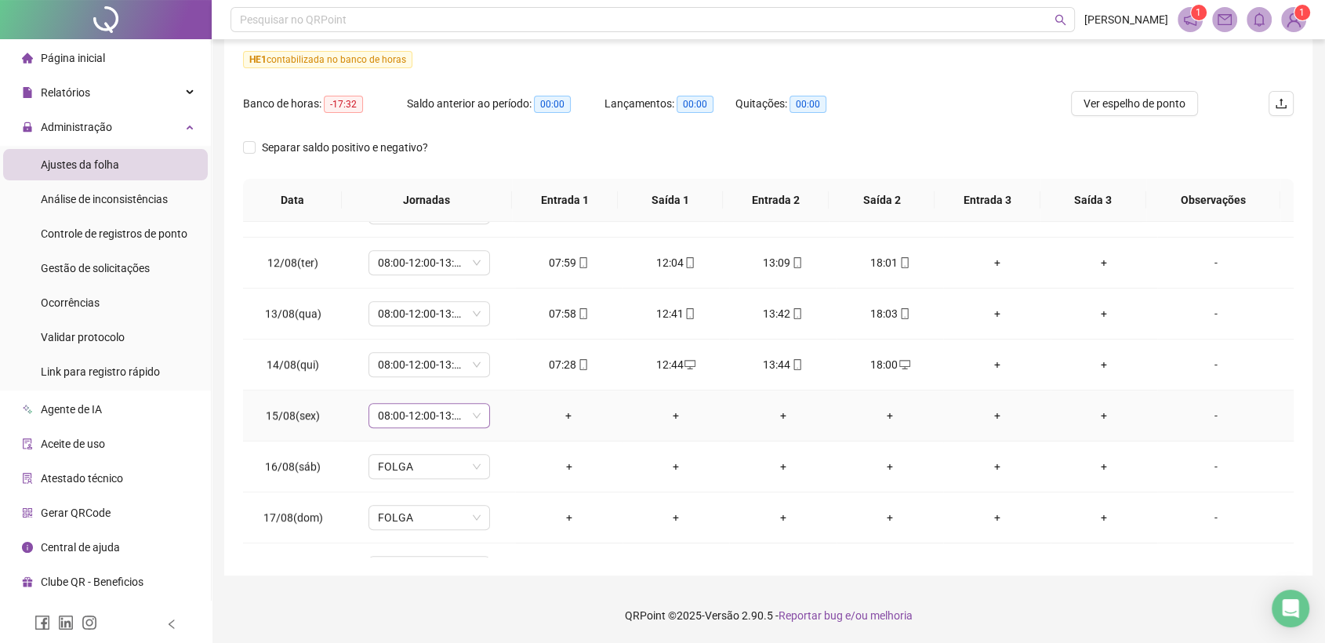
click at [471, 413] on span "08:00-12:00-13:00-17:00" at bounding box center [429, 416] width 103 height 24
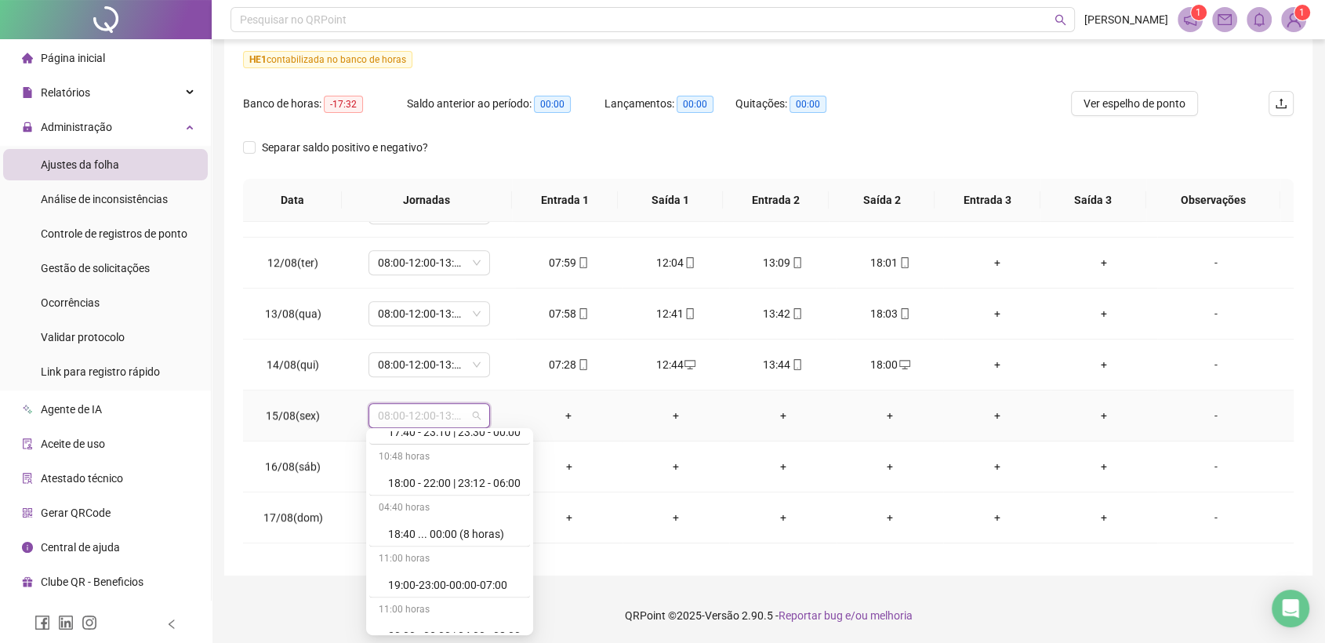
scroll to position [9314, 0]
click at [418, 525] on div "Folga" at bounding box center [454, 533] width 133 height 17
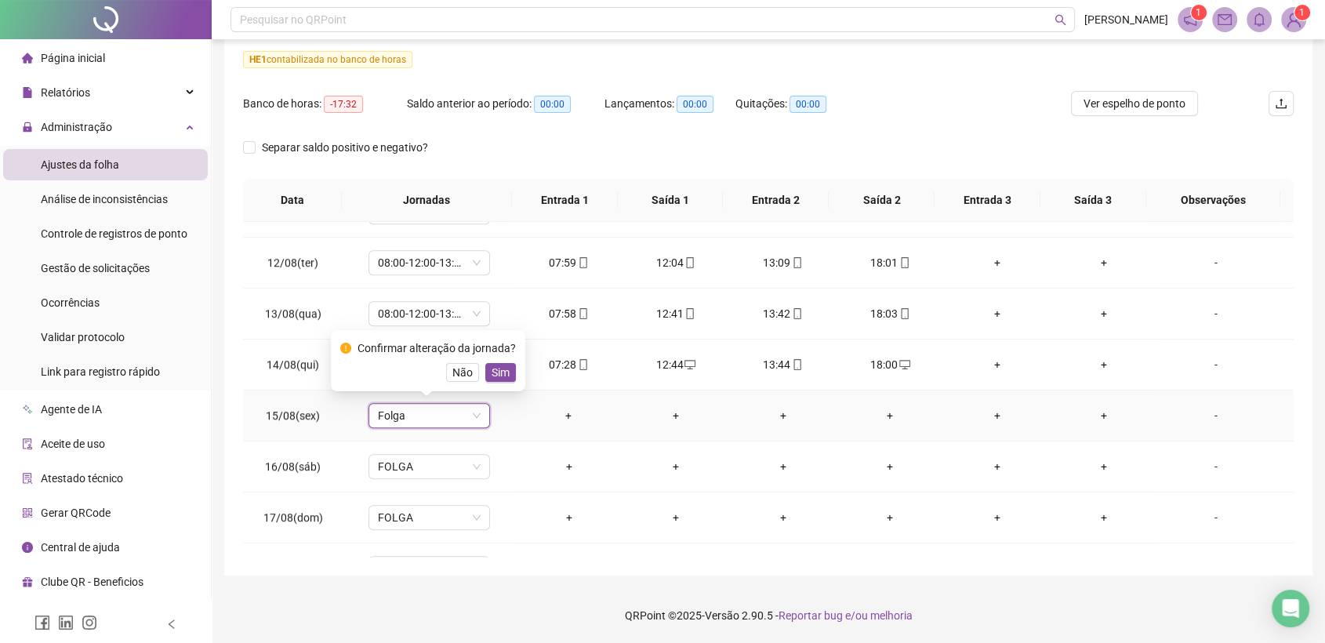
click at [492, 370] on span "Sim" at bounding box center [501, 372] width 18 height 17
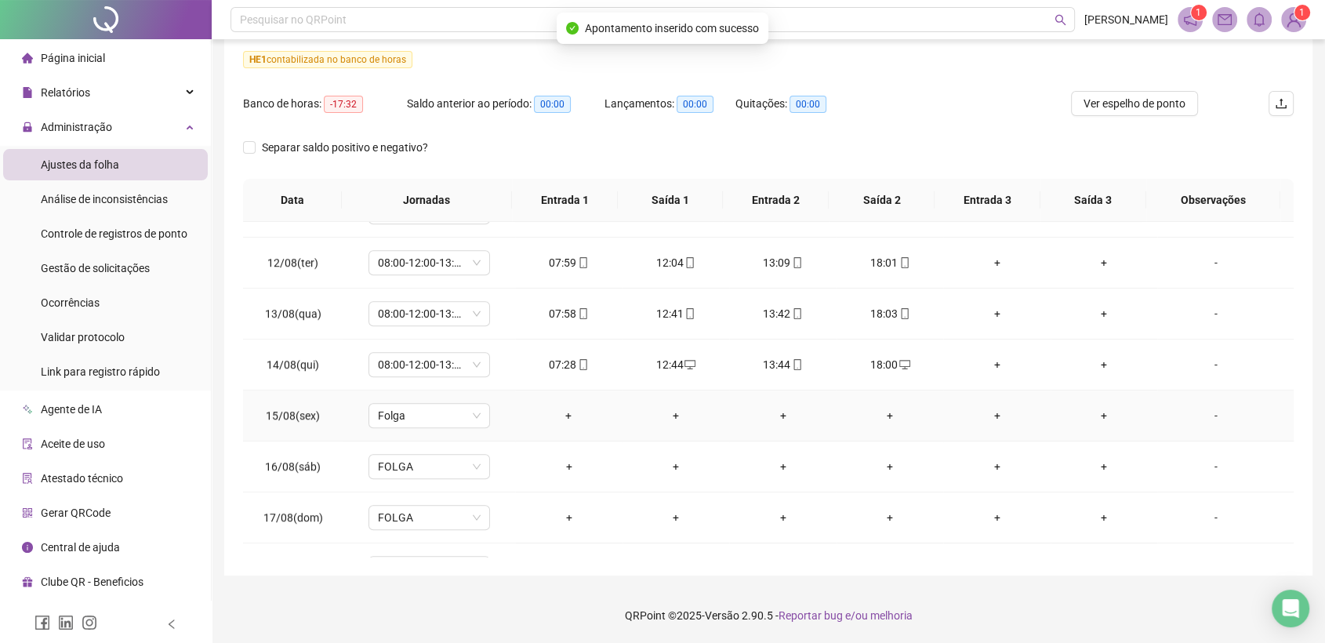
click at [1201, 419] on div "-" at bounding box center [1216, 415] width 93 height 17
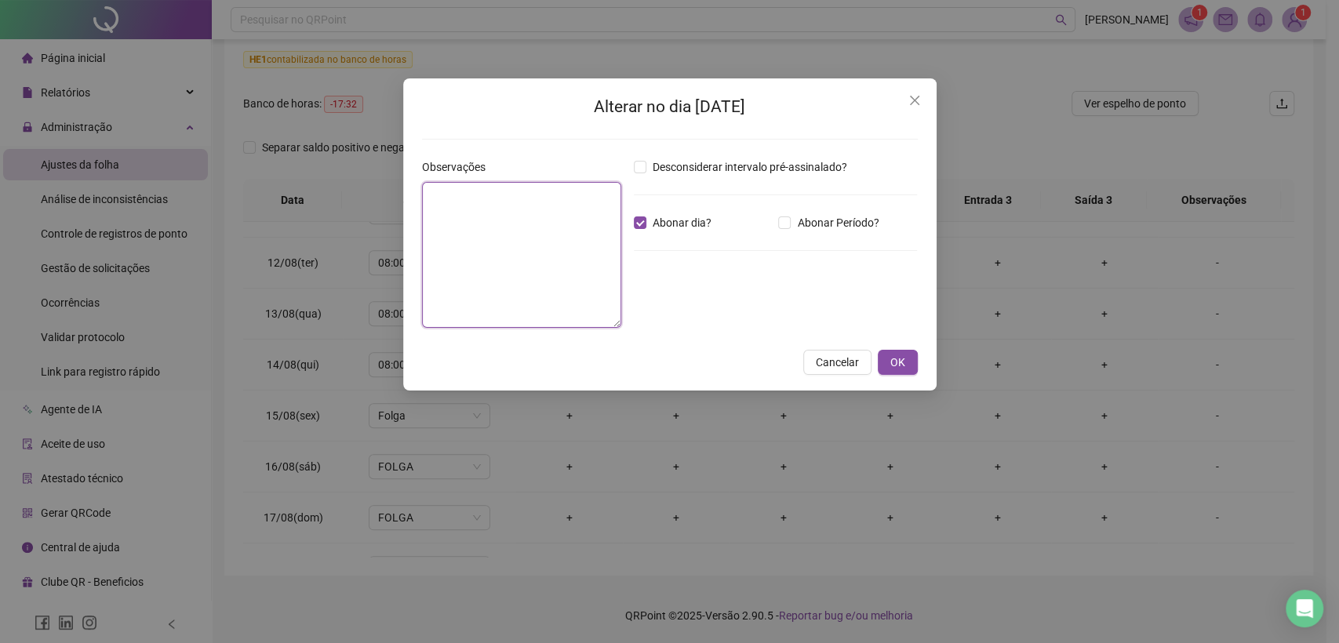
click at [522, 223] on textarea at bounding box center [521, 255] width 199 height 146
paste textarea "**********"
type textarea "**********"
click at [899, 358] on span "OK" at bounding box center [897, 362] width 15 height 17
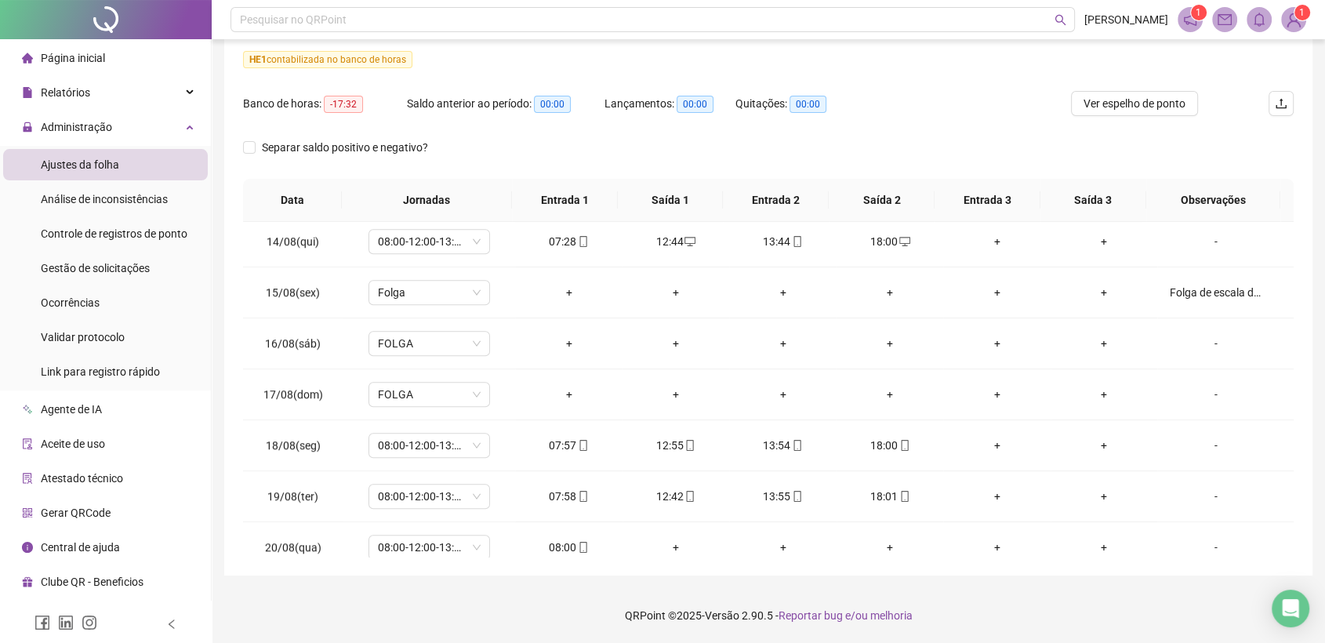
scroll to position [1242, 0]
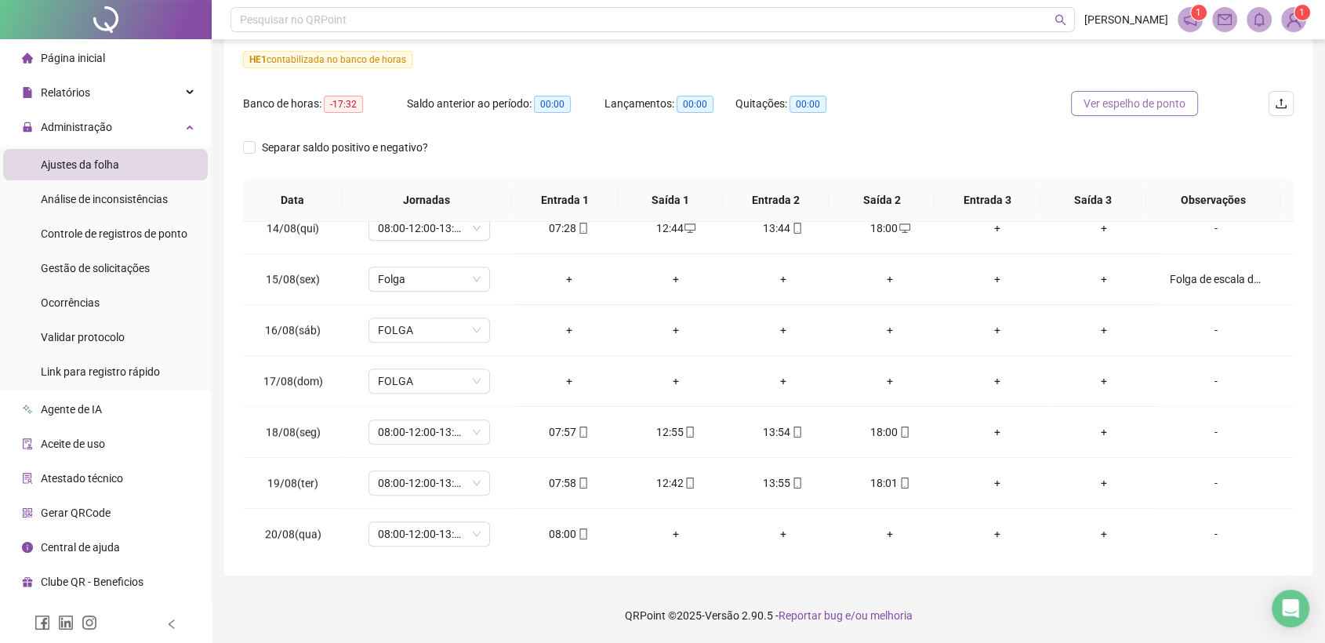
click at [1160, 100] on span "Ver espelho de ponto" at bounding box center [1135, 103] width 102 height 17
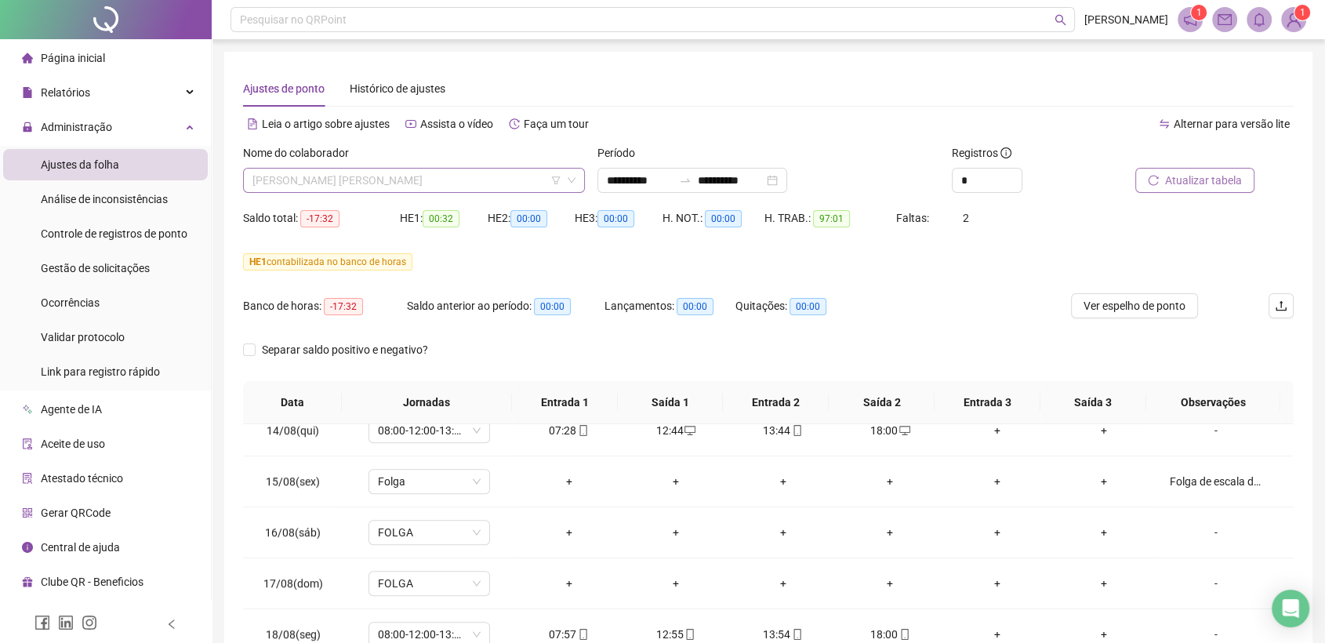
click at [478, 179] on span "[PERSON_NAME] [PERSON_NAME]" at bounding box center [414, 181] width 323 height 24
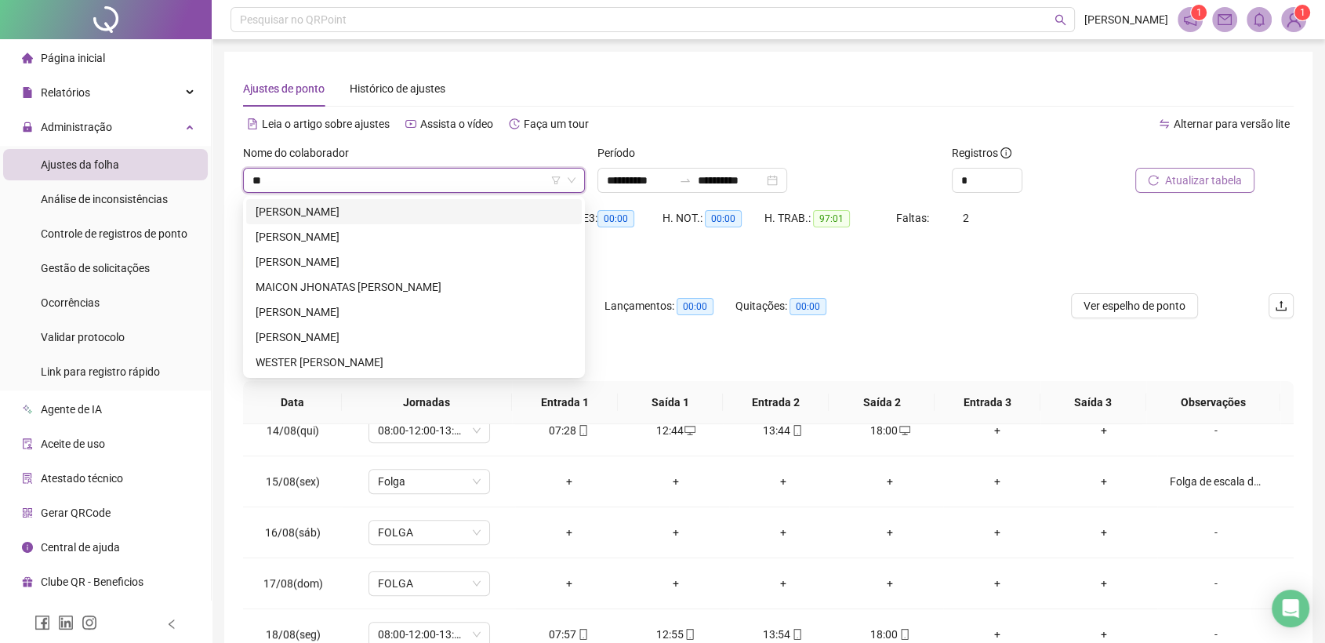
type input "***"
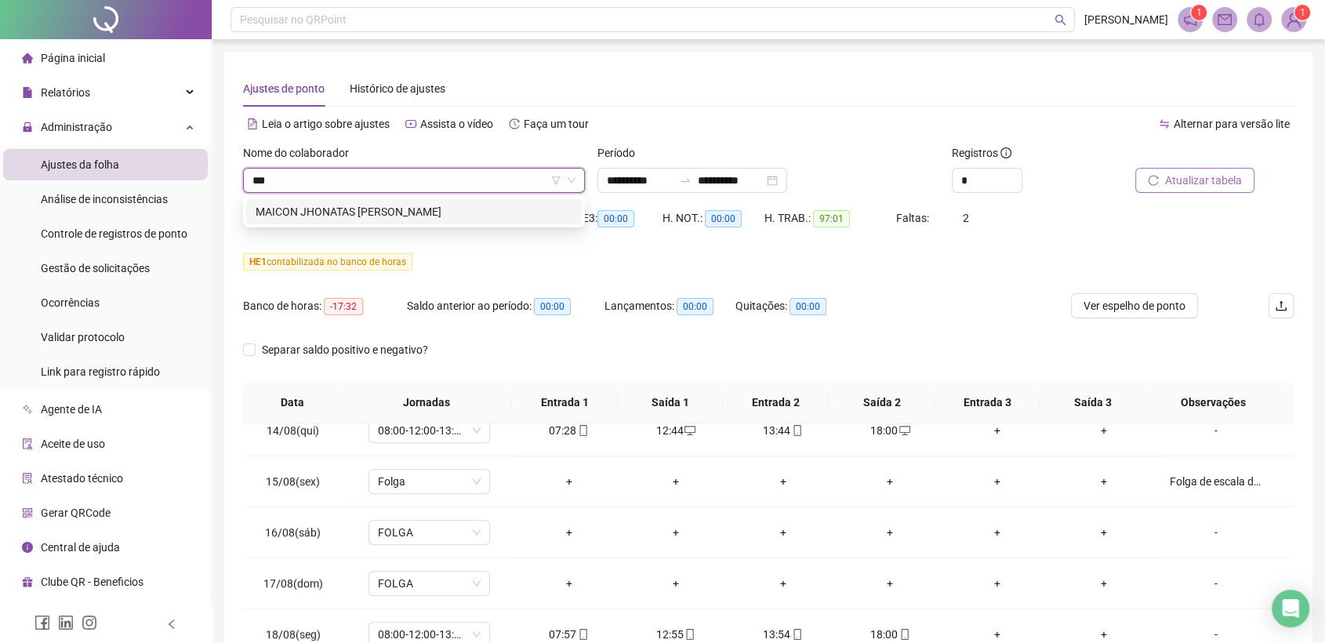
click at [446, 213] on div "MAICON JHONATAS [PERSON_NAME]" at bounding box center [414, 211] width 317 height 17
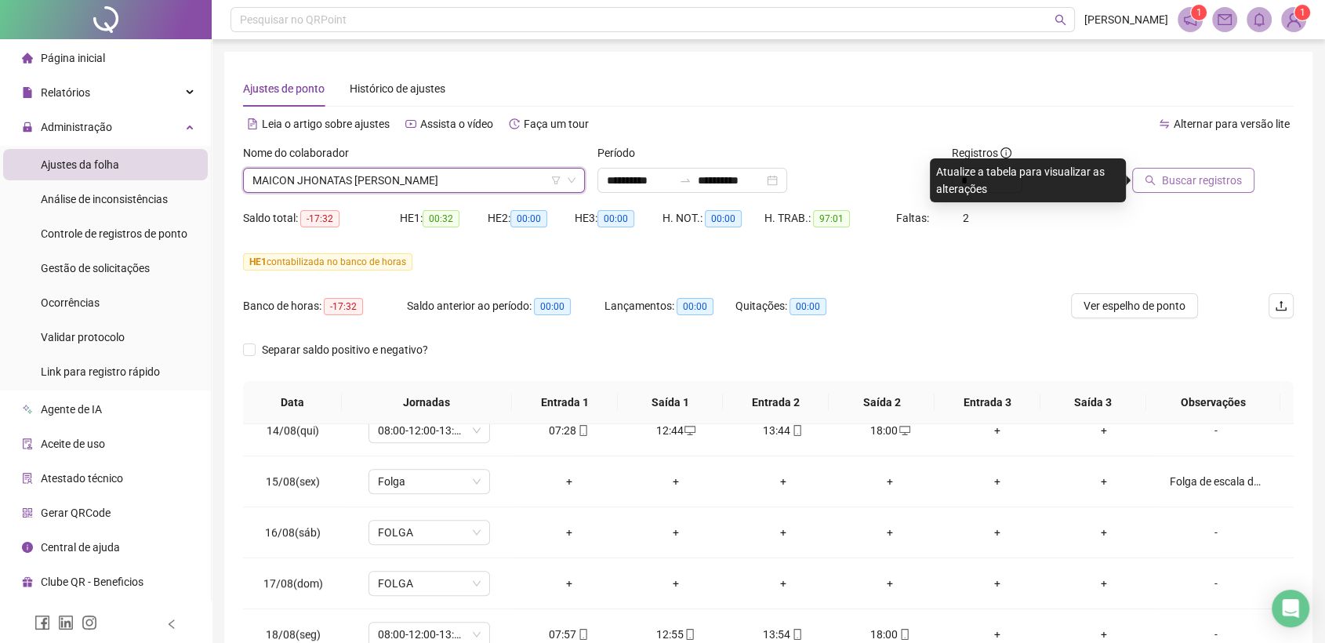
click at [1162, 180] on button "Buscar registros" at bounding box center [1193, 180] width 122 height 25
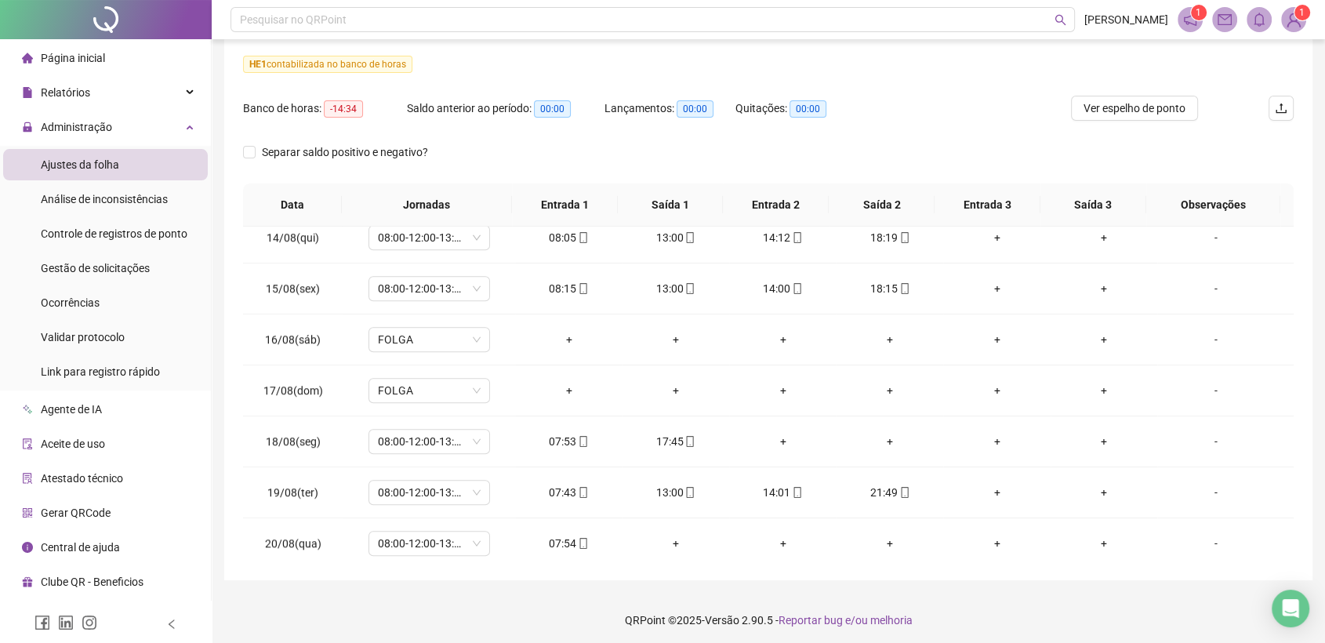
scroll to position [1242, 0]
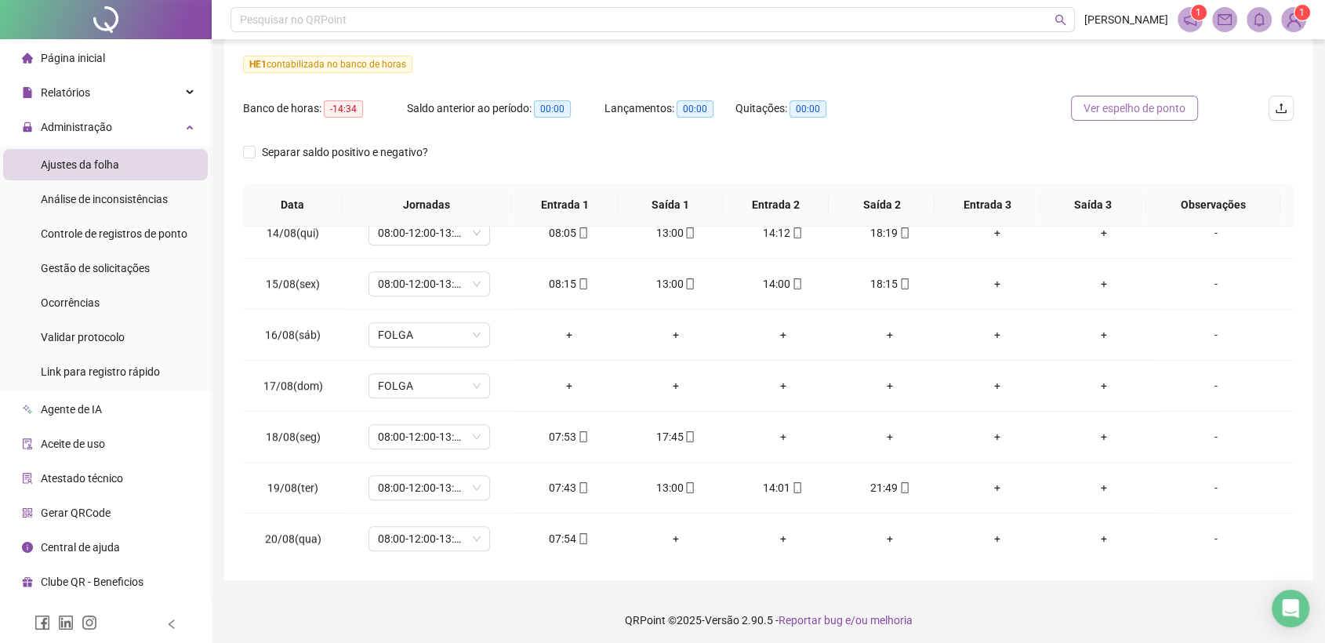
click at [1158, 111] on span "Ver espelho de ponto" at bounding box center [1135, 108] width 102 height 17
click at [95, 271] on span "Gestão de solicitações" at bounding box center [95, 268] width 109 height 13
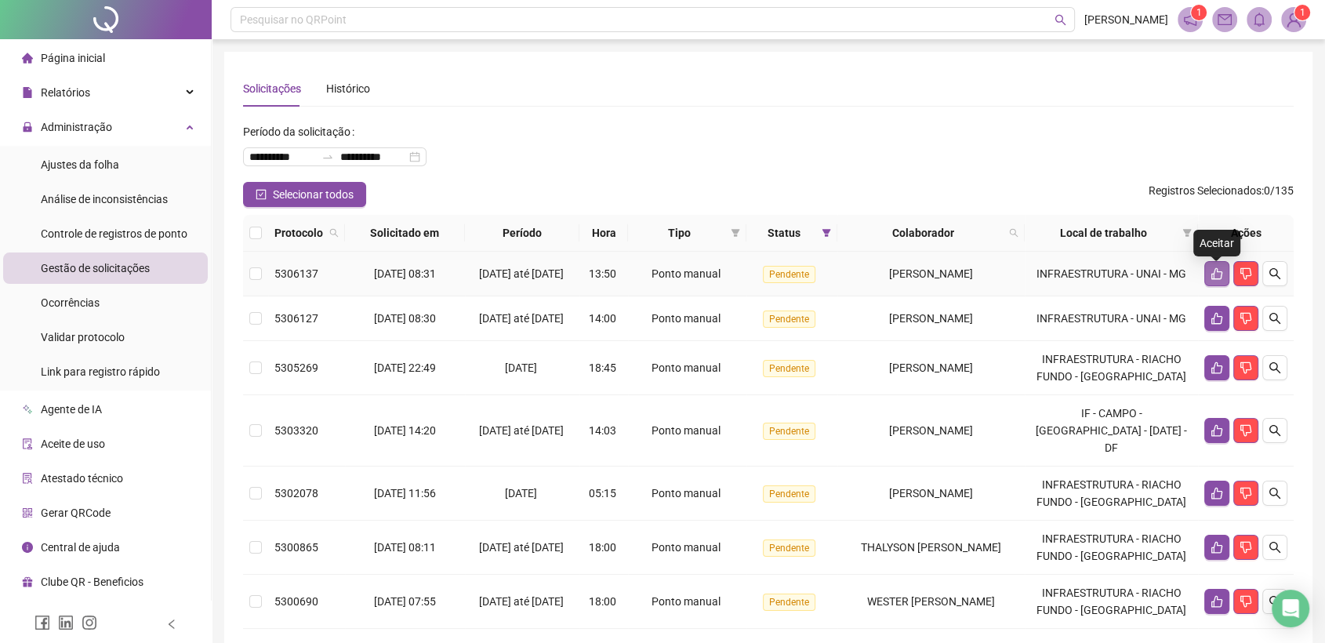
click at [1216, 271] on icon "like" at bounding box center [1217, 273] width 13 height 13
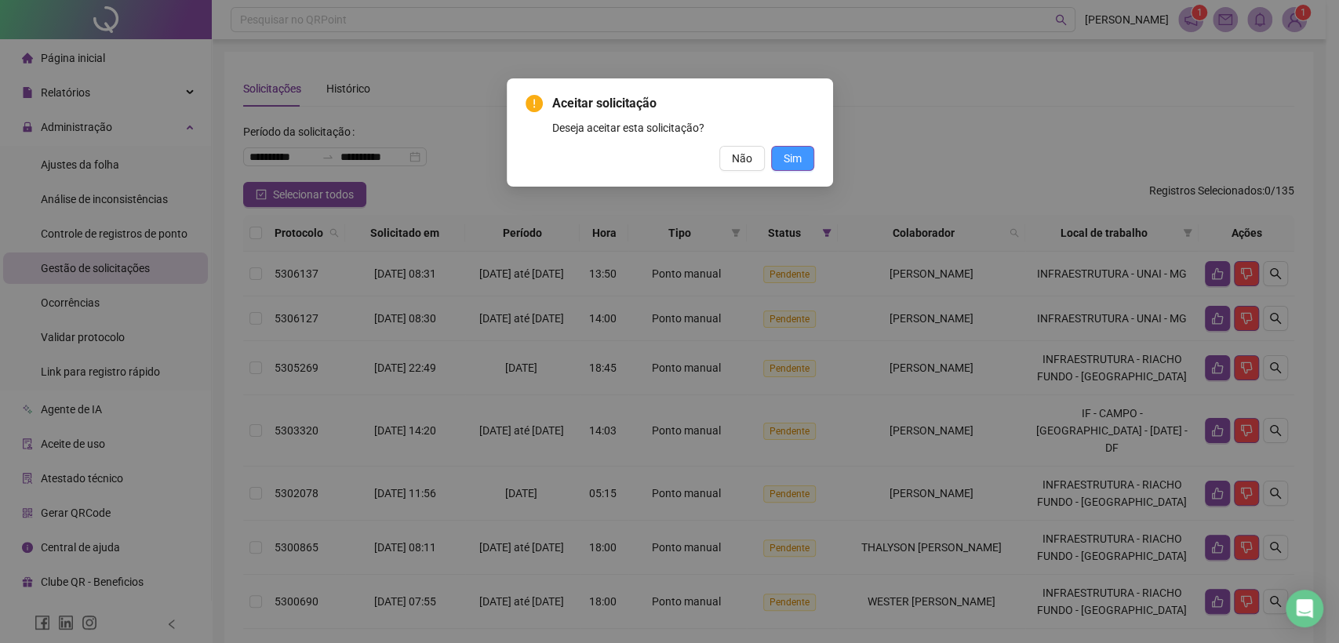
click at [787, 158] on span "Sim" at bounding box center [792, 158] width 18 height 17
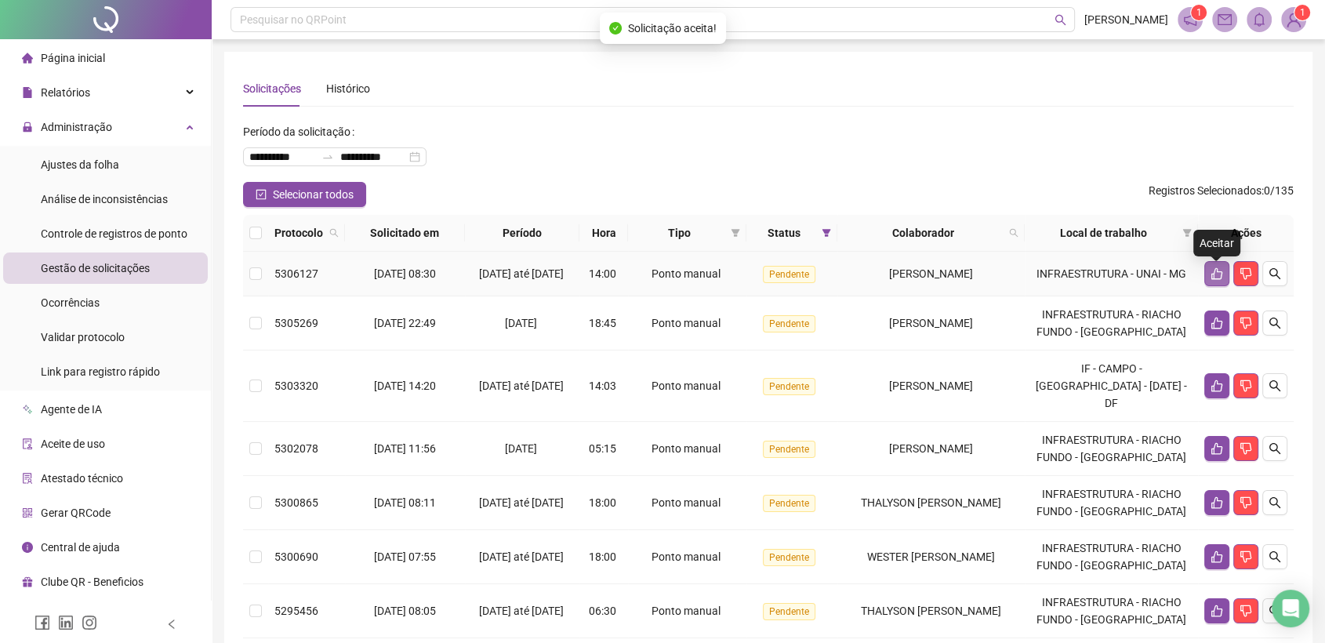
click at [1211, 277] on icon "like" at bounding box center [1217, 273] width 13 height 13
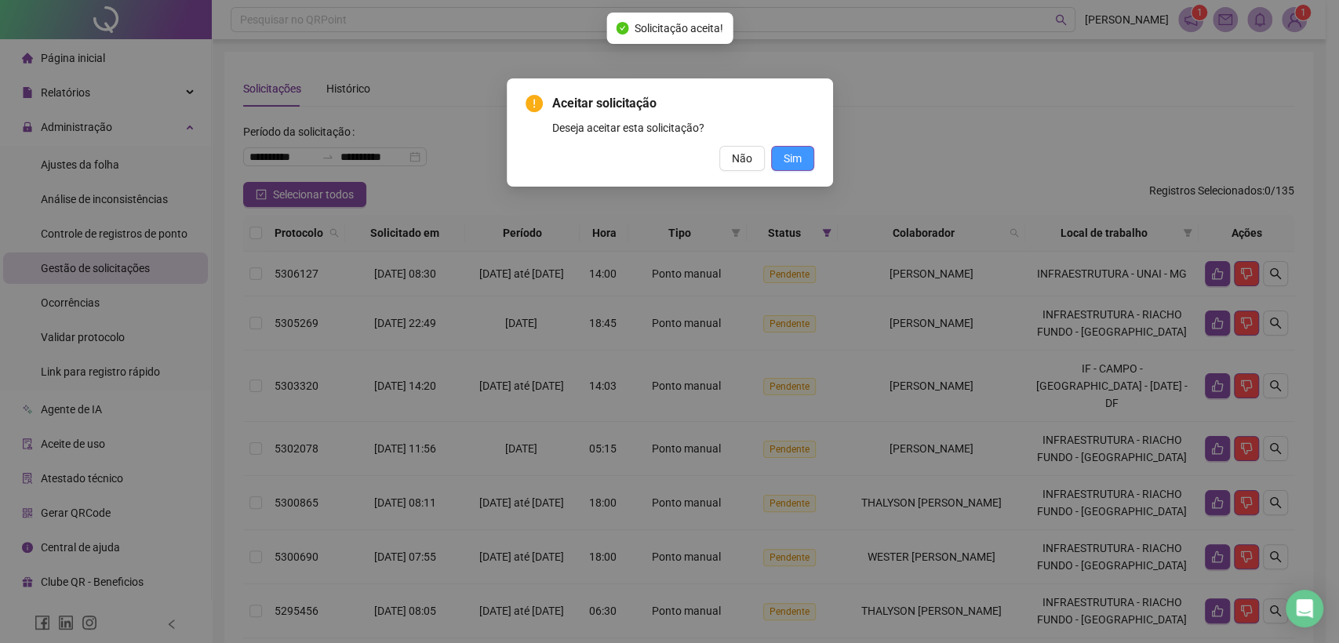
click at [797, 157] on span "Sim" at bounding box center [792, 158] width 18 height 17
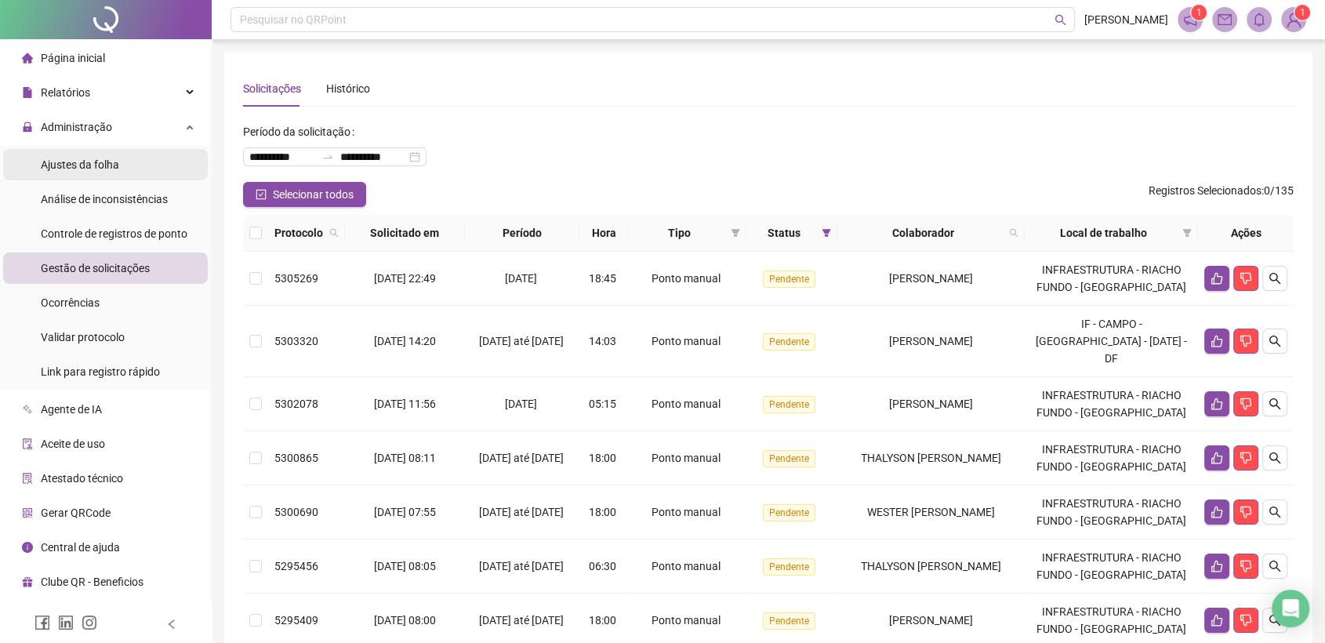
click at [82, 169] on span "Ajustes da folha" at bounding box center [80, 164] width 78 height 13
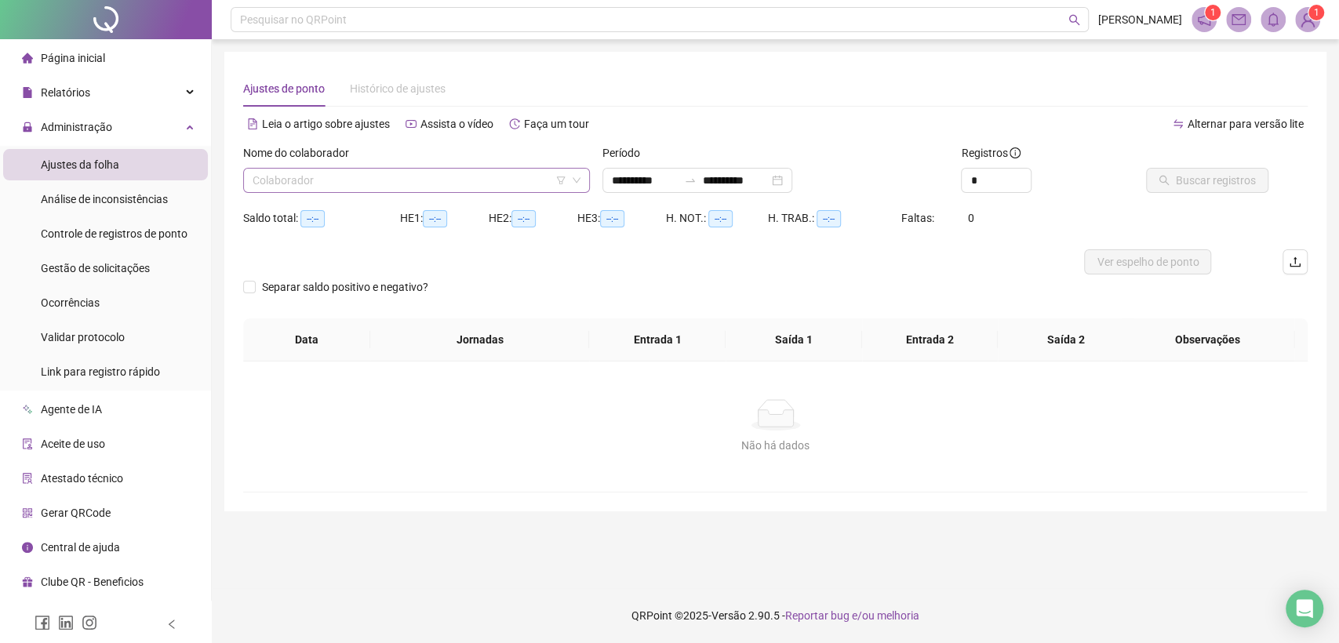
click at [369, 179] on input "search" at bounding box center [410, 181] width 314 height 24
type input "*****"
type input "**********"
click at [354, 205] on div "[PERSON_NAME]" at bounding box center [417, 211] width 322 height 17
click at [654, 182] on input "**********" at bounding box center [645, 180] width 66 height 17
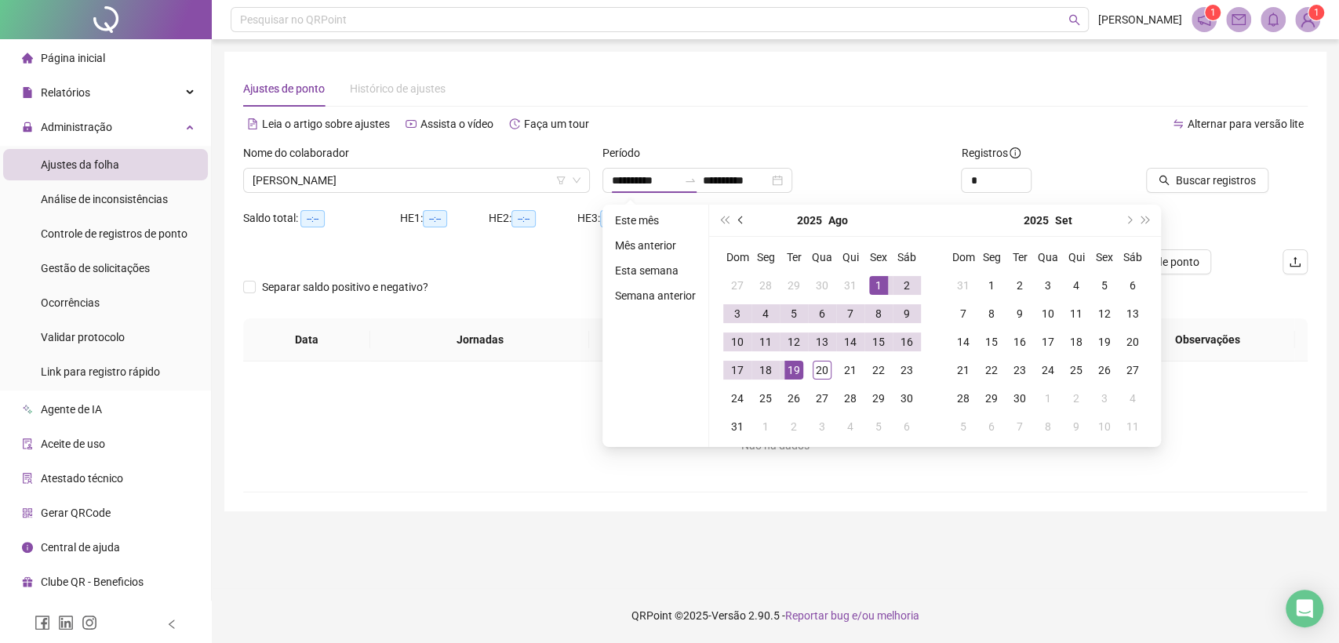
click at [734, 217] on button "prev-year" at bounding box center [740, 220] width 17 height 31
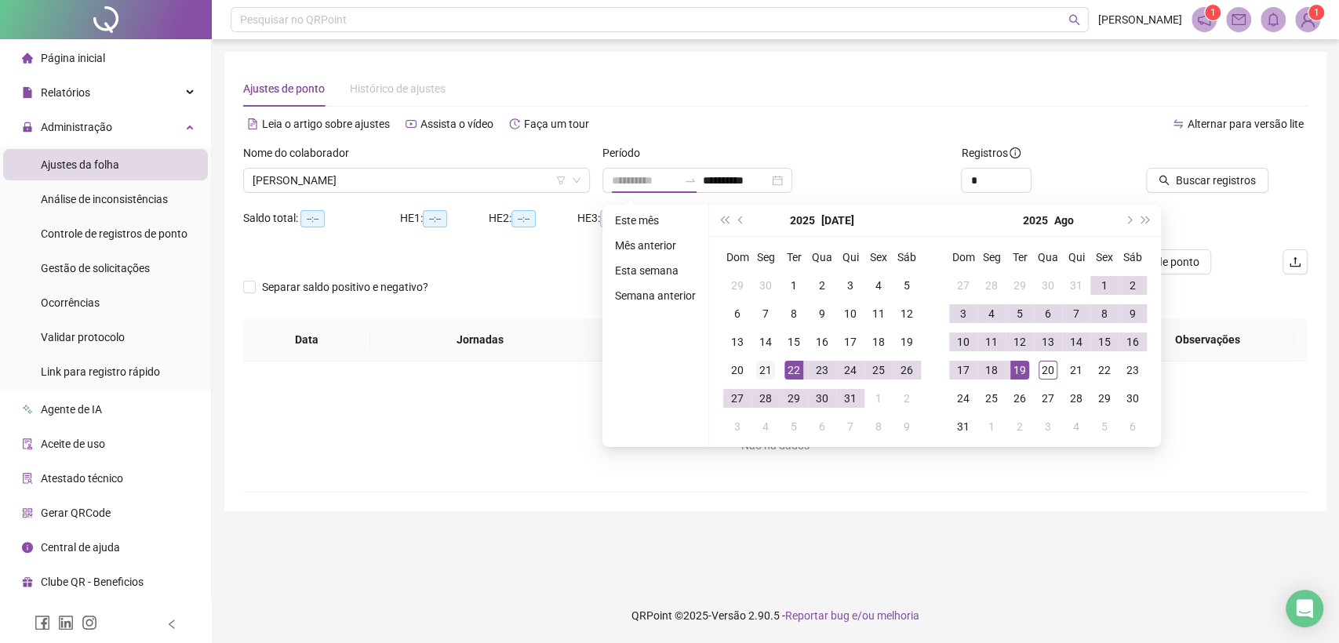
type input "**********"
click at [766, 370] on div "21" at bounding box center [765, 370] width 19 height 19
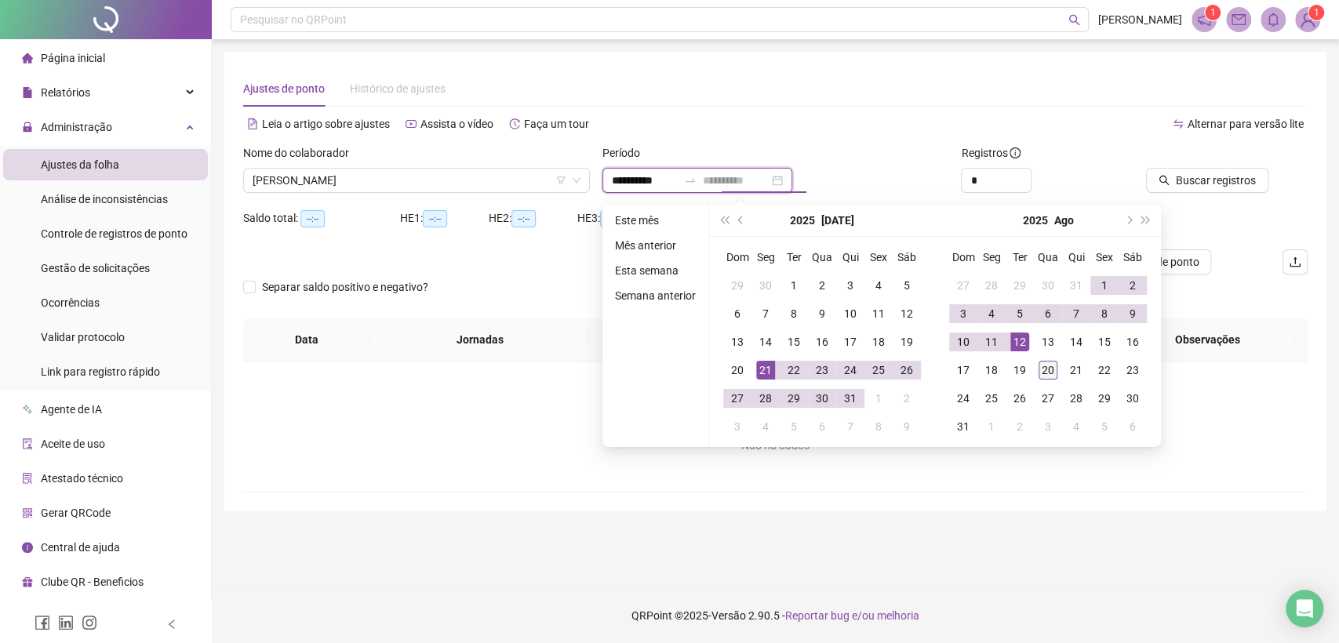
type input "**********"
click at [1040, 371] on div "20" at bounding box center [1047, 370] width 19 height 19
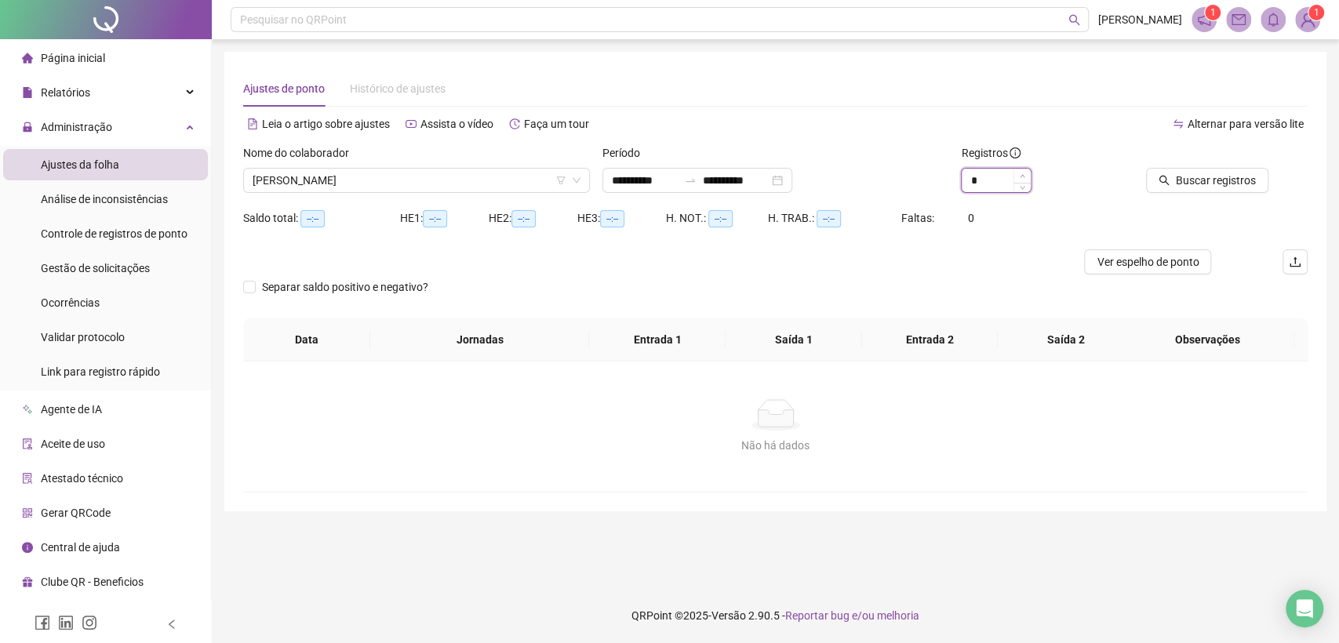
type input "*"
click at [1019, 175] on icon "up" at bounding box center [1021, 175] width 5 height 5
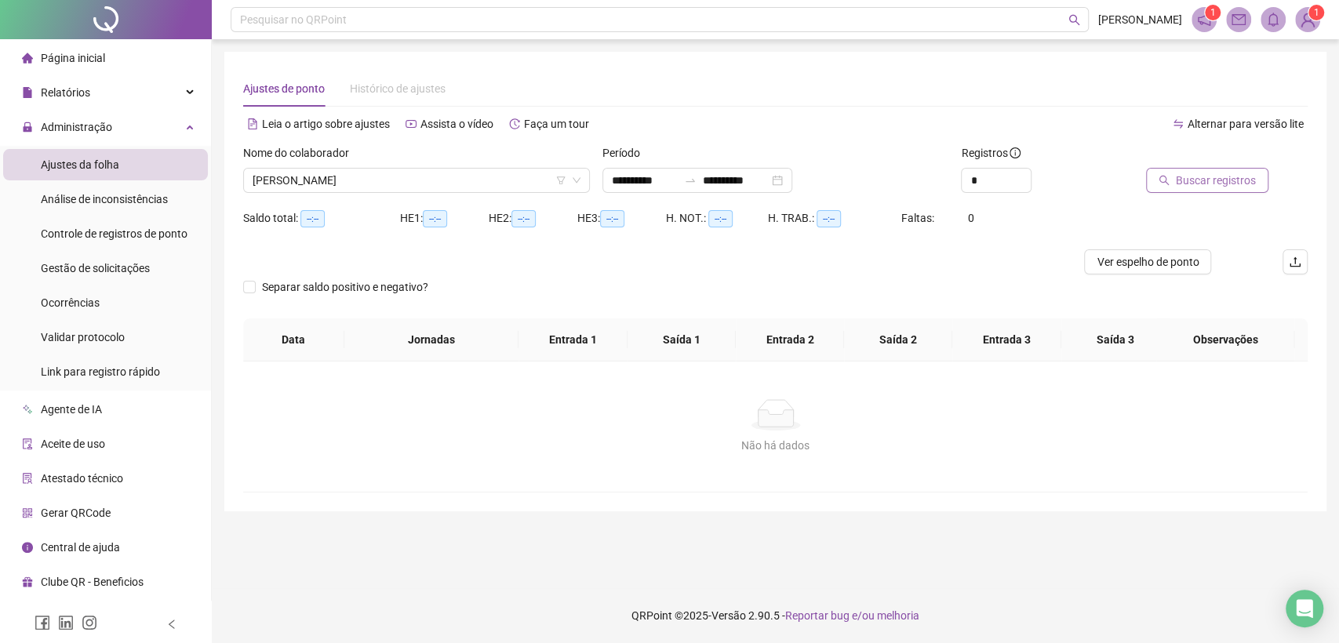
click at [1175, 179] on button "Buscar registros" at bounding box center [1207, 180] width 122 height 25
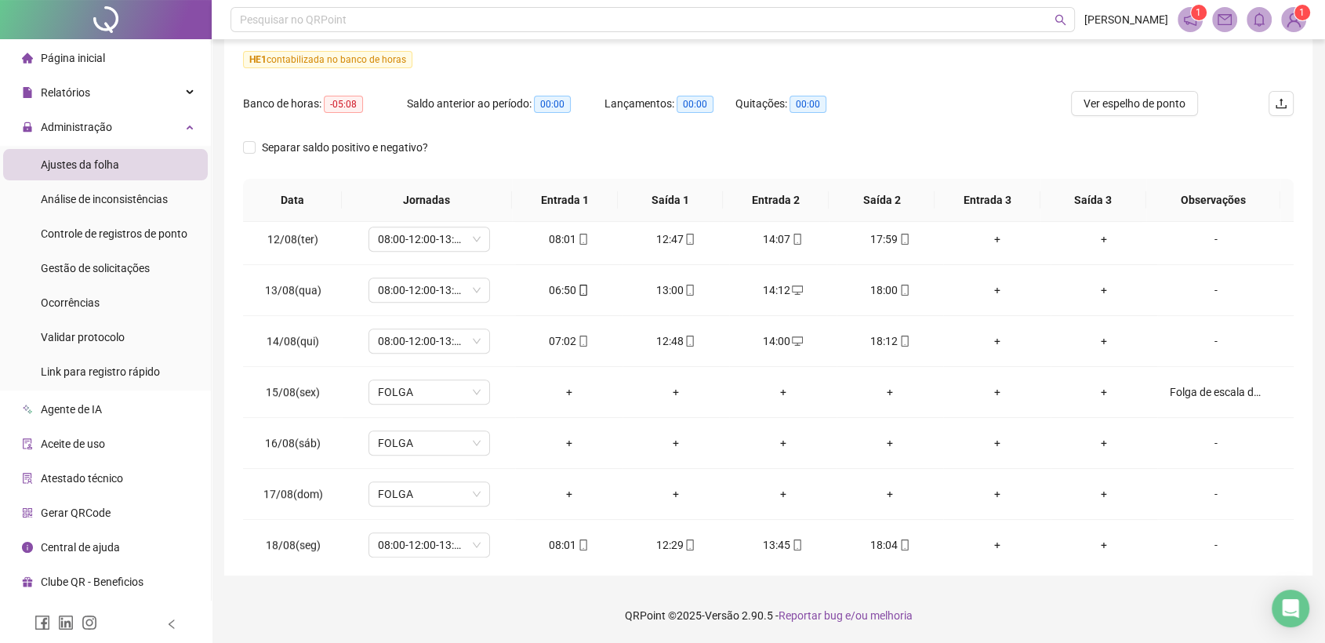
scroll to position [1242, 0]
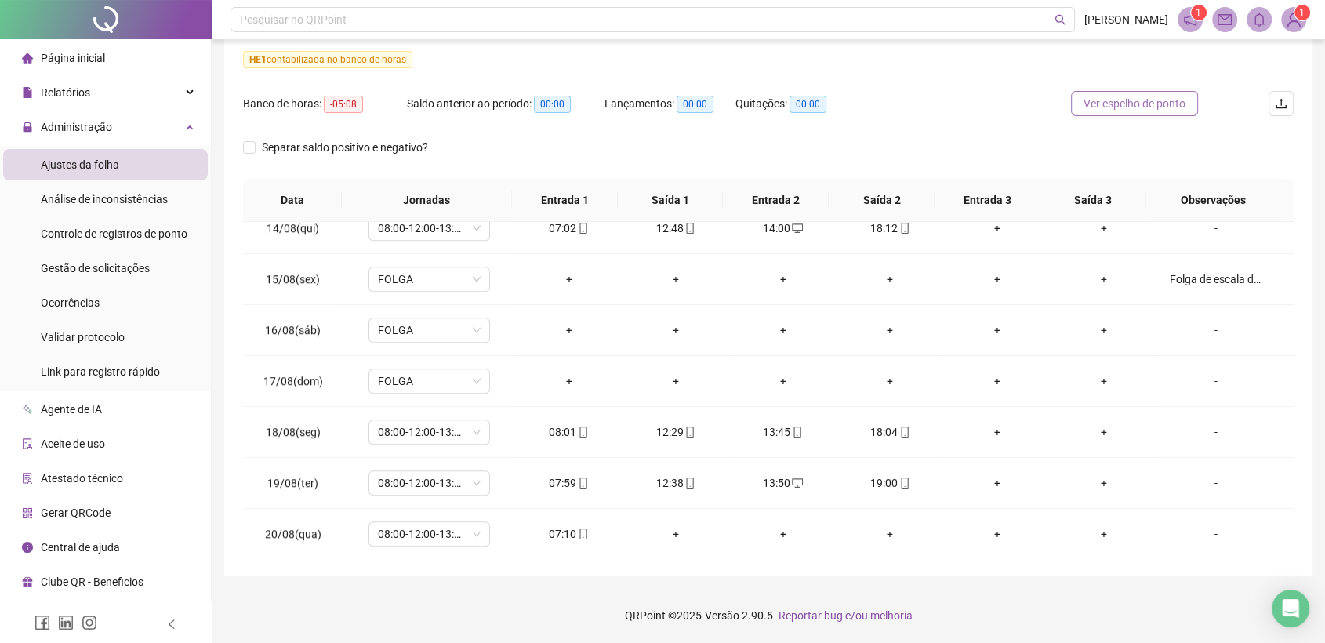
click at [1152, 107] on span "Ver espelho de ponto" at bounding box center [1135, 103] width 102 height 17
